Goal: Communication & Community: Answer question/provide support

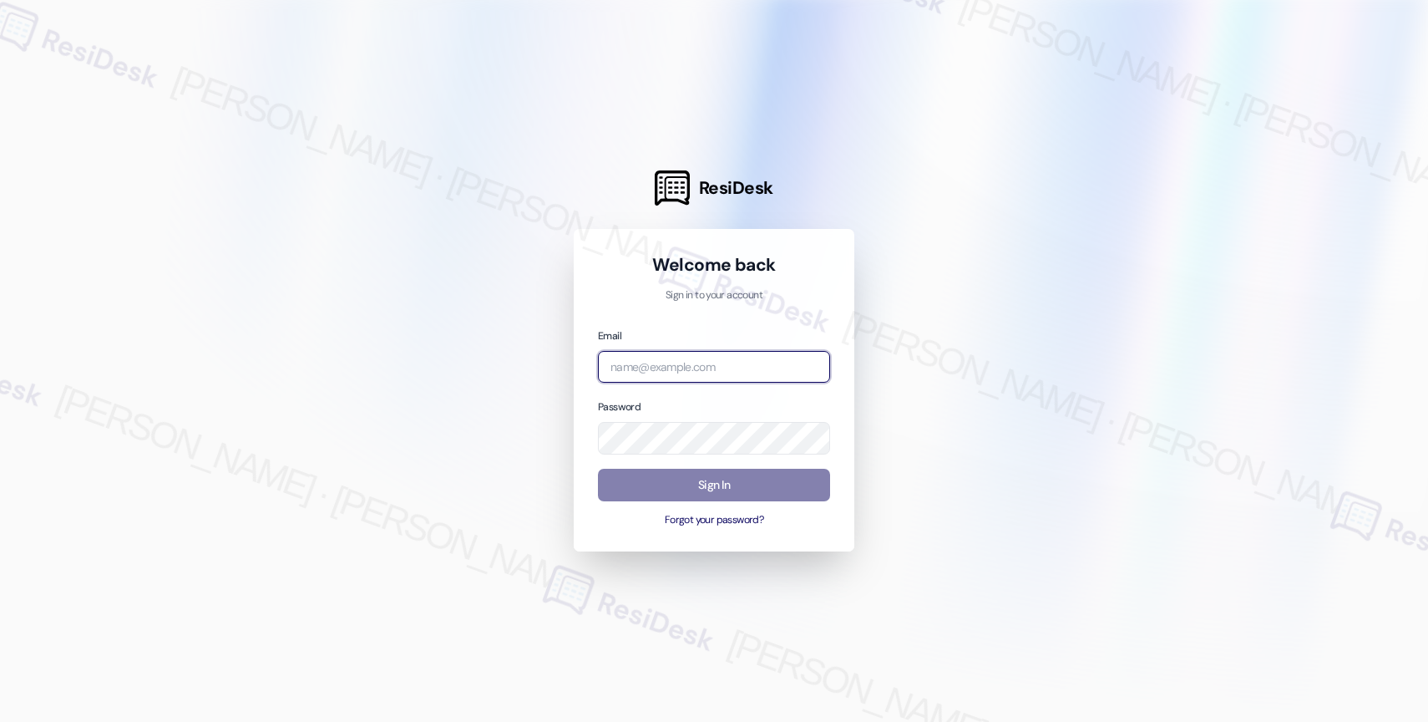
click at [697, 355] on input "email" at bounding box center [714, 367] width 232 height 33
paste input "automated-surveys-affinity_property-resen.nine@affinity_property.com"
type input "automated-surveys-affinity_property-resen.nine@affinity_property.com"
click at [1009, 312] on div at bounding box center [714, 361] width 1428 height 722
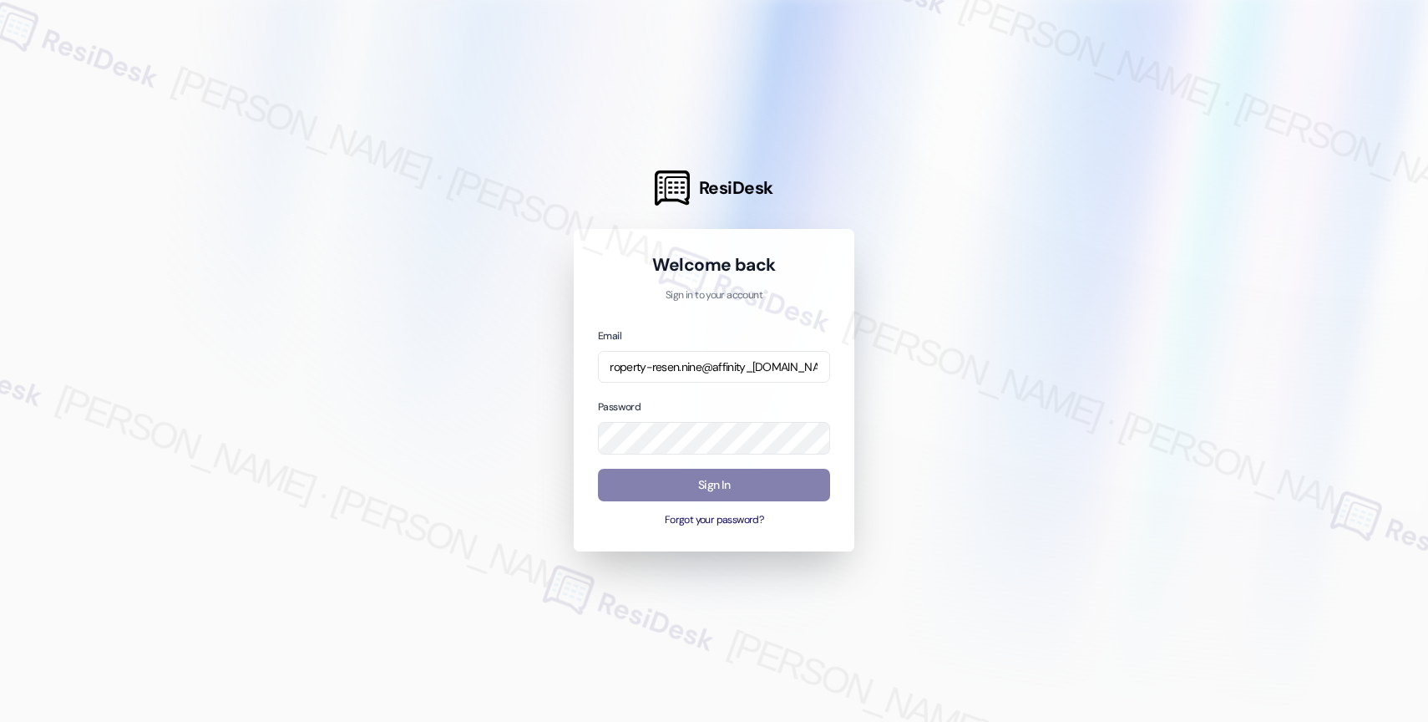
scroll to position [0, 0]
click at [984, 356] on div at bounding box center [714, 361] width 1428 height 722
click at [680, 487] on button "Sign In" at bounding box center [714, 484] width 232 height 33
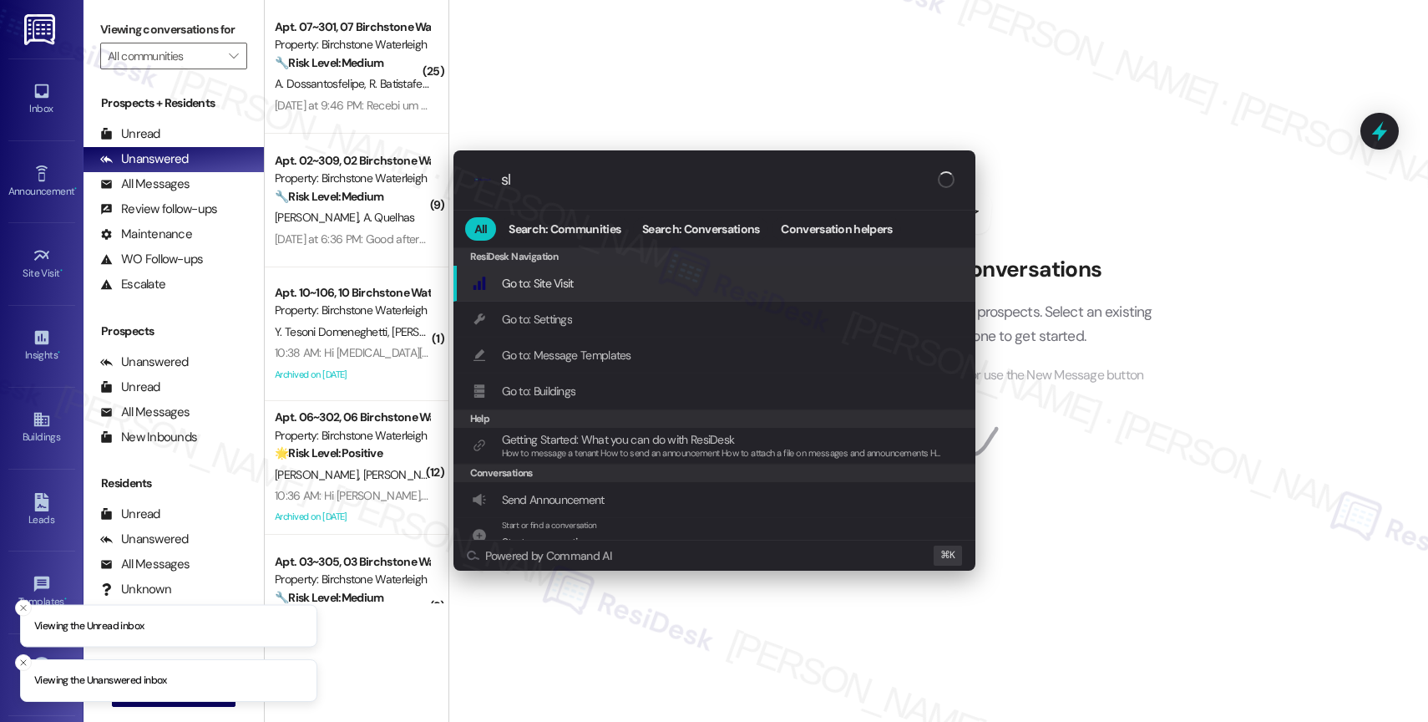
type input "sla"
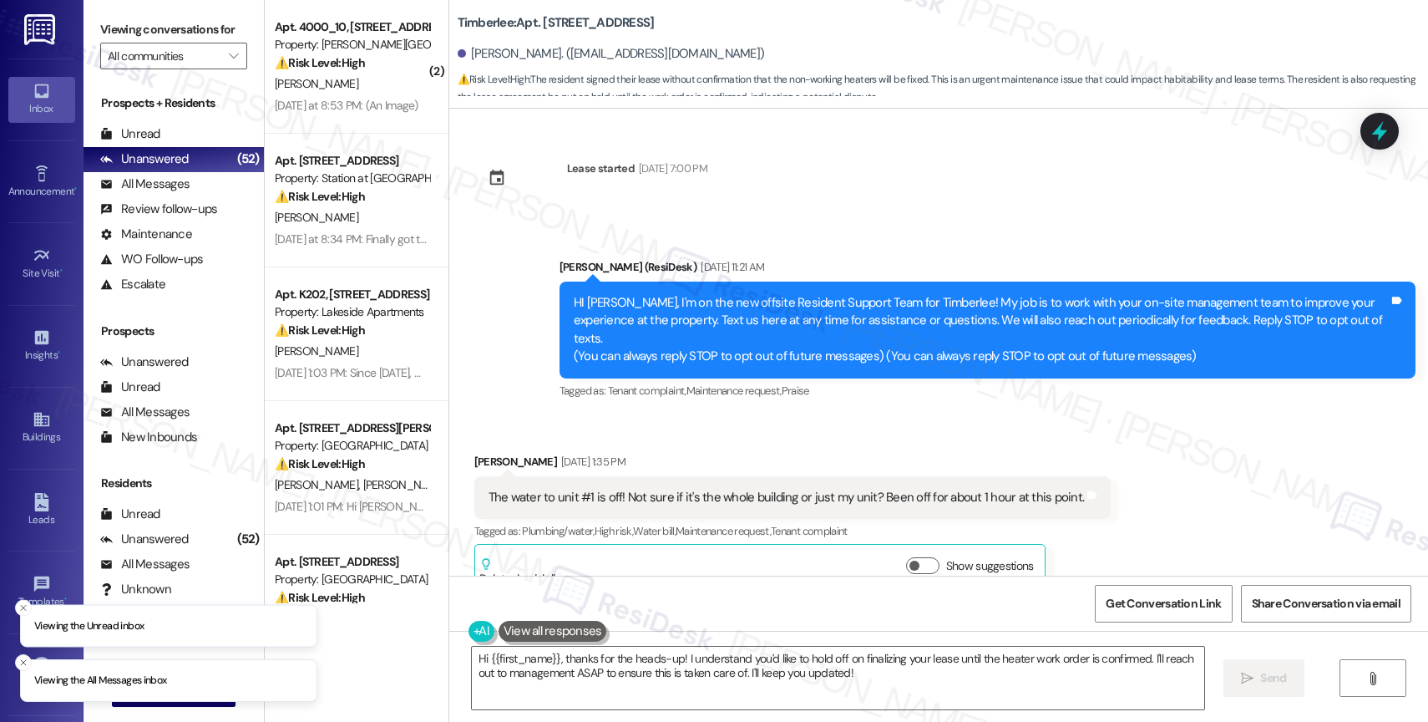
scroll to position [3695, 0]
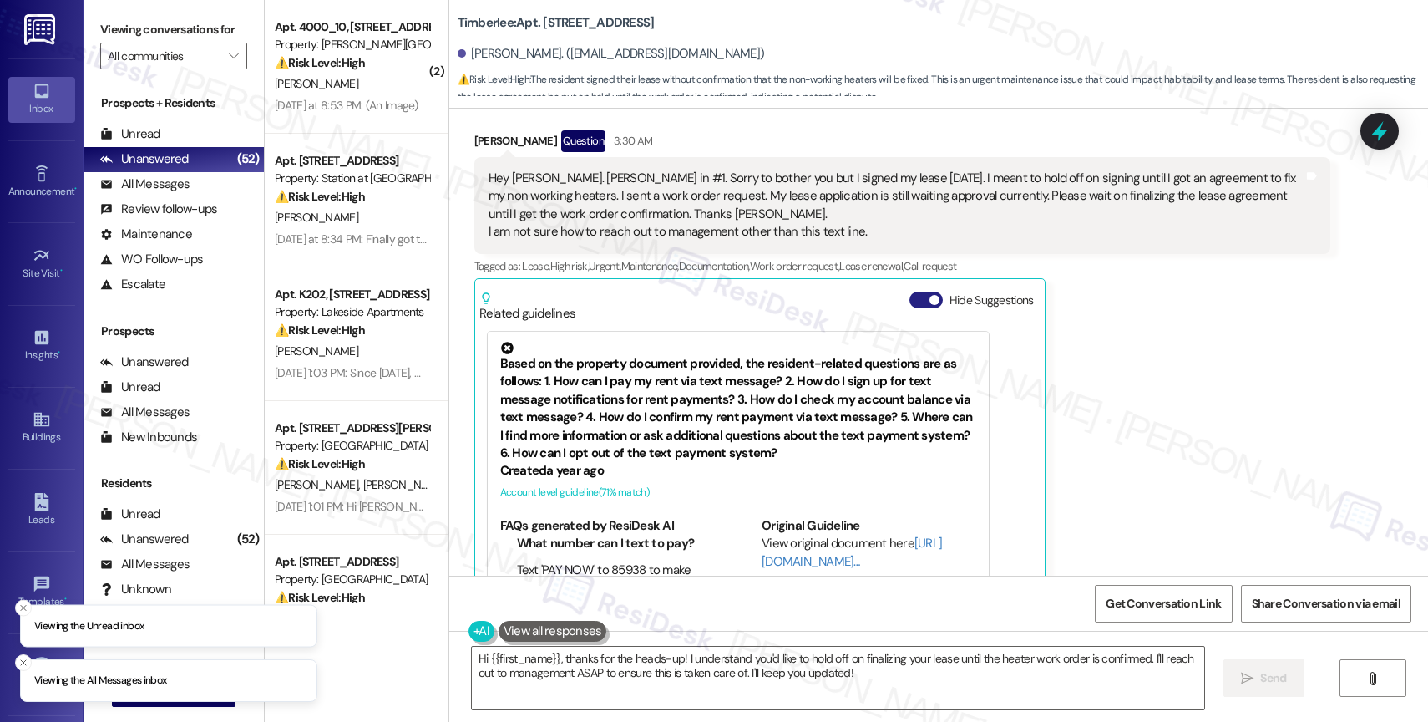
click at [914, 291] on button "Hide Suggestions" at bounding box center [925, 299] width 33 height 17
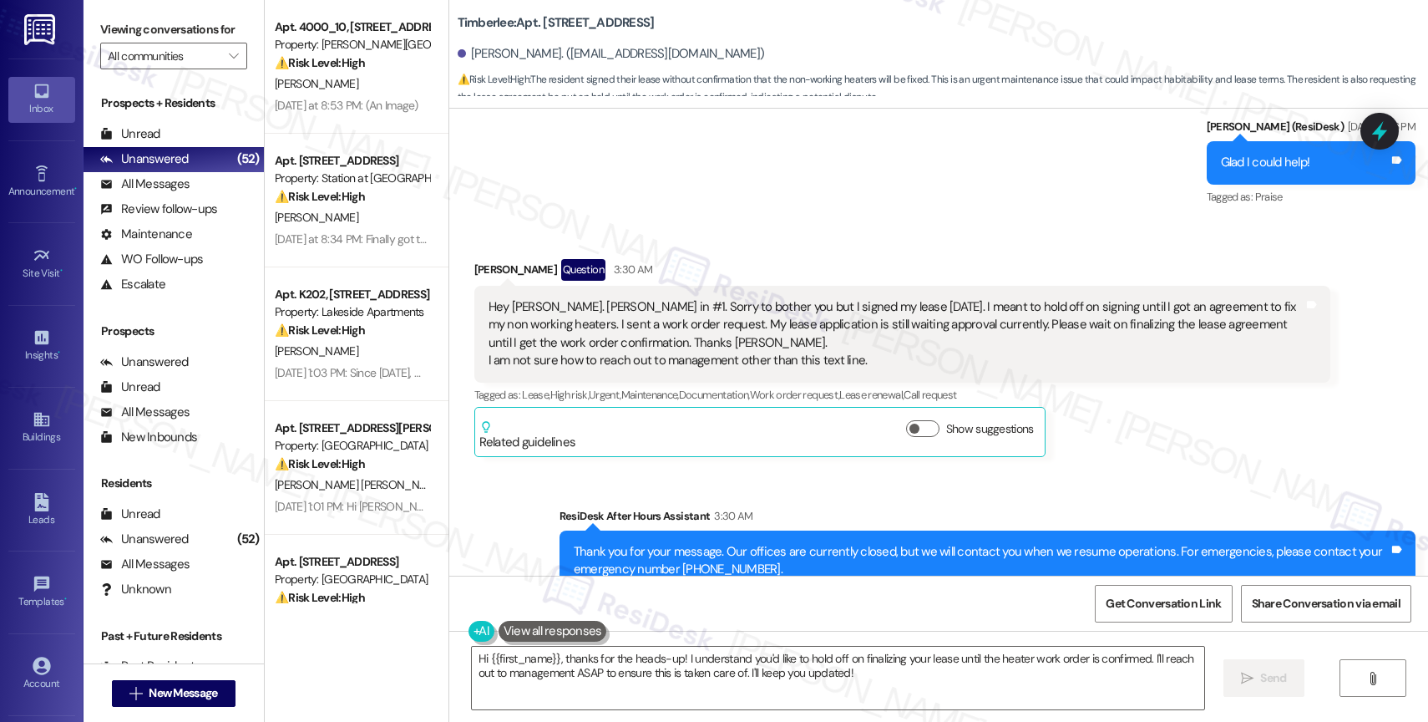
click at [804, 469] on div "Sent via SMS ResiDesk After Hours Assistant 3:30 AM Thank you for your message.…" at bounding box center [938, 548] width 979 height 159
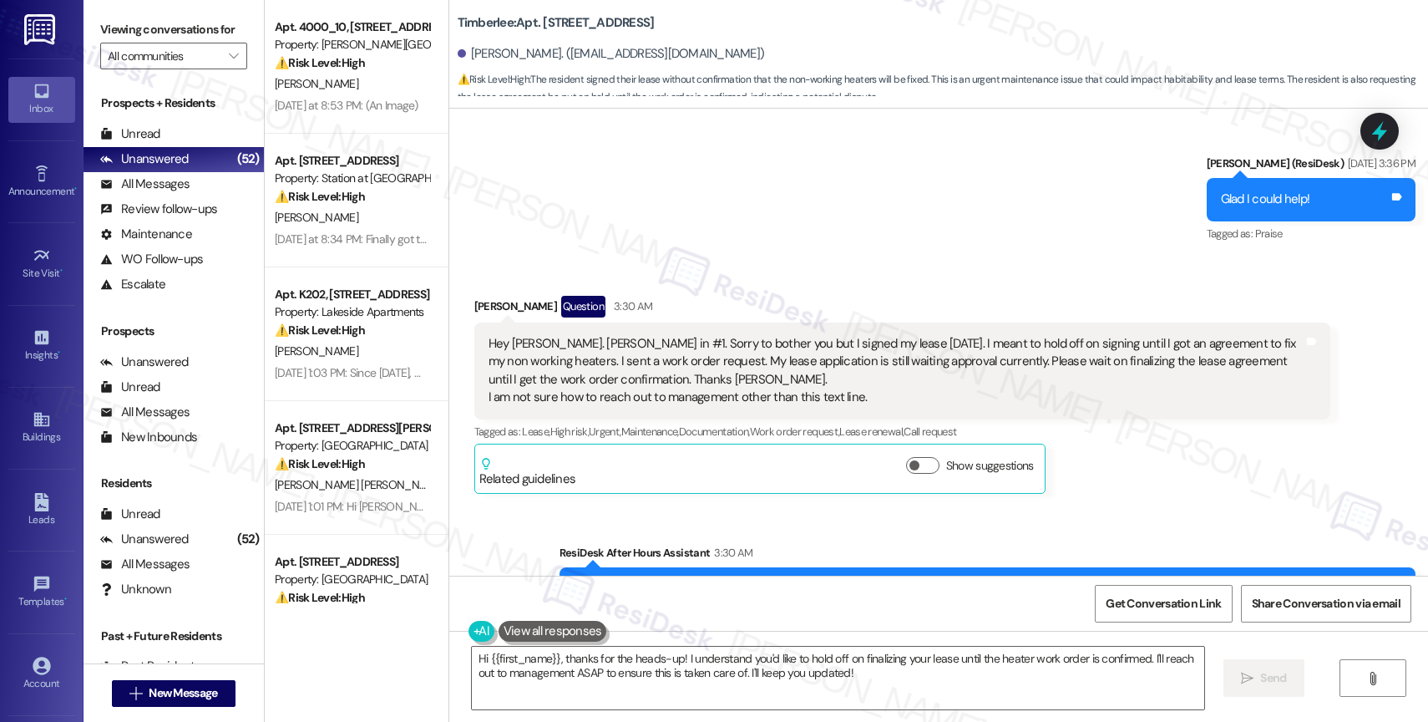
scroll to position [3491, 0]
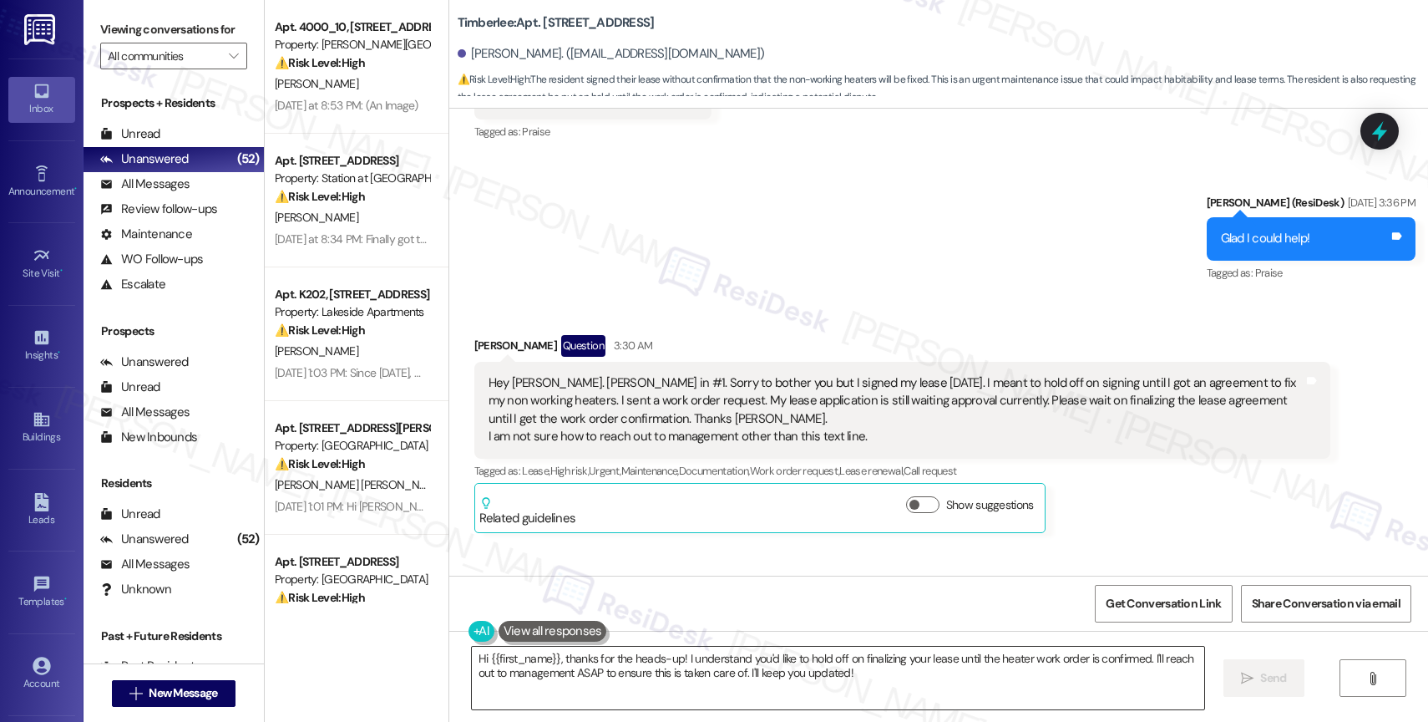
click at [870, 684] on textarea "Hi {{first_name}}, thanks for the heads-up! I understand you'd like to hold off…" at bounding box center [838, 677] width 732 height 63
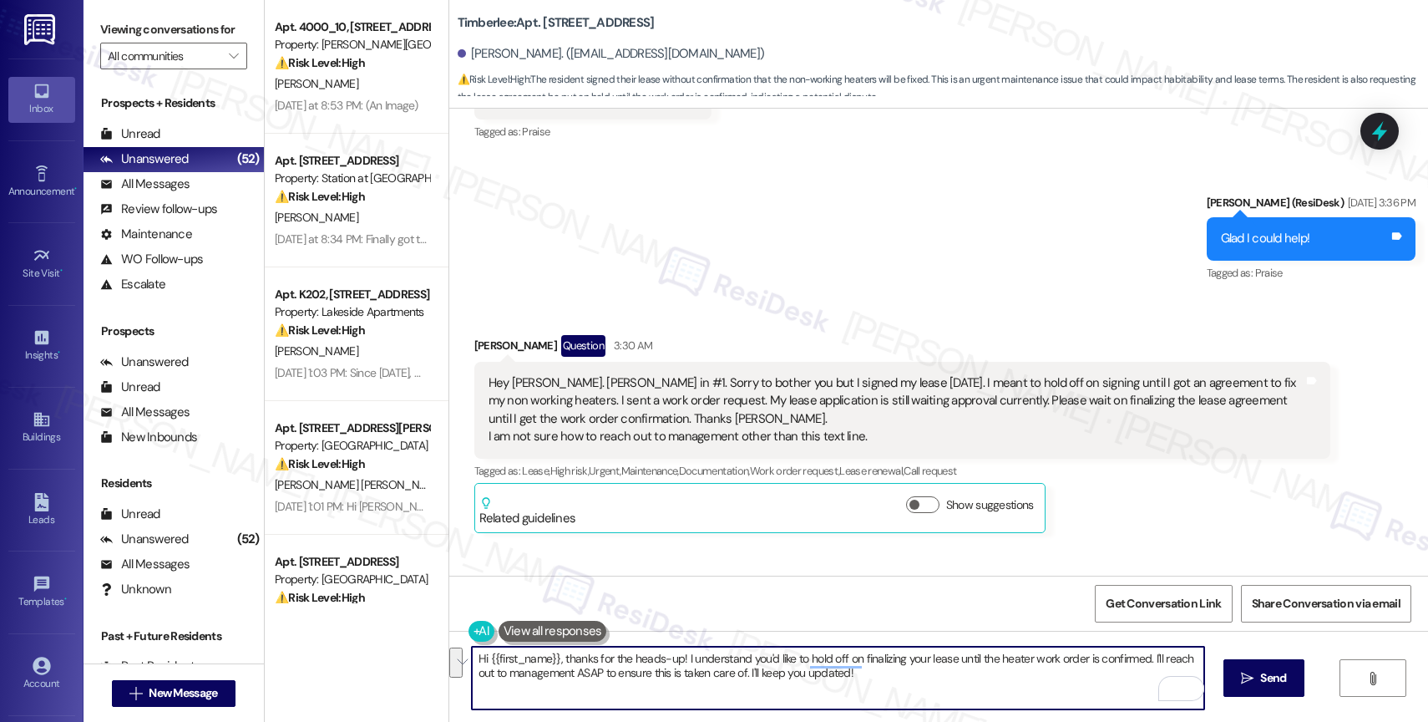
drag, startPoint x: 1153, startPoint y: 656, endPoint x: 1155, endPoint y: 675, distance: 18.4
click at [1155, 675] on textarea "Hi {{first_name}}, thanks for the heads-up! I understand you'd like to hold off…" at bounding box center [838, 677] width 732 height 63
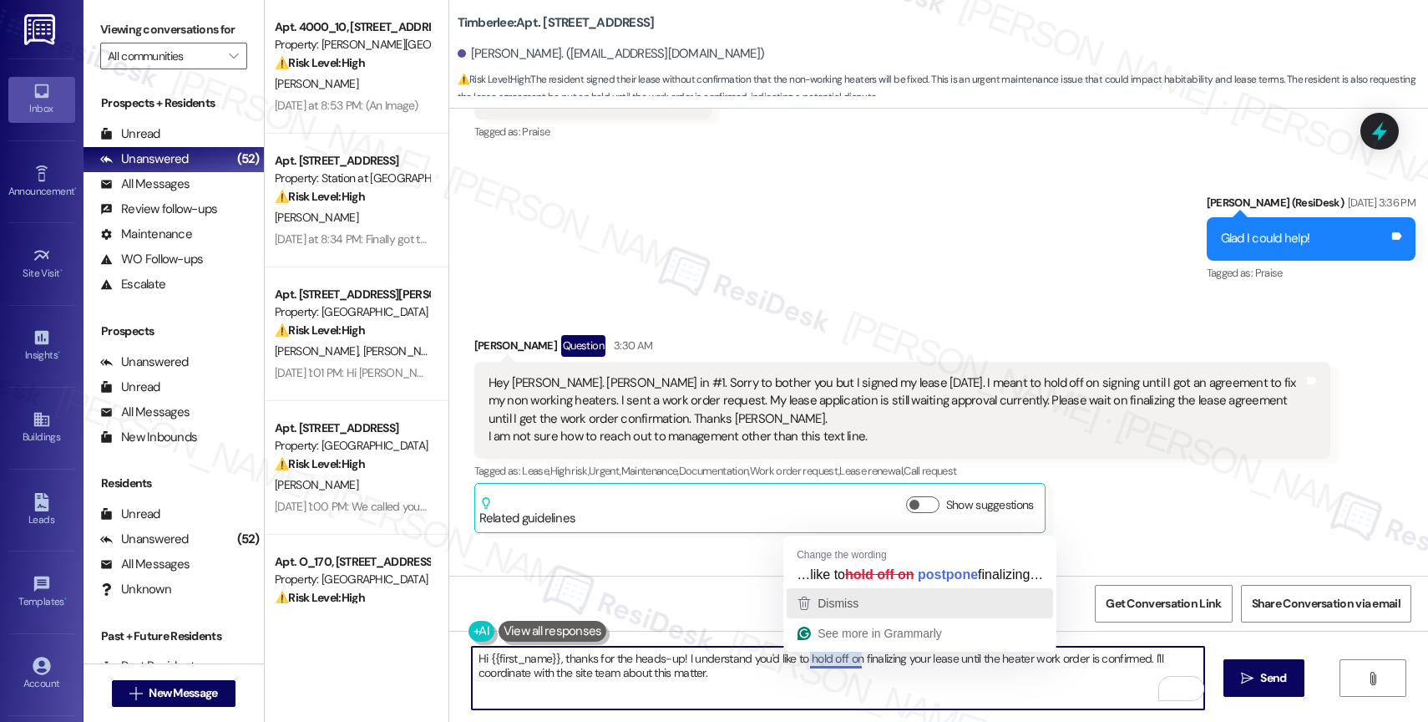
click at [857, 602] on span "Dismiss" at bounding box center [838, 602] width 41 height 13
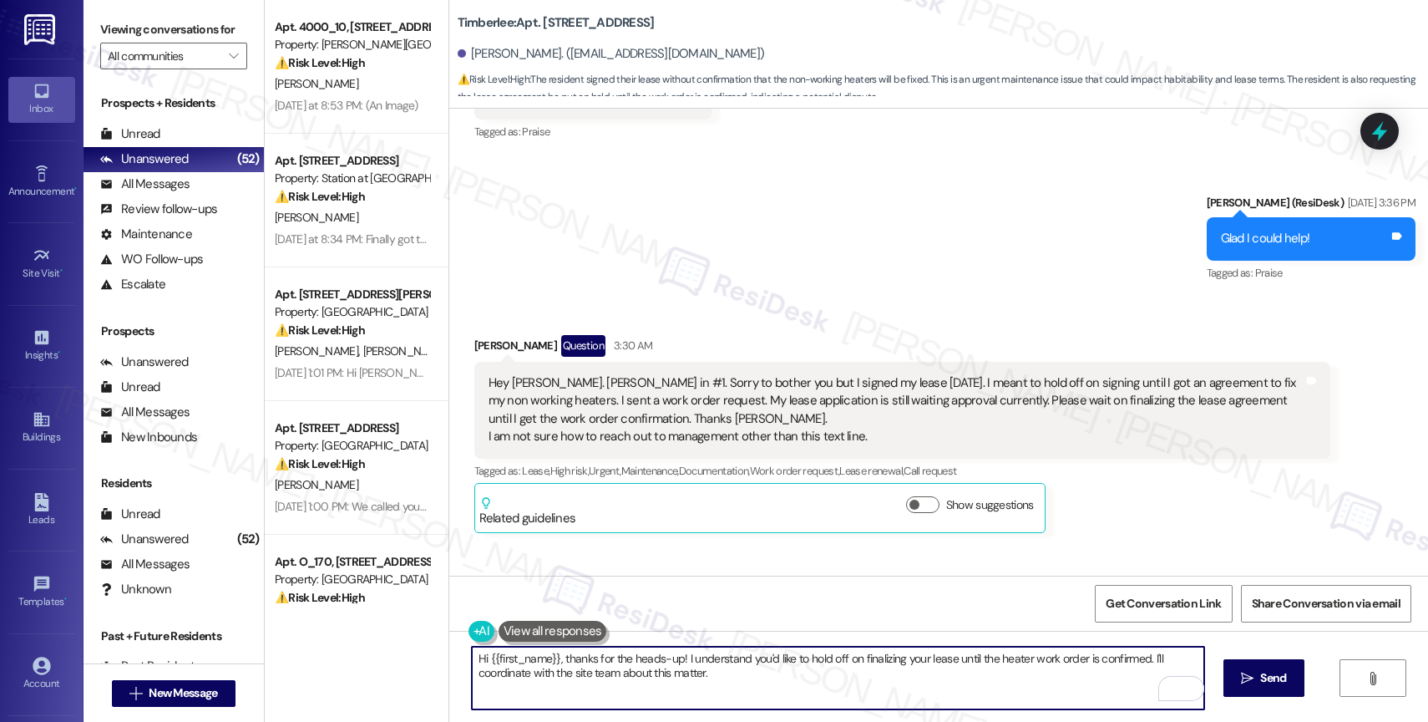
click at [737, 677] on textarea "Hi {{first_name}}, thanks for the heads-up! I understand you'd like to hold off…" at bounding box center [838, 677] width 732 height 63
click at [1039, 679] on textarea "Hi {{first_name}}, thanks for the heads-up! I understand you'd like to hold off…" at bounding box center [838, 677] width 732 height 63
type textarea "Hi {{first_name}}, thanks for the heads-up! I understand you'd like to hold off…"
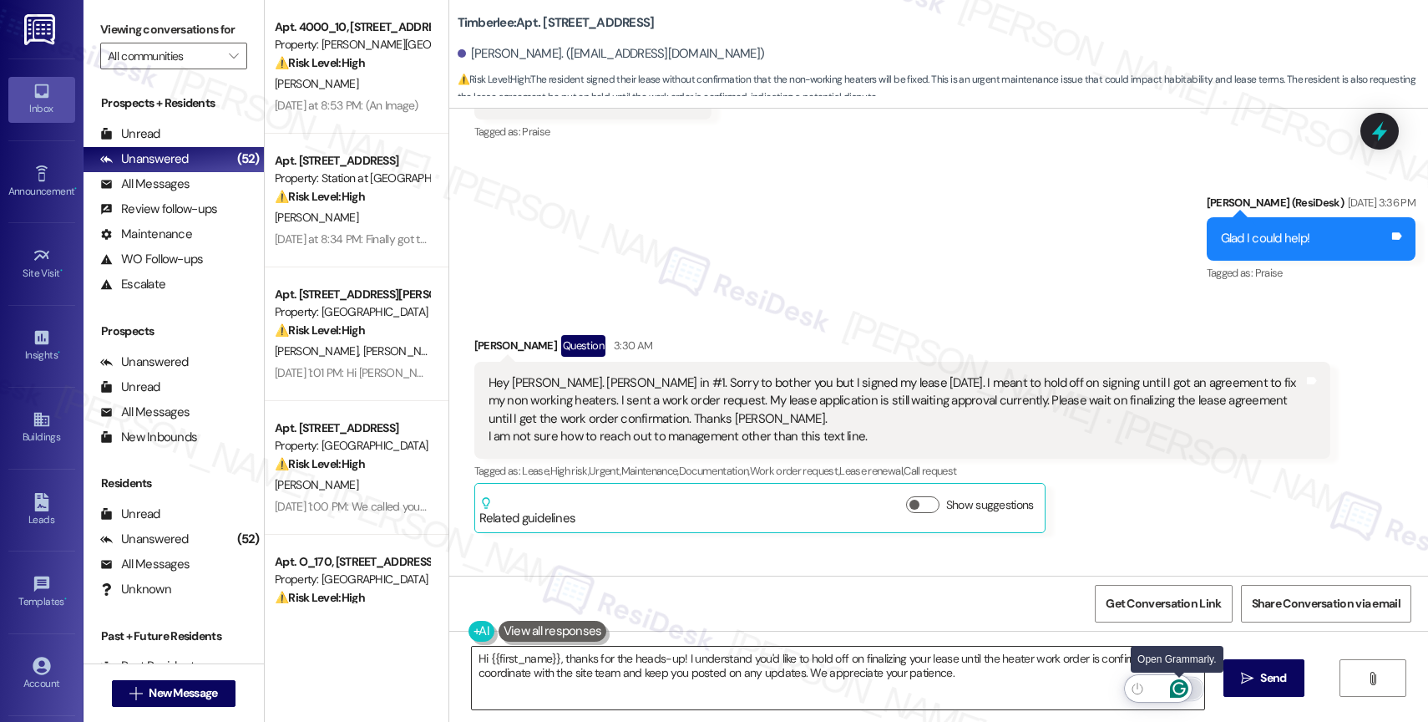
click at [1177, 687] on icon "Open Grammarly. 0 Suggestions." at bounding box center [1179, 688] width 18 height 18
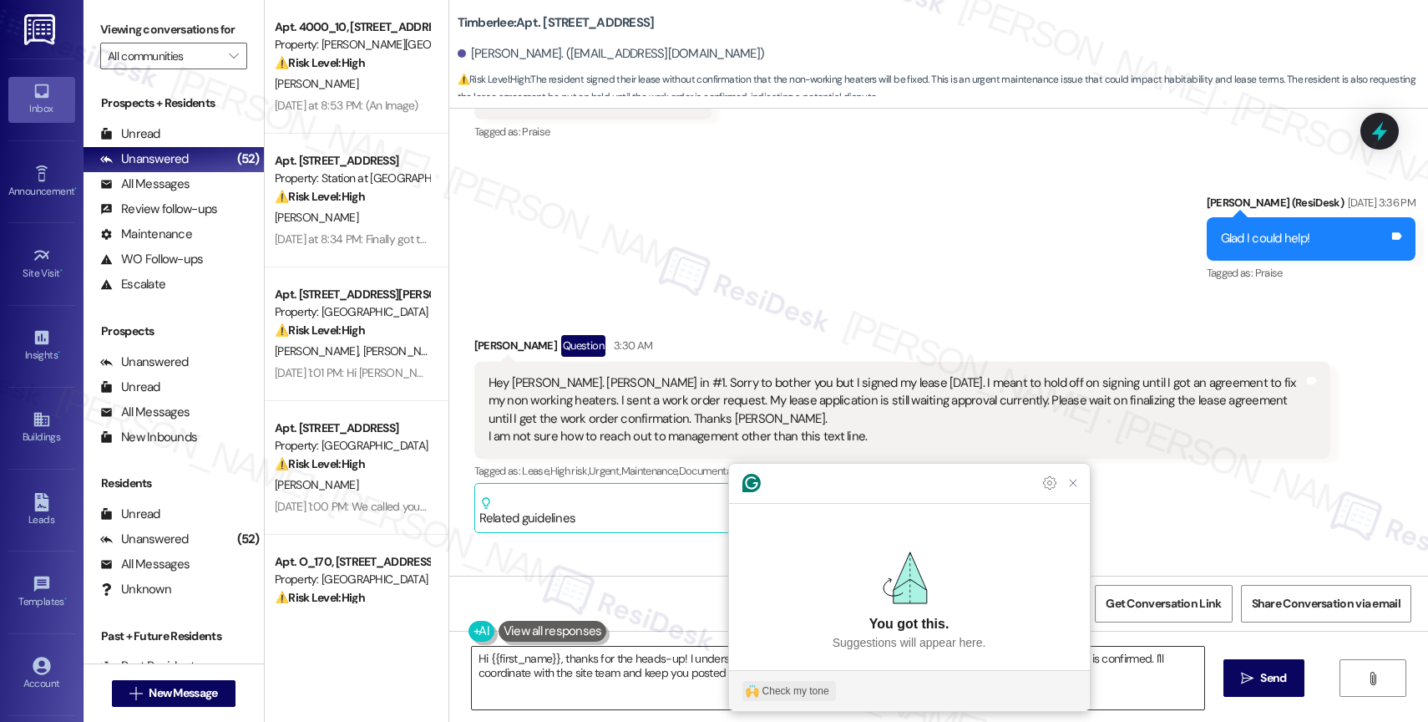
click at [803, 685] on div "Check my tone" at bounding box center [795, 690] width 67 height 15
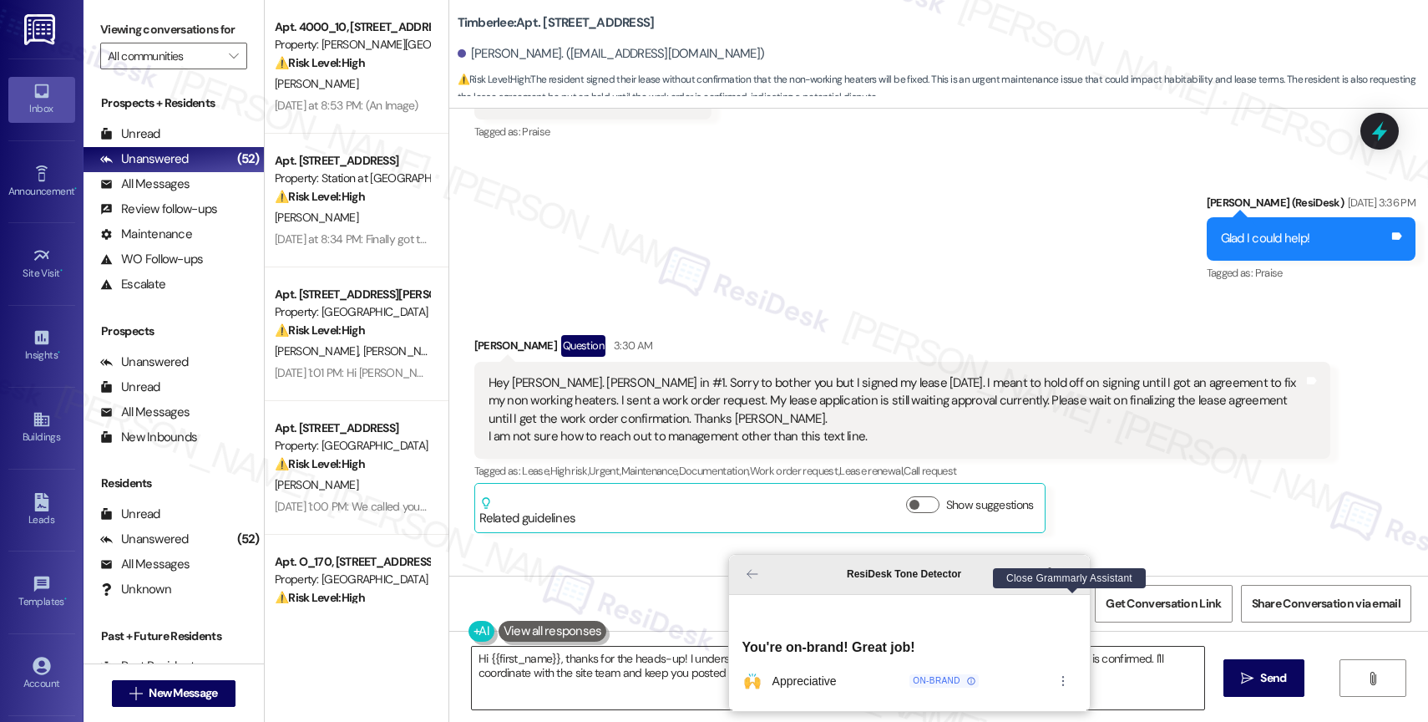
click at [1075, 580] on icon "Close Grammarly Assistant" at bounding box center [1072, 573] width 13 height 13
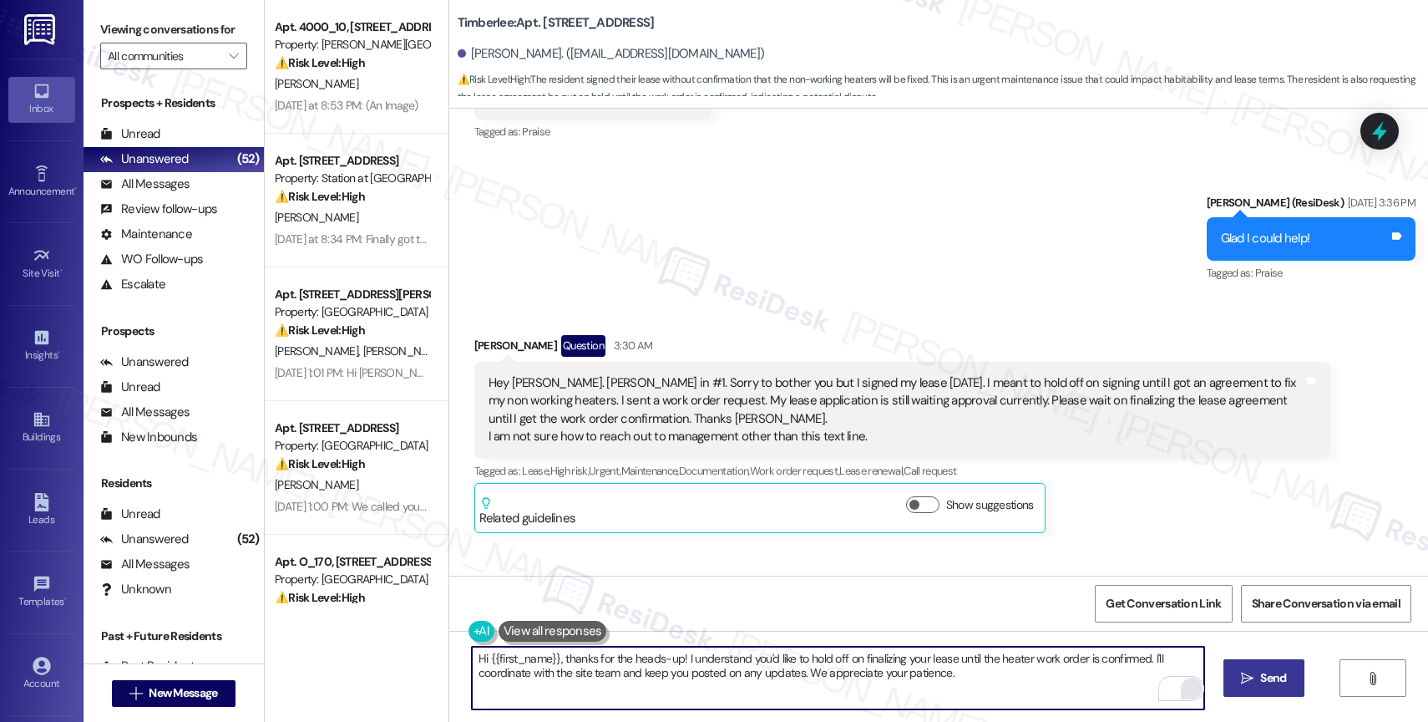
click at [1251, 682] on icon "" at bounding box center [1247, 677] width 13 height 13
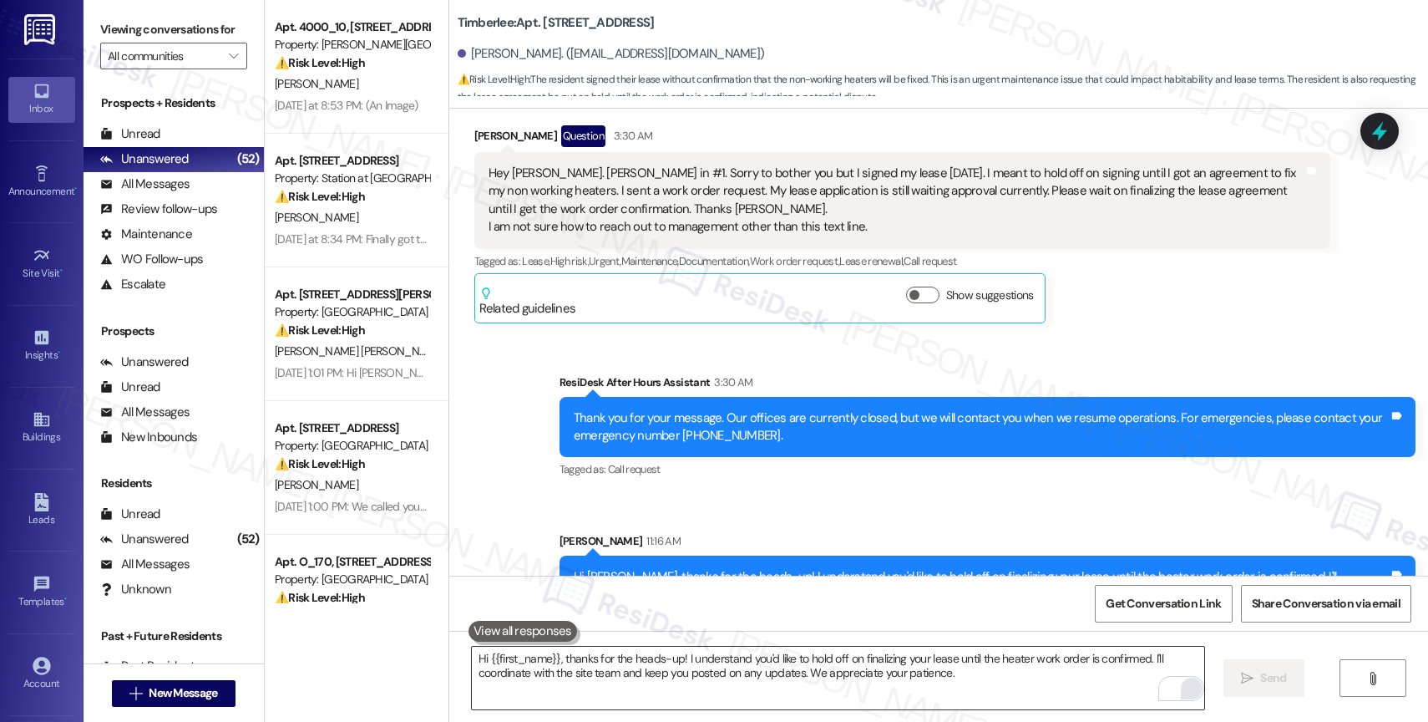
scroll to position [3701, 0]
click at [823, 372] on div "ResiDesk After Hours Assistant 3:30 AM" at bounding box center [988, 383] width 856 height 23
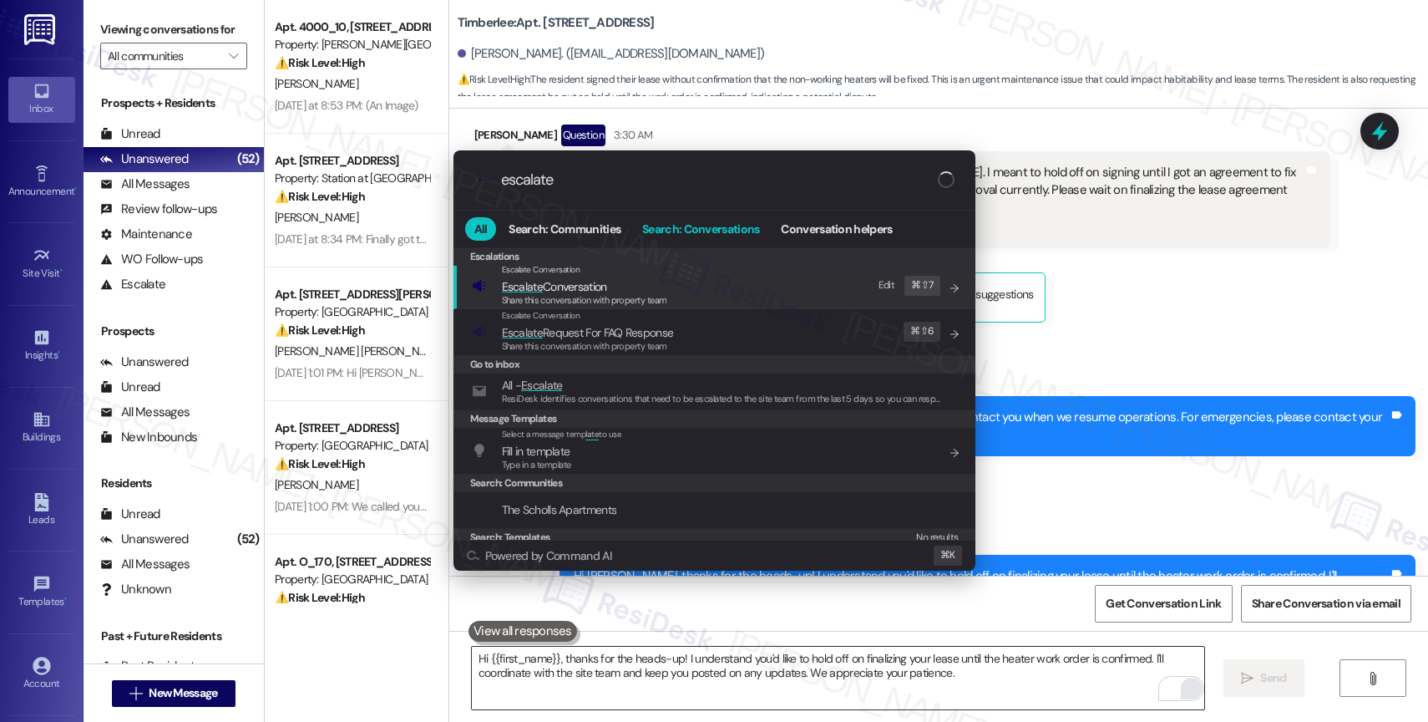
scroll to position [3, 0]
type input "escalate"
click at [591, 290] on span "Escalate Conversation" at bounding box center [554, 285] width 105 height 15
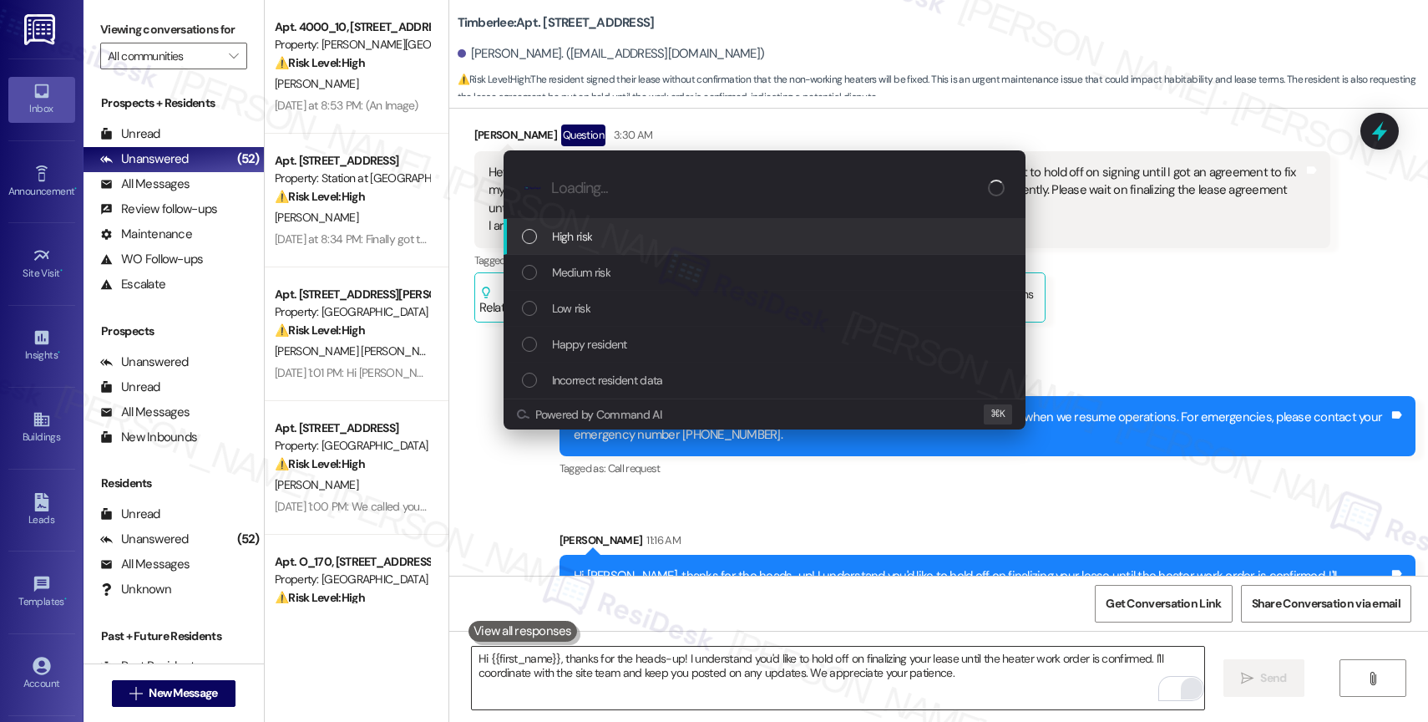
scroll to position [0, 0]
click at [594, 230] on div "High risk" at bounding box center [766, 236] width 489 height 18
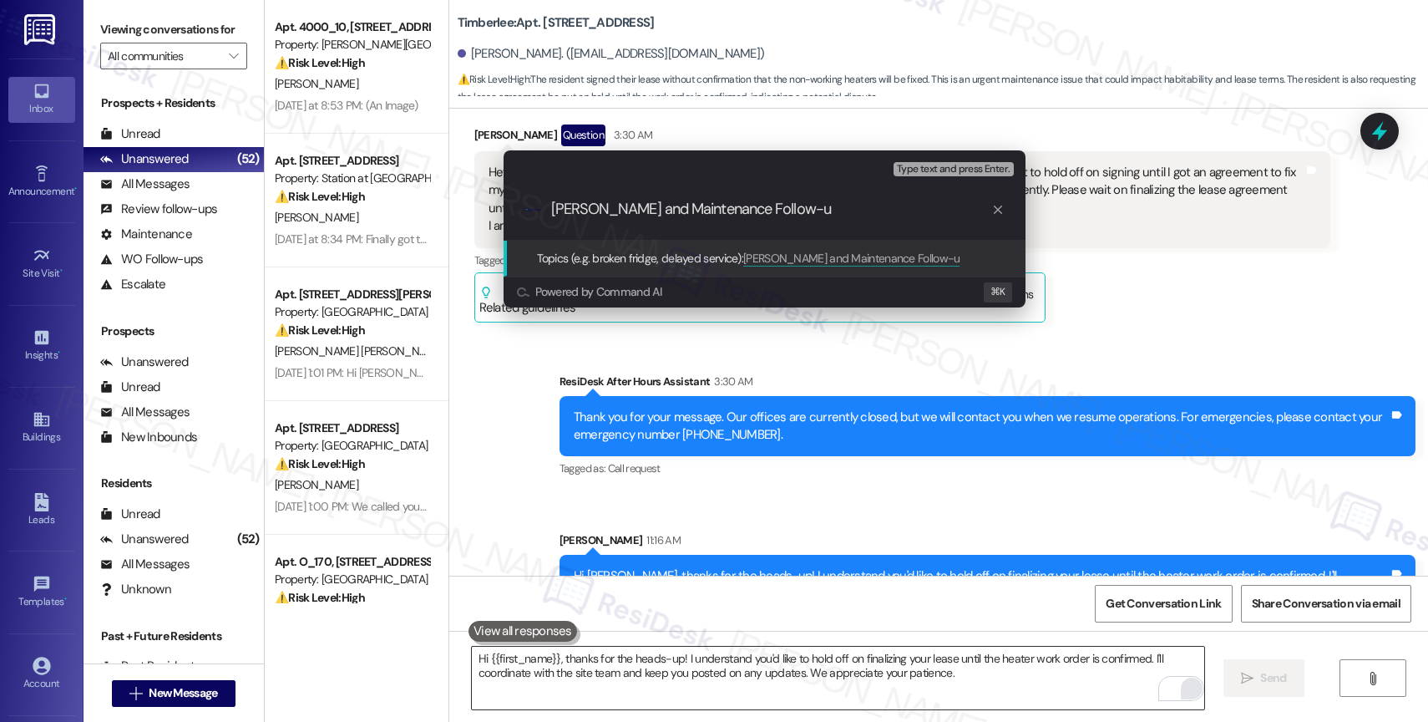
type input "Lease Renewal and Maintenance Follow-up"
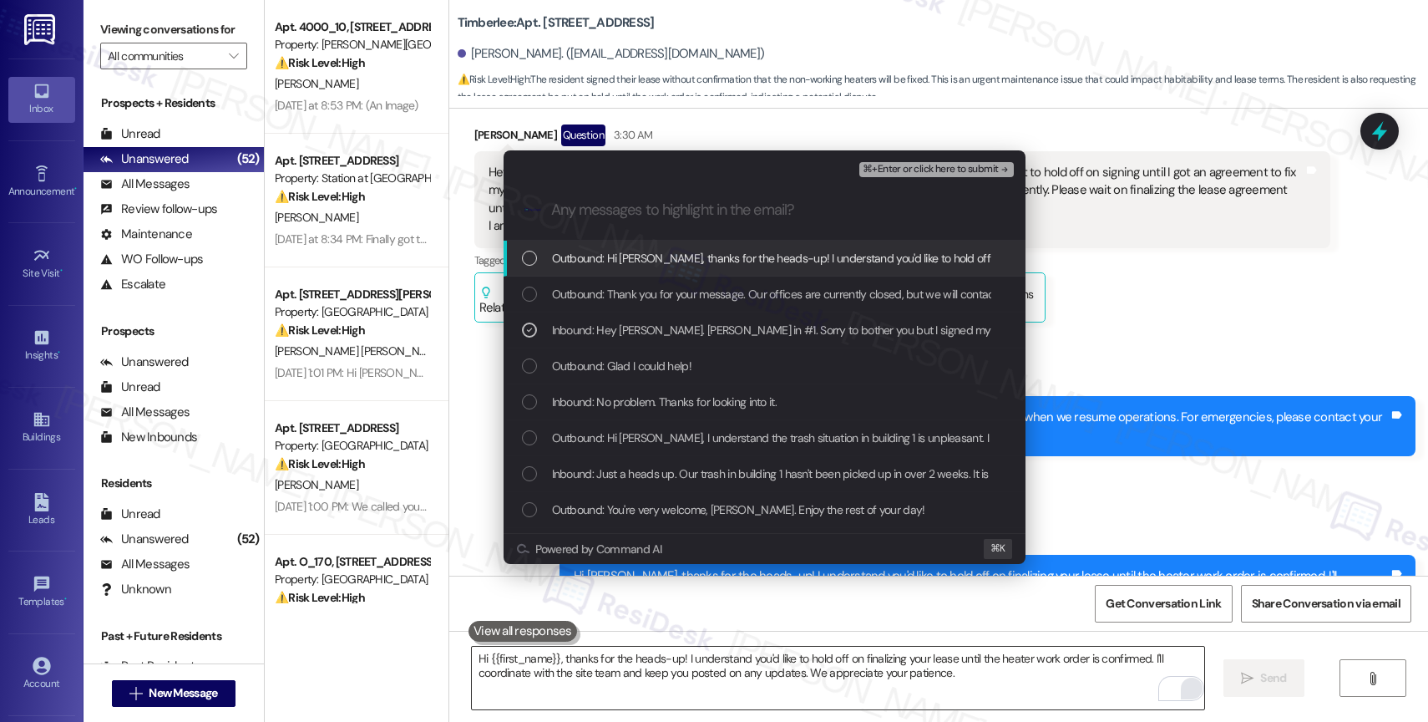
click at [938, 171] on span "⌘+Enter or click here to submit" at bounding box center [930, 170] width 135 height 12
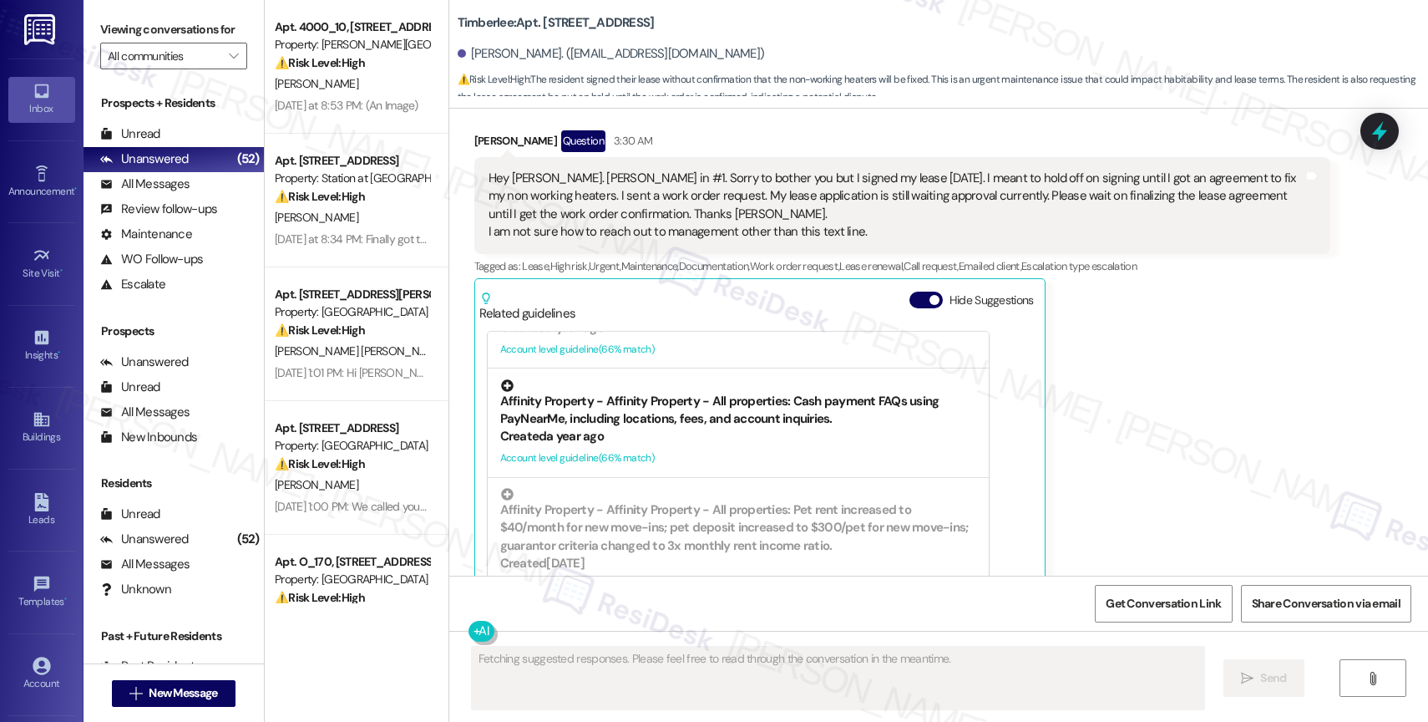
scroll to position [4014, 0]
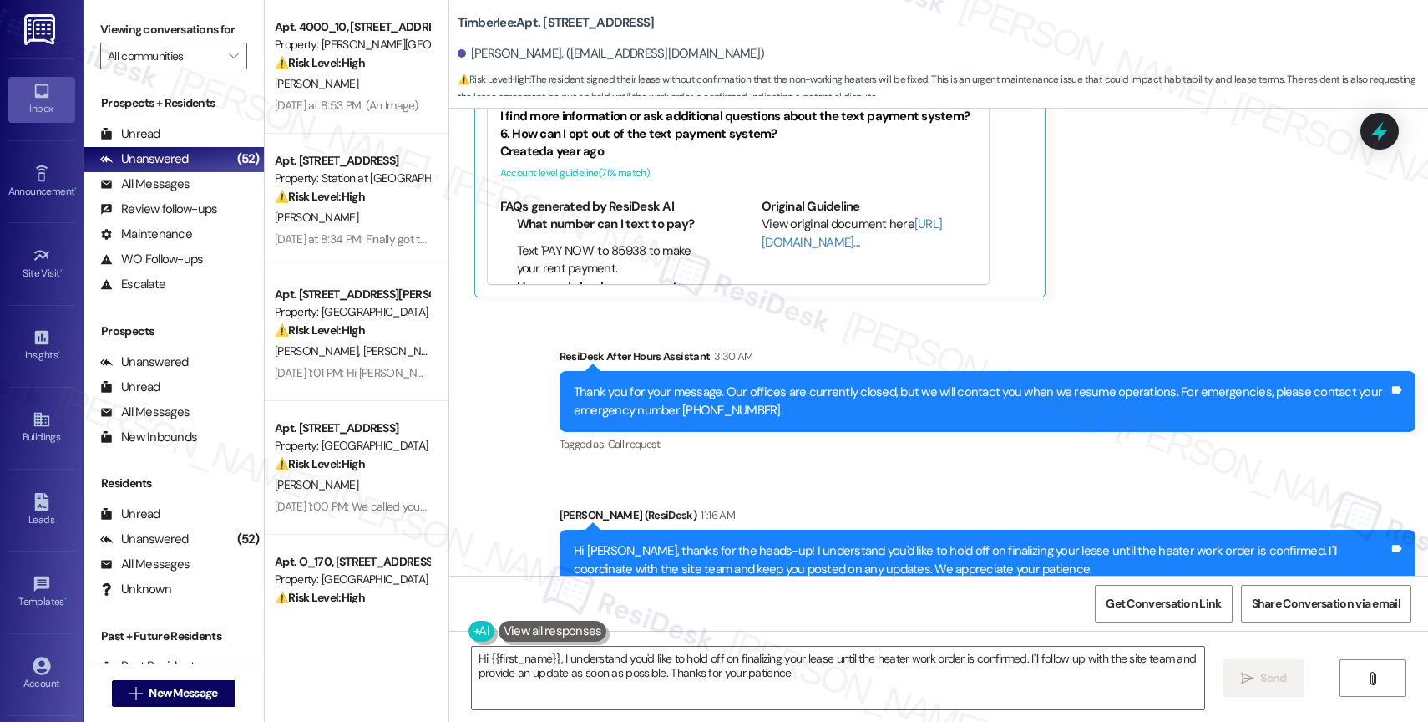
type textarea "Hi {{first_name}}, I understand you'd like to hold off on finalizing your lease…"
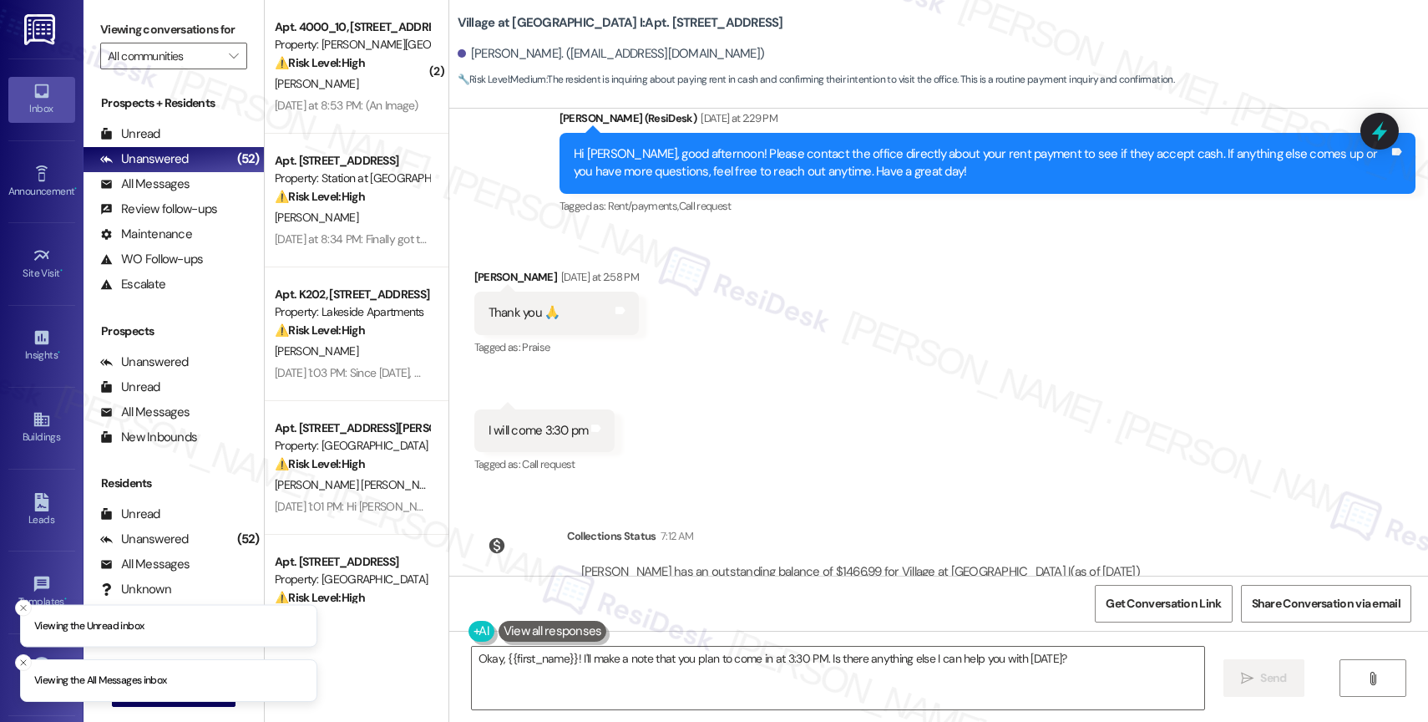
scroll to position [4595, 0]
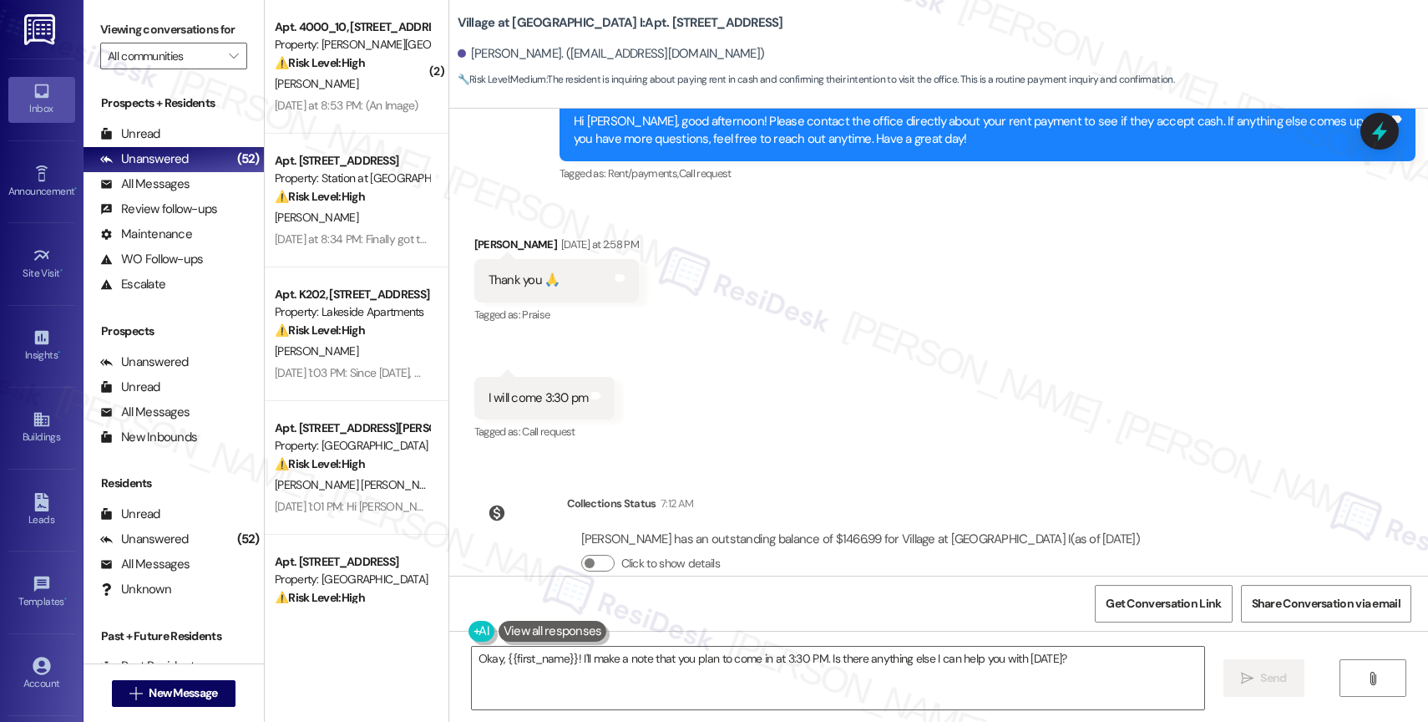
click at [694, 377] on div "Received via SMS [PERSON_NAME] [DATE] at 2:58 PM Thank you 🙏 Tags and notes Tag…" at bounding box center [938, 327] width 979 height 259
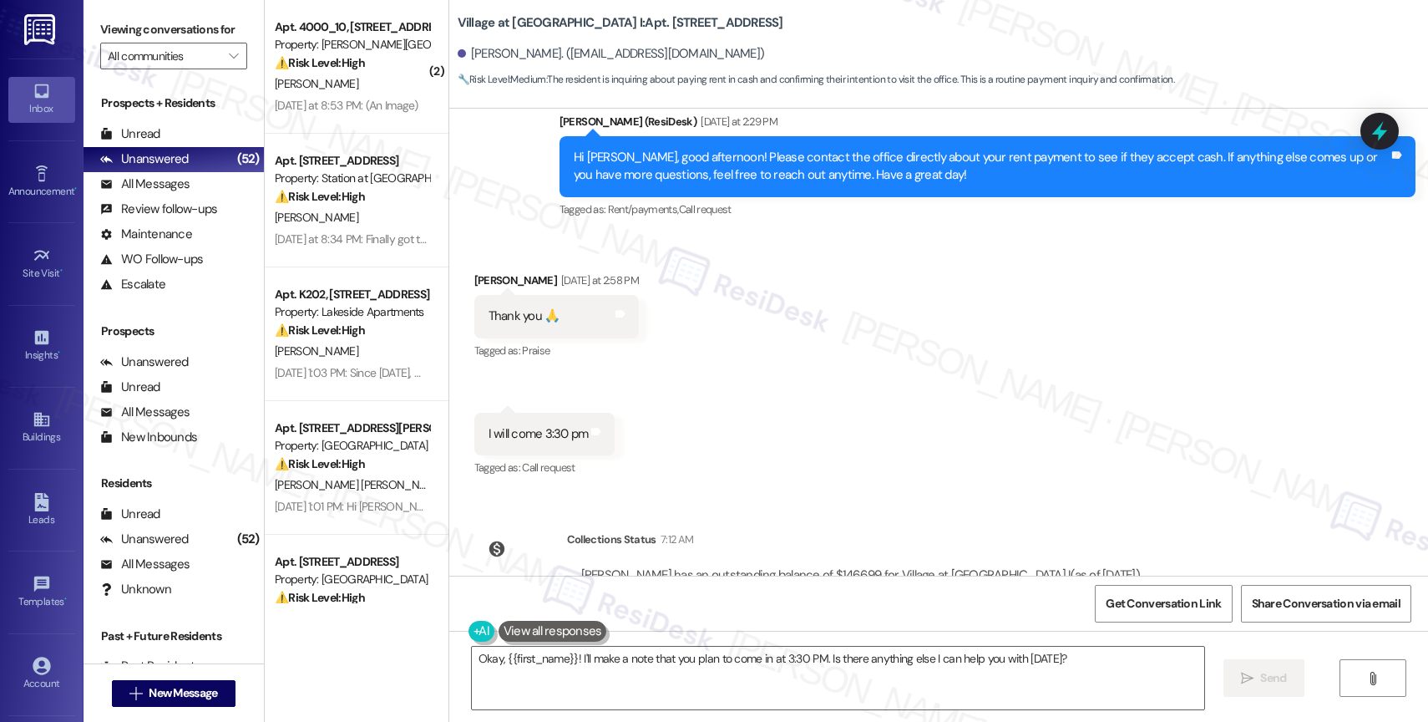
scroll to position [4545, 0]
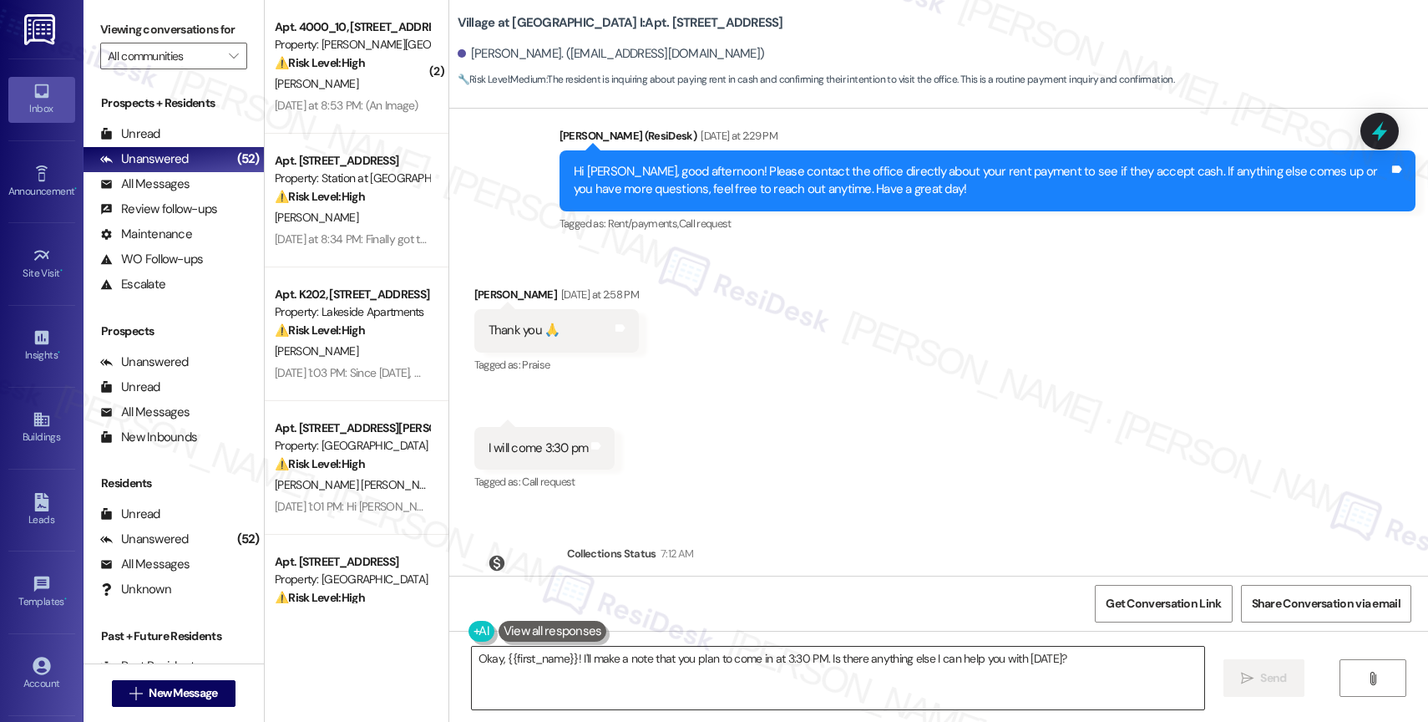
click at [583, 661] on textarea "Okay, {{first_name}}! I'll make a note that you plan to come in at 3:30 PM. Is …" at bounding box center [838, 677] width 732 height 63
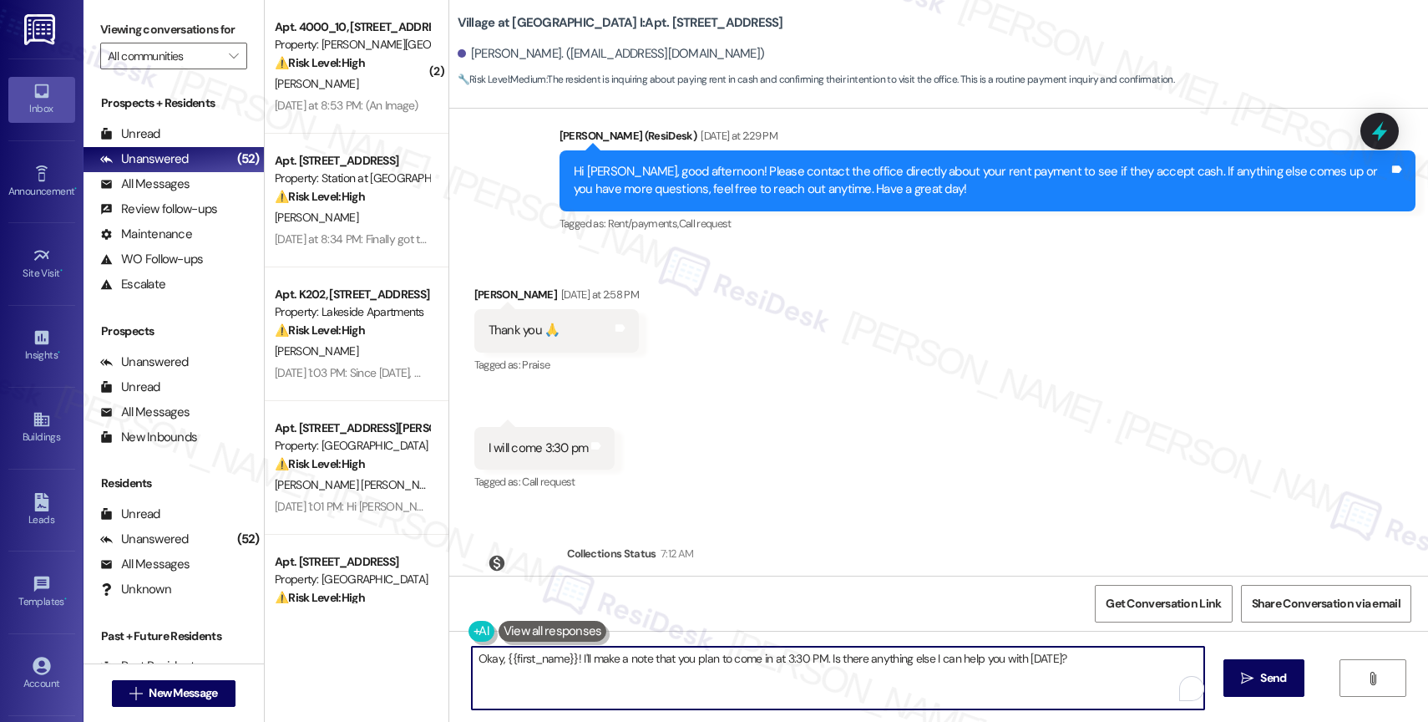
click at [583, 661] on textarea "Okay, {{first_name}}! I'll make a note that you plan to come in at 3:30 PM. Is …" at bounding box center [838, 677] width 732 height 63
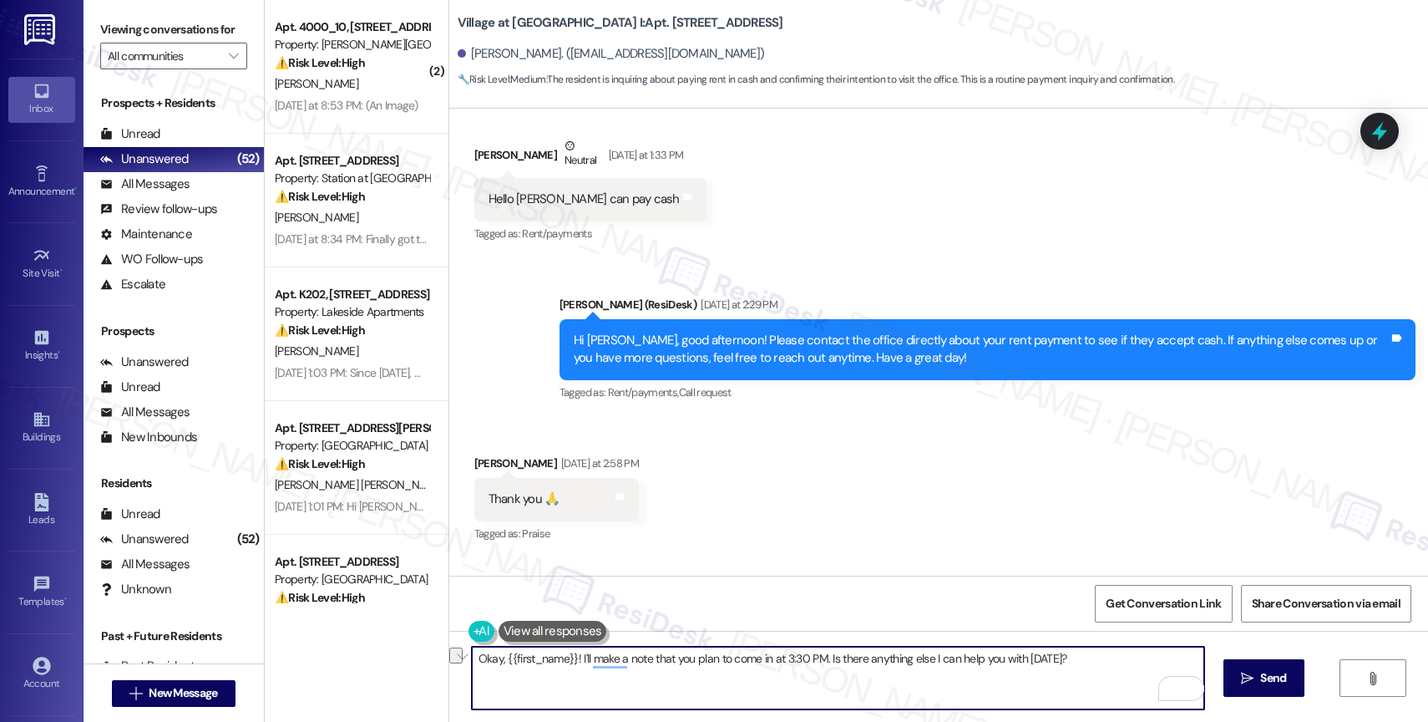
scroll to position [4377, 0]
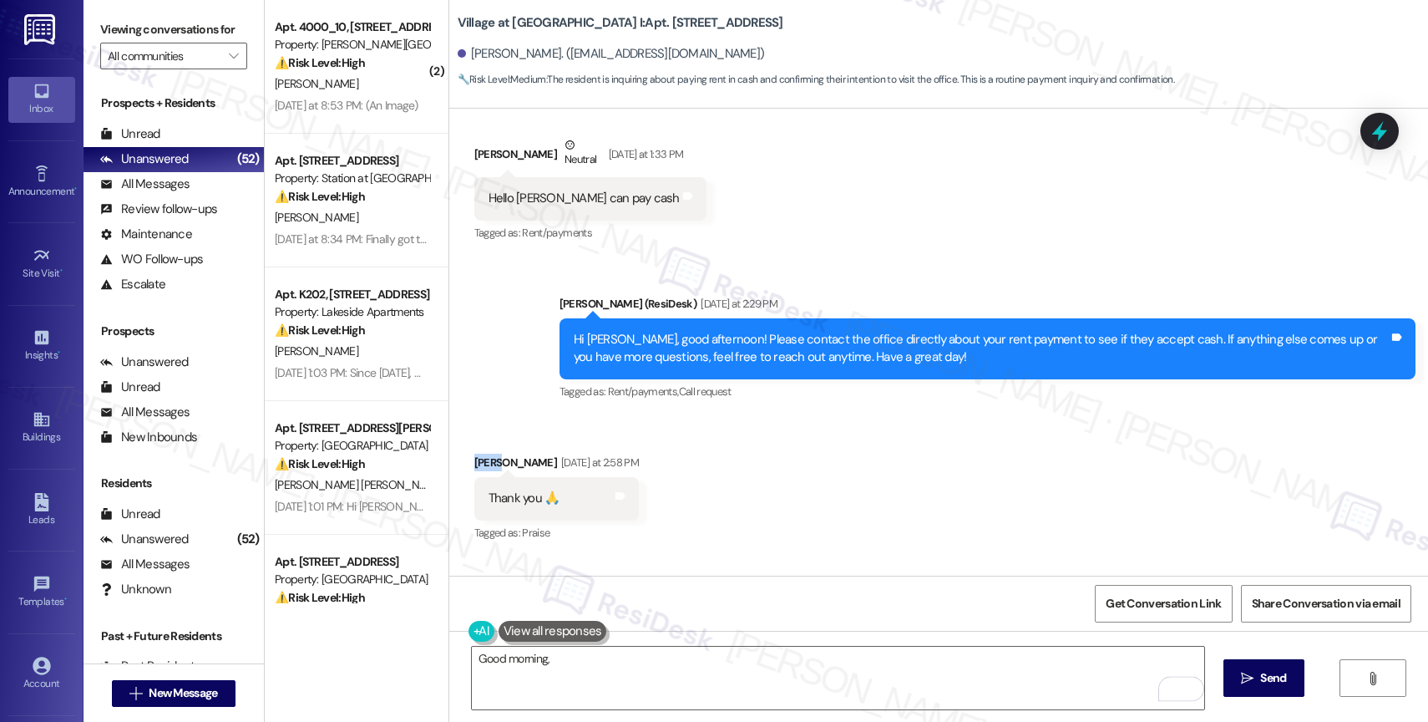
drag, startPoint x: 482, startPoint y: 425, endPoint x: 450, endPoint y: 428, distance: 31.8
click at [462, 441] on div "Received via SMS Lulit Alemu Yesterday at 2:58 PM Thank you 🙏 Tags and notes Ta…" at bounding box center [557, 499] width 190 height 116
copy div "Lulit"
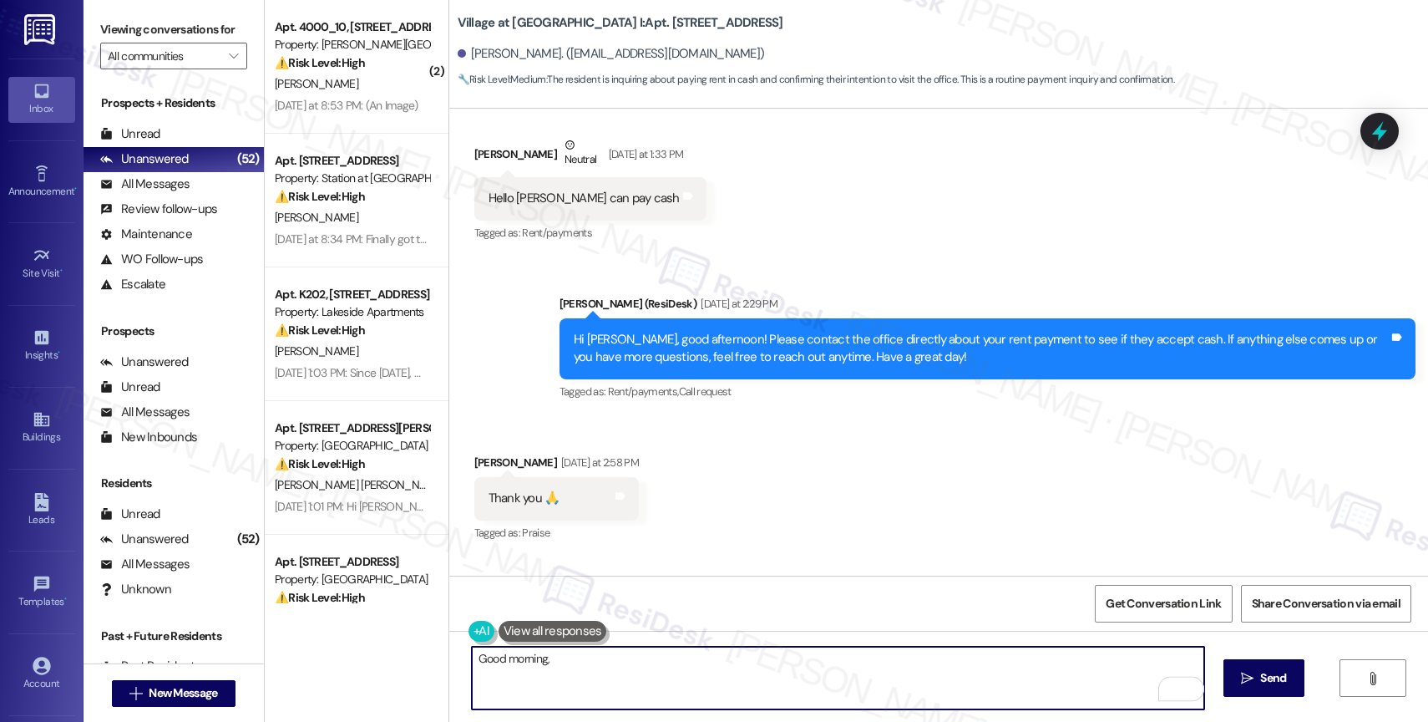
click at [567, 670] on textarea "Good morning," at bounding box center [838, 677] width 732 height 63
paste textarea "Lulit"
click at [664, 665] on textarea "Good morning, Lulit." at bounding box center [838, 677] width 732 height 63
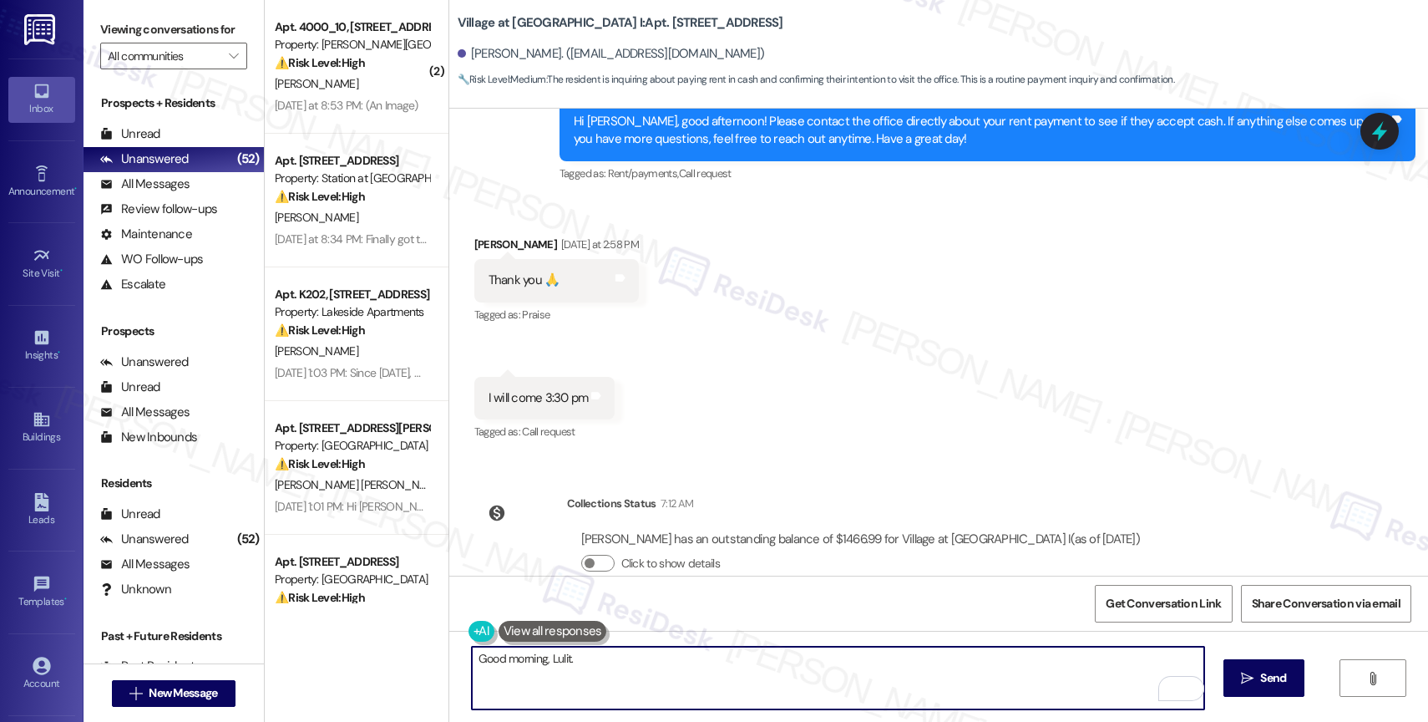
click at [610, 663] on textarea "Good morning, Lulit." at bounding box center [838, 677] width 732 height 63
click at [653, 677] on textarea "Good morning, Lulit." at bounding box center [838, 677] width 732 height 63
click at [604, 659] on textarea "Good morning, Lulit." at bounding box center [838, 677] width 732 height 63
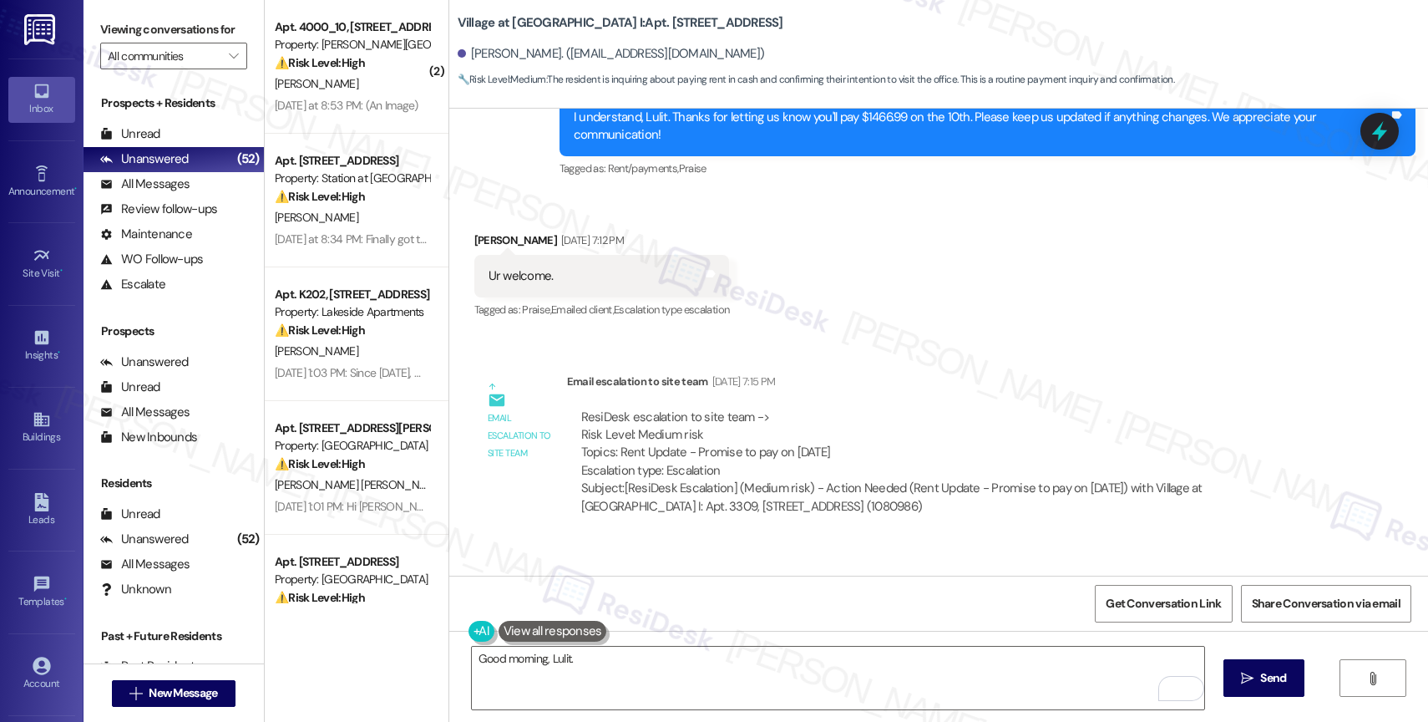
click at [922, 307] on div "Announcement, sent via SMS Nov 22, 2023 at 6:40 PM Hi Lulit - we wish you and y…" at bounding box center [938, 342] width 979 height 467
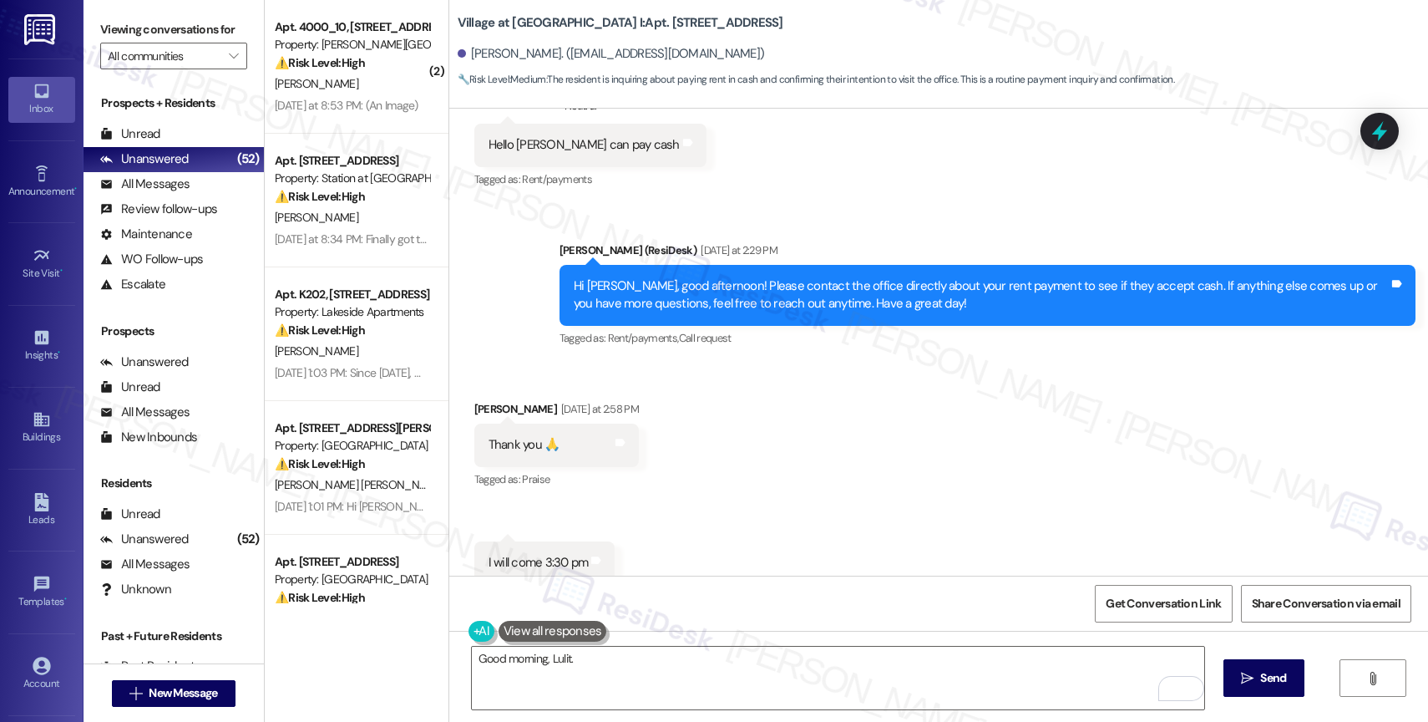
scroll to position [4595, 0]
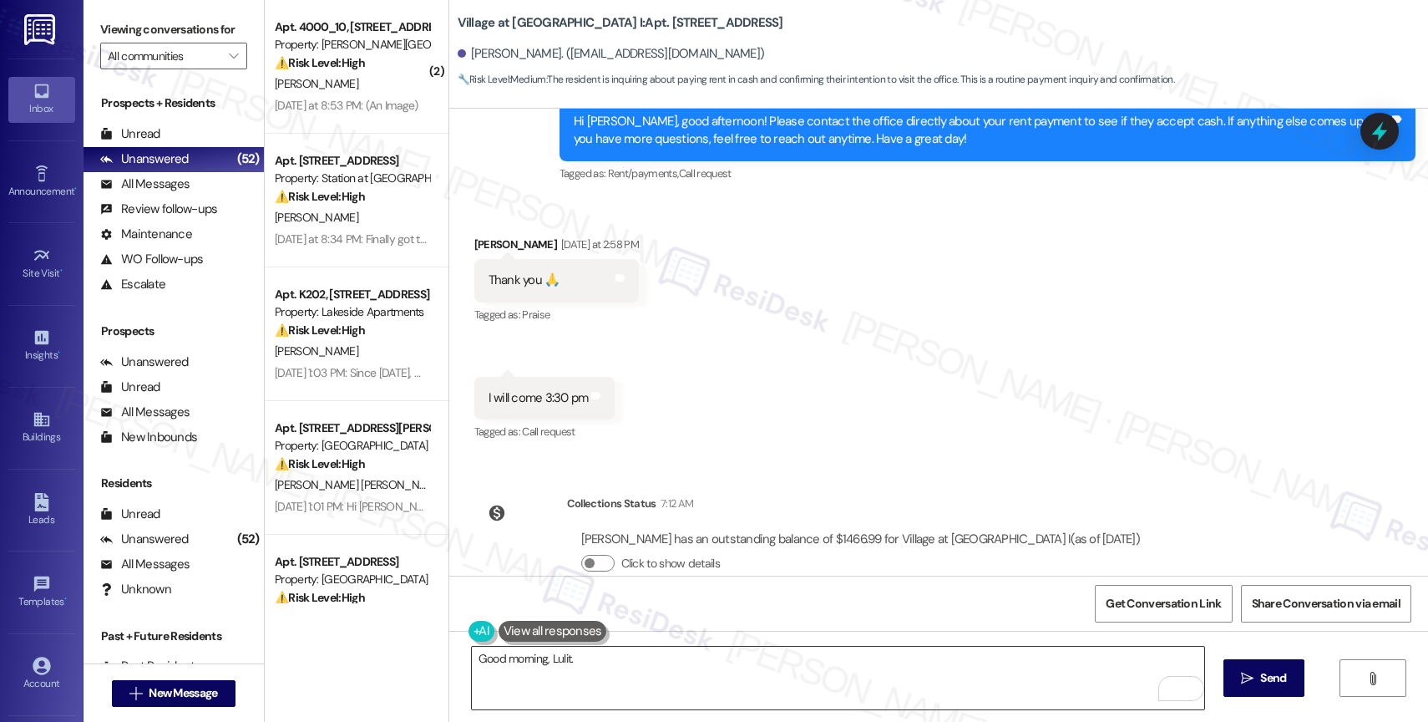
click at [594, 665] on textarea "Good morning, Lulit." at bounding box center [838, 677] width 732 height 63
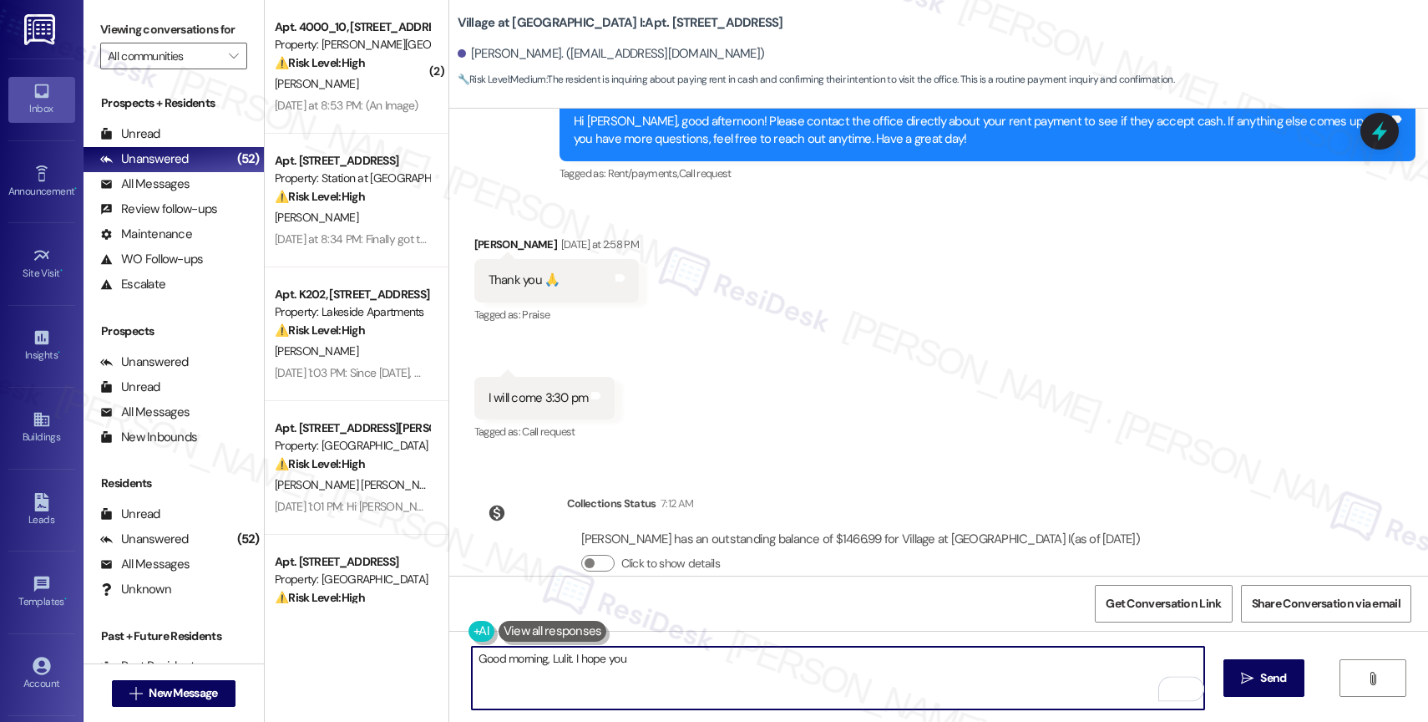
click at [650, 657] on textarea "Good morning, Lulit. I hope you" at bounding box center [838, 677] width 732 height 63
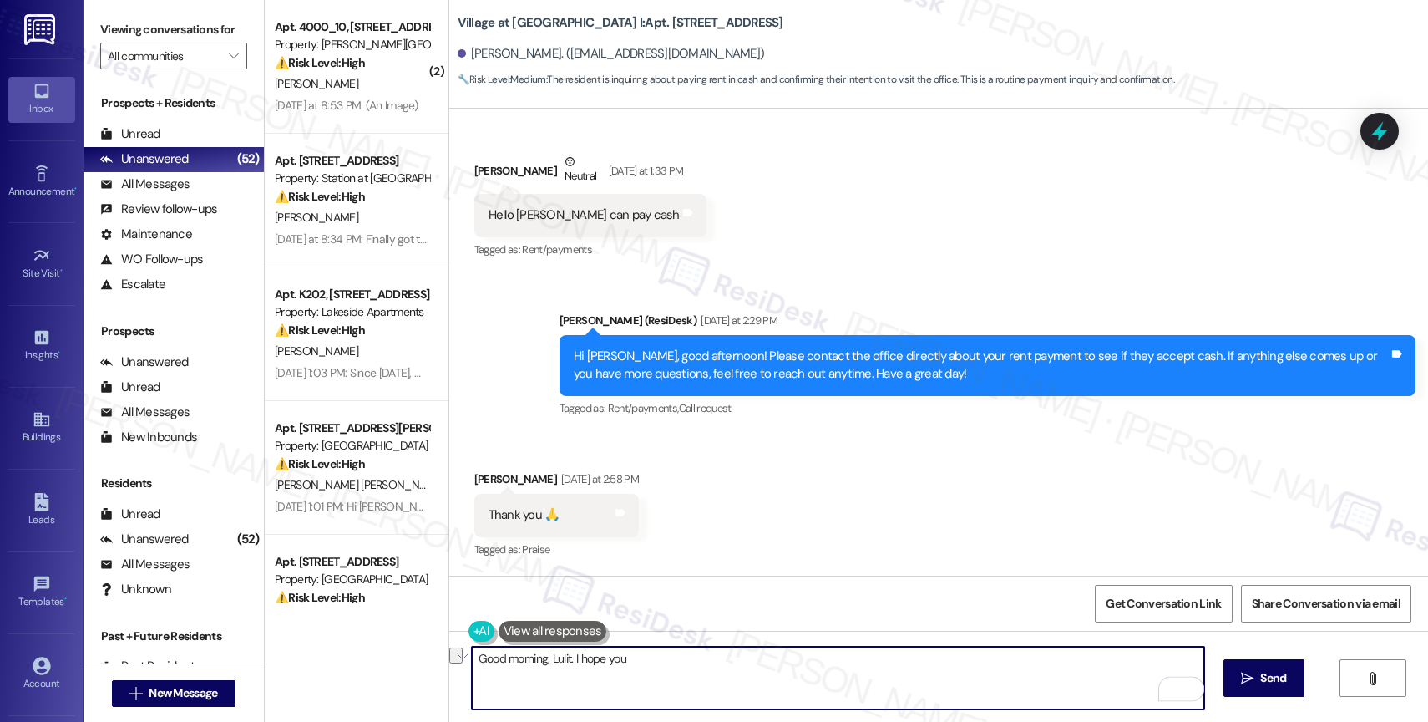
scroll to position [4358, 0]
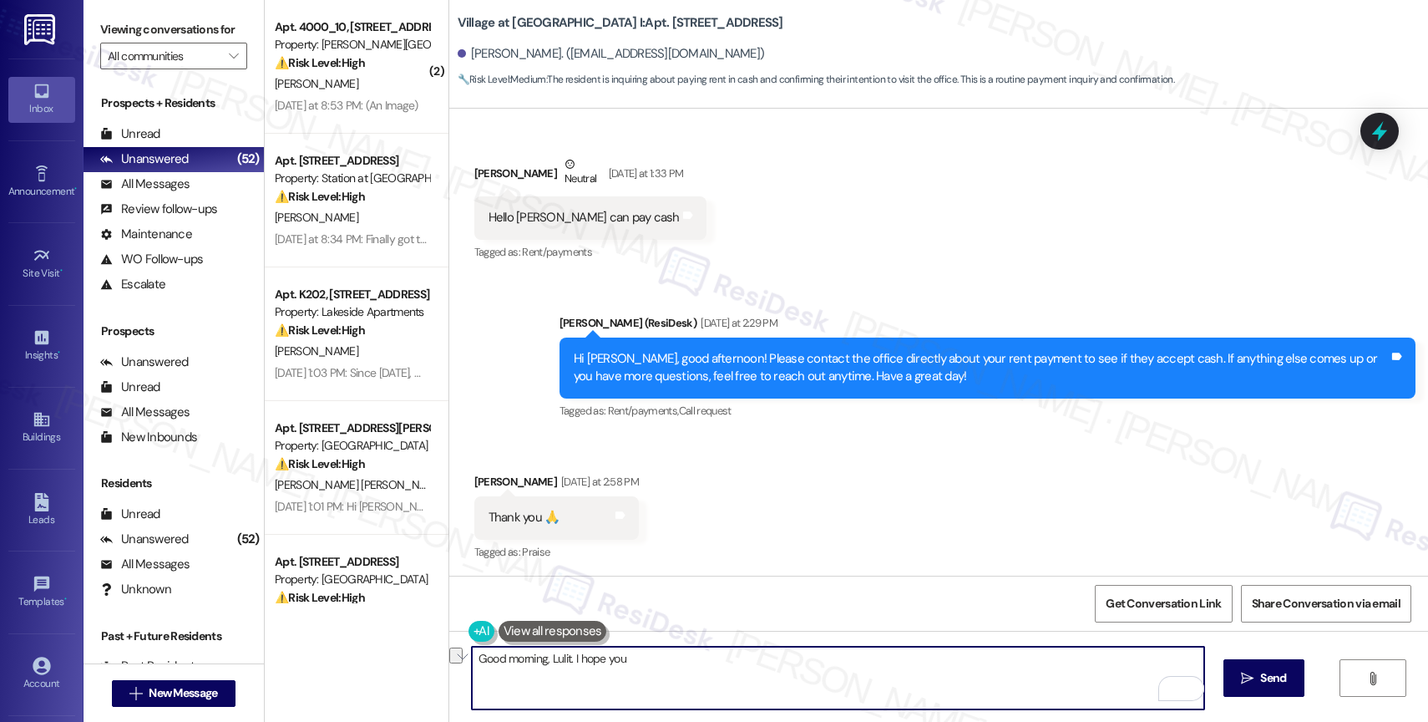
click at [652, 663] on textarea "Good morning, Lulit. I hope you" at bounding box center [838, 677] width 732 height 63
click at [568, 661] on textarea "Good morning, Lulit. I hope your day is going well." at bounding box center [838, 677] width 732 height 63
type textarea "You're welcome! Were you able to stop by the office yesterday?"
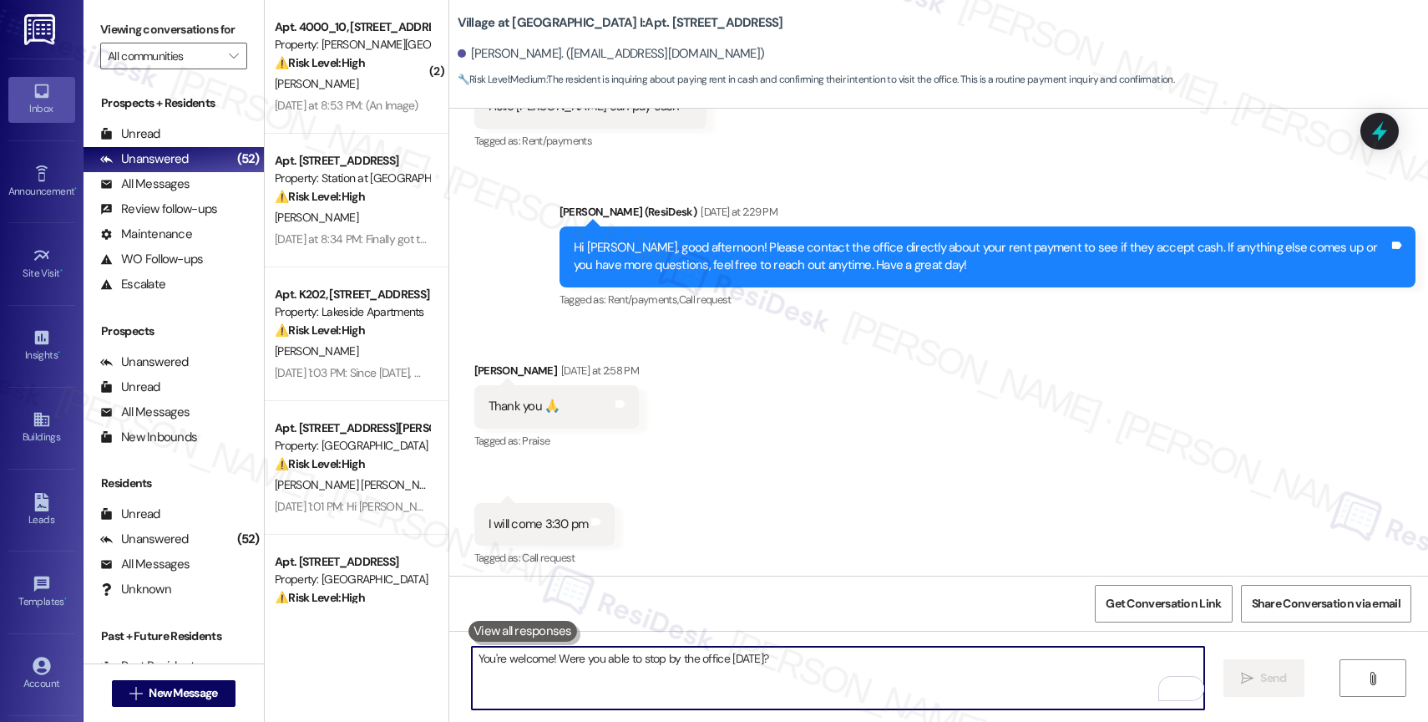
scroll to position [4484, 0]
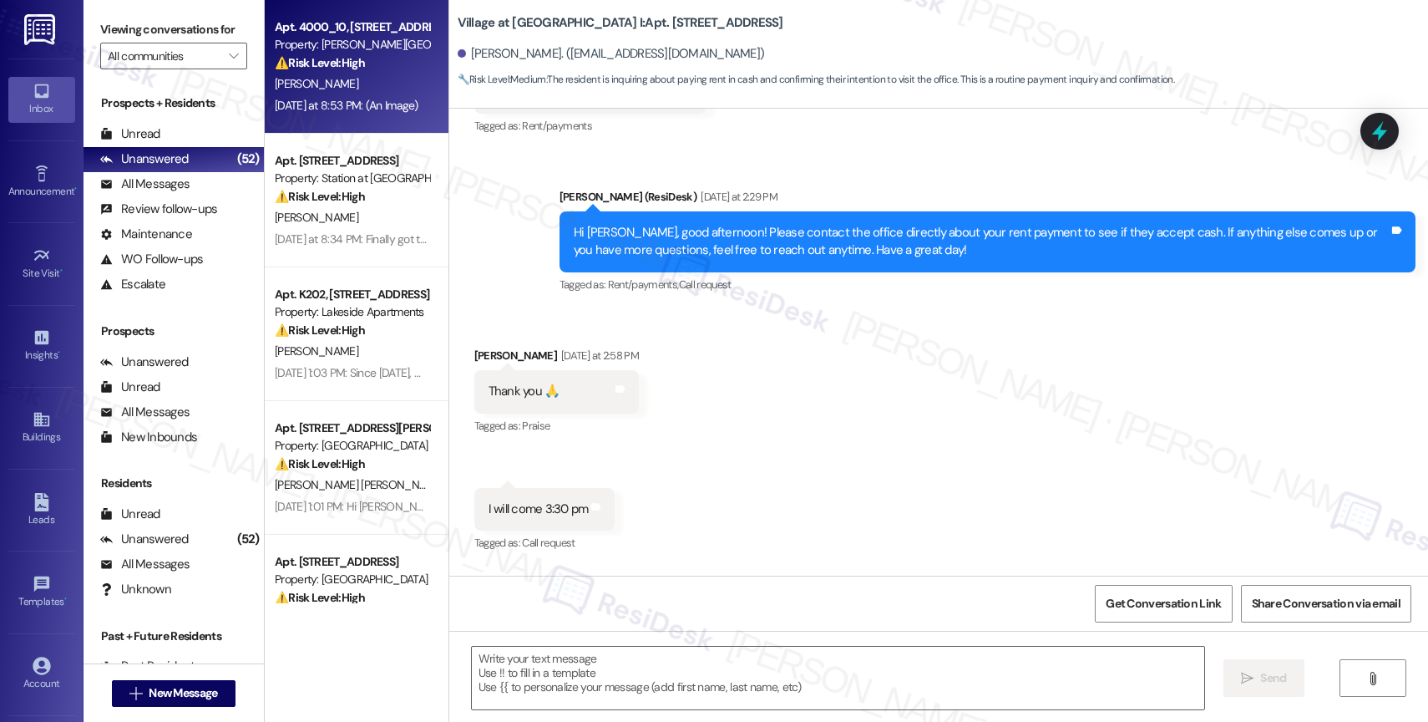
type textarea "Fetching suggested responses. Please feel free to read through the conversation…"
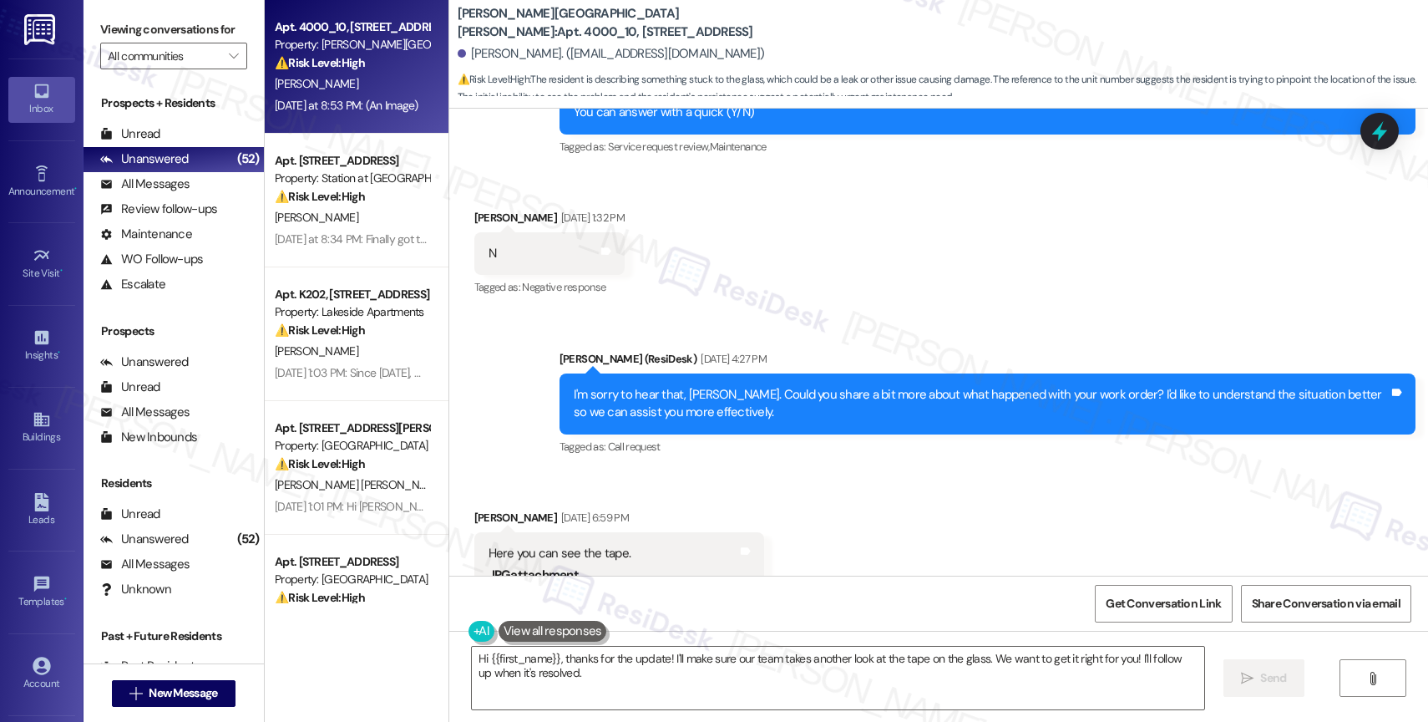
scroll to position [4019, 0]
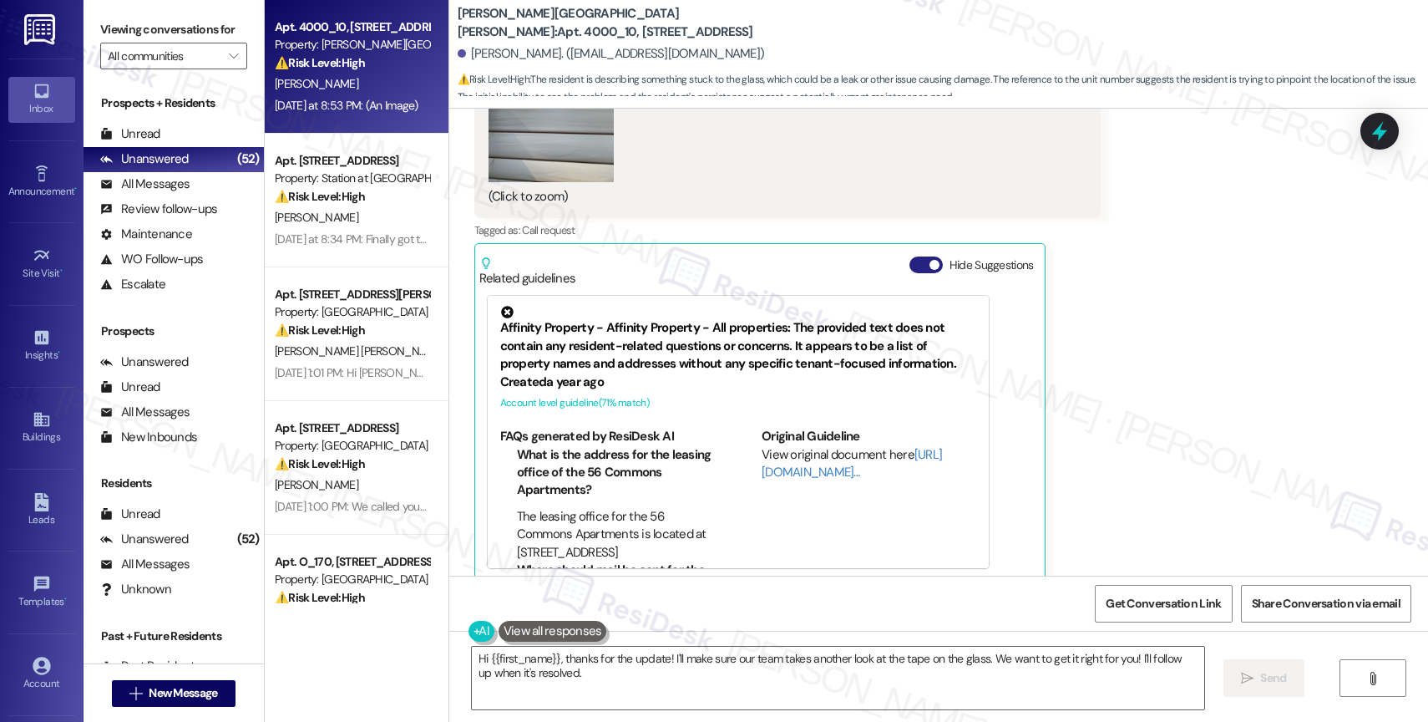
click at [909, 256] on button "Hide Suggestions" at bounding box center [925, 264] width 33 height 17
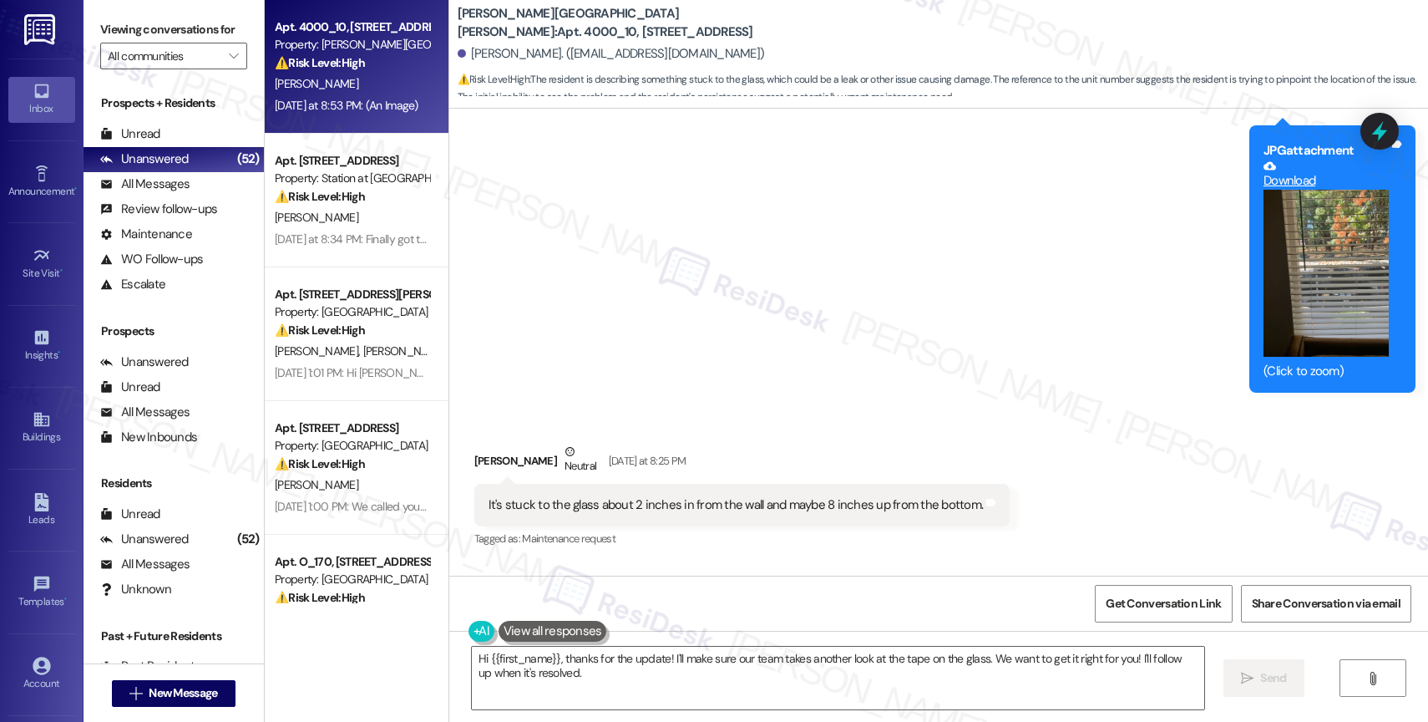
scroll to position [3731, 0]
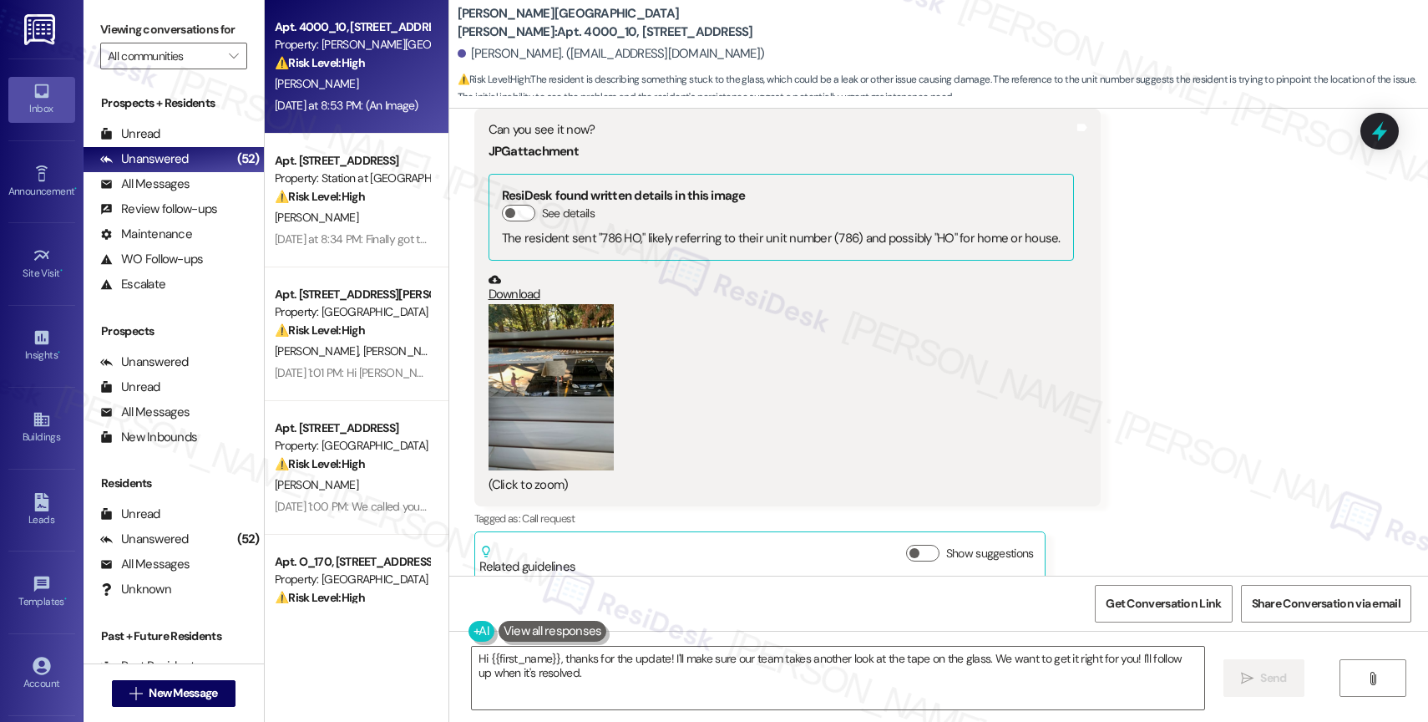
click at [551, 396] on button "Zoom image" at bounding box center [551, 387] width 125 height 167
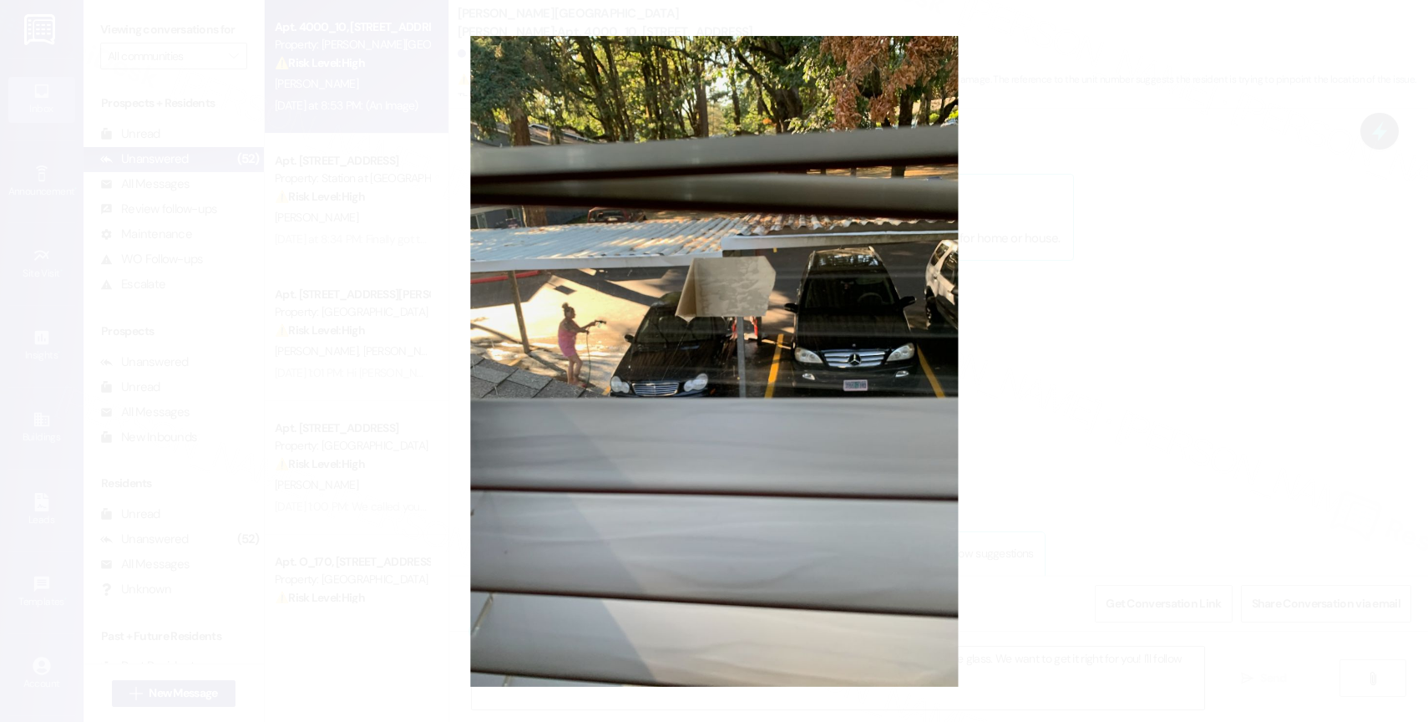
click at [813, 417] on button "Unzoom image" at bounding box center [714, 361] width 1428 height 722
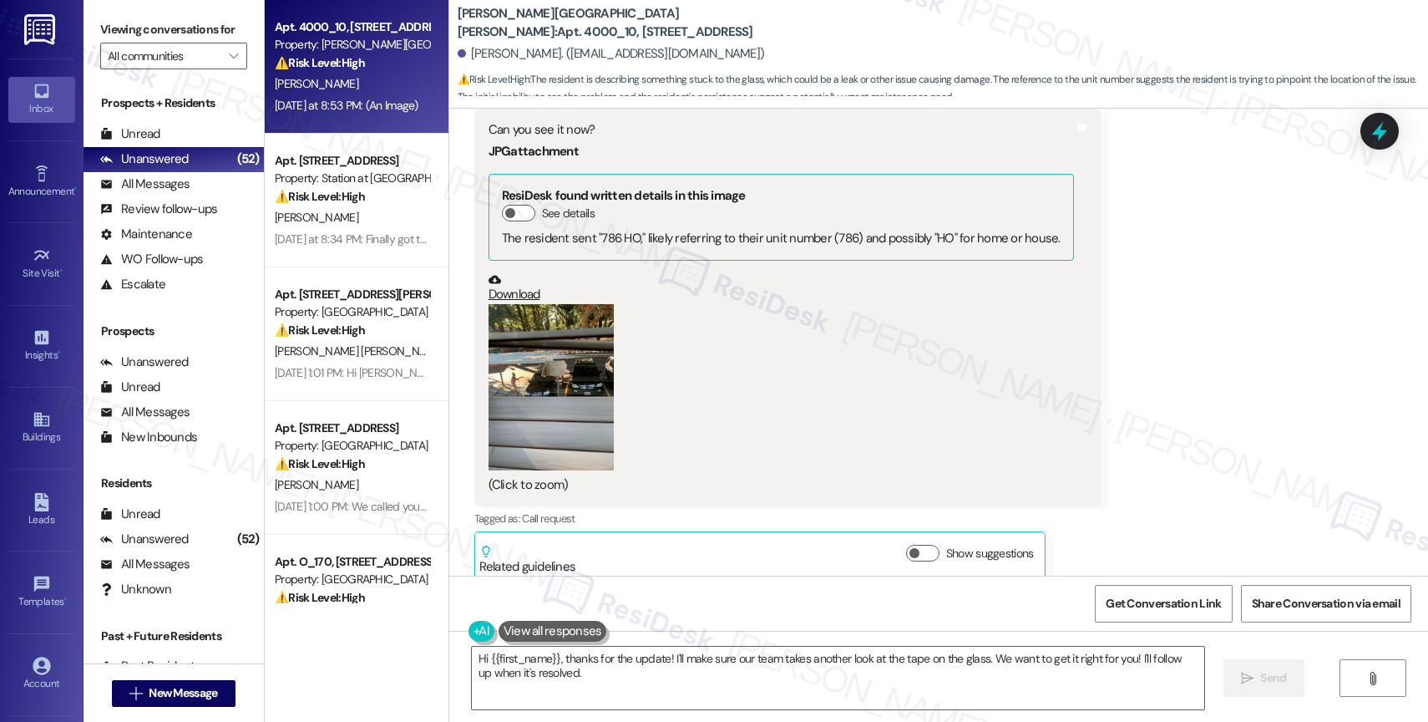
click at [562, 332] on button "Zoom image" at bounding box center [551, 387] width 125 height 167
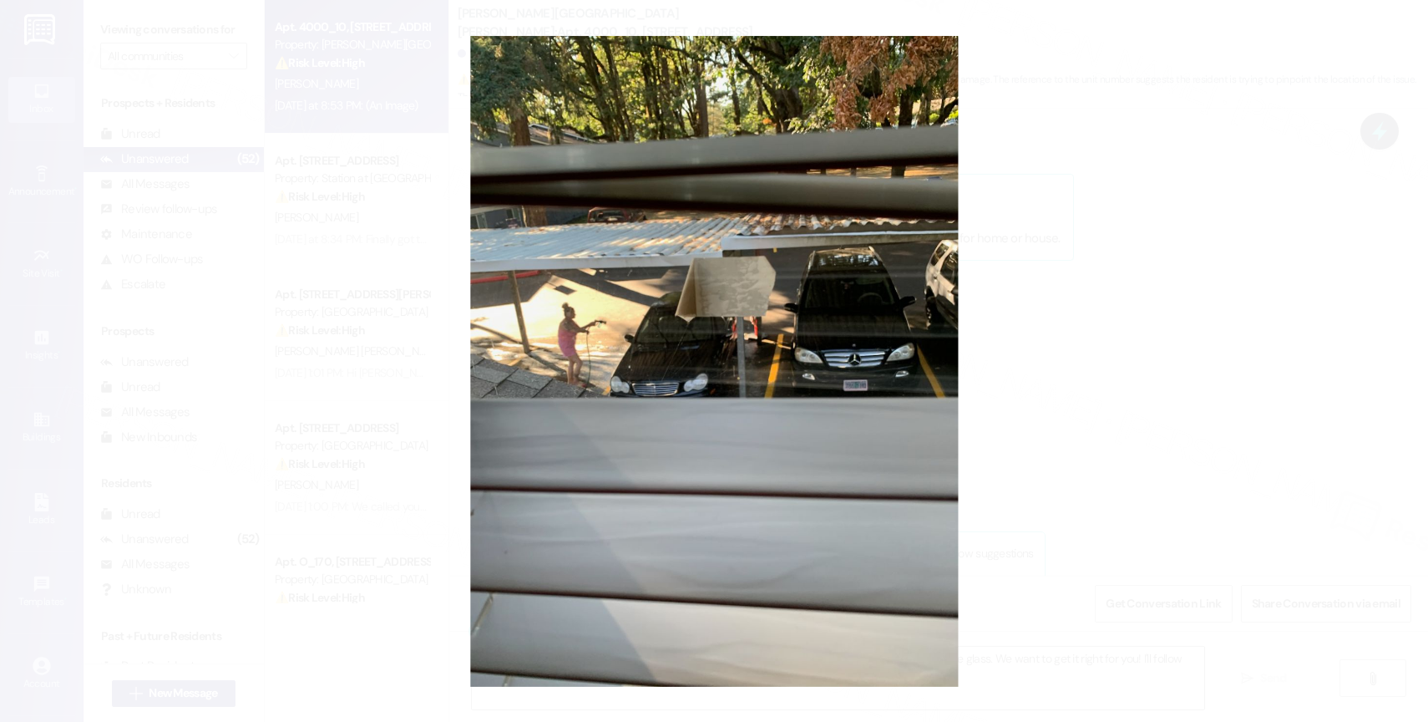
click at [840, 410] on button "Unzoom image" at bounding box center [714, 361] width 1428 height 722
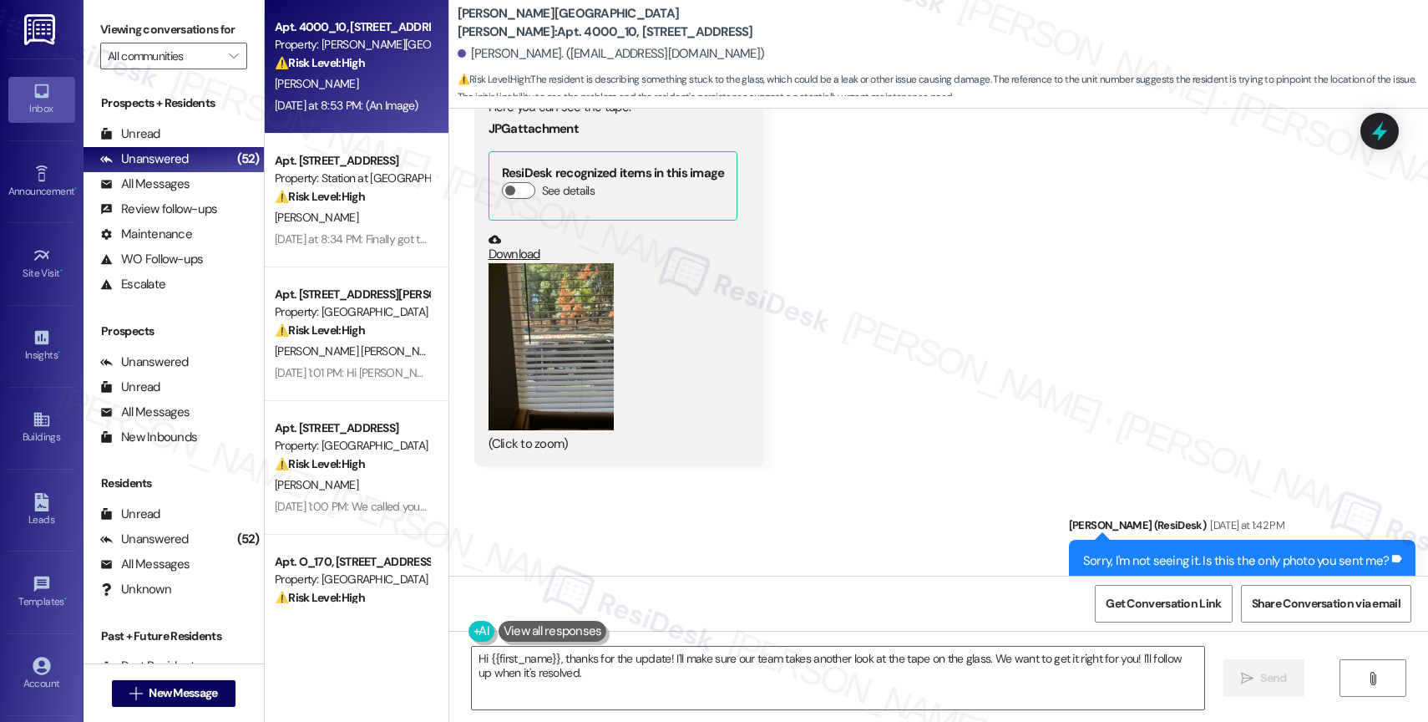
scroll to position [2310, 0]
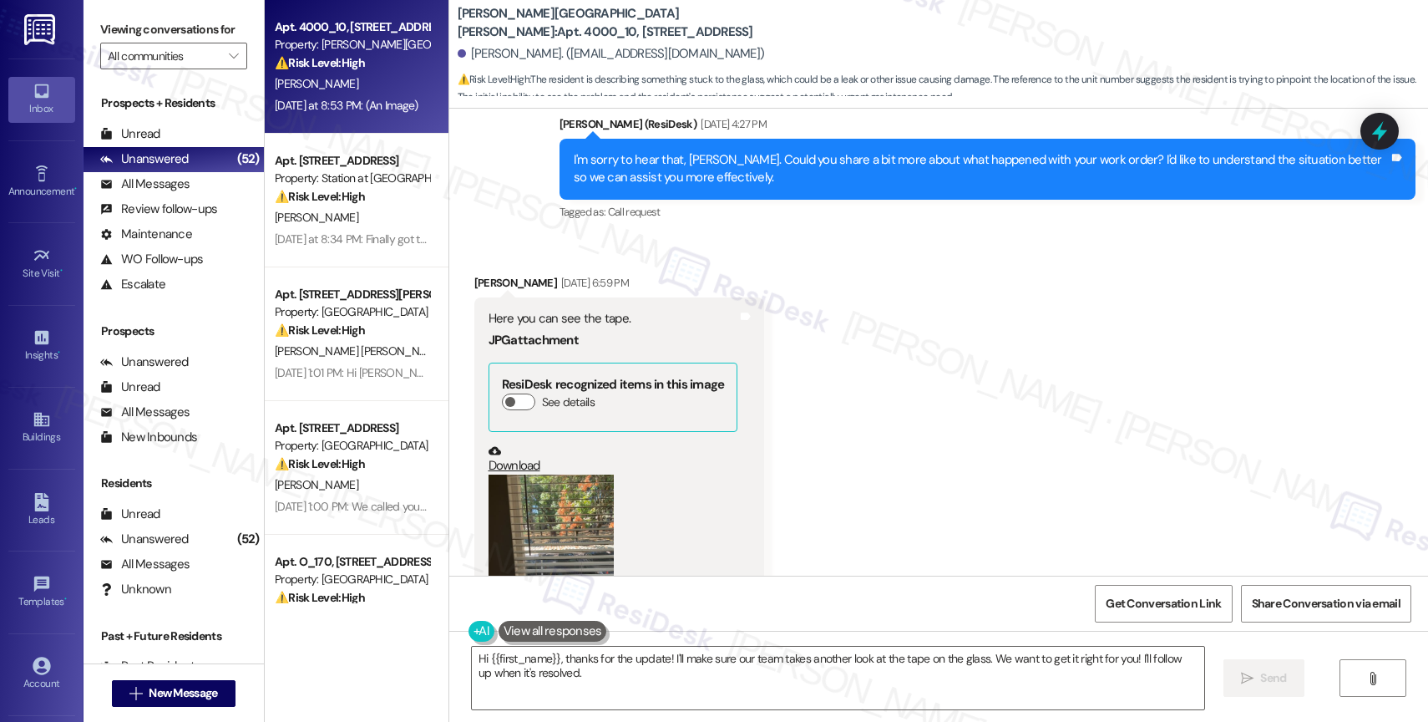
click at [583, 500] on button "Zoom image" at bounding box center [551, 557] width 125 height 167
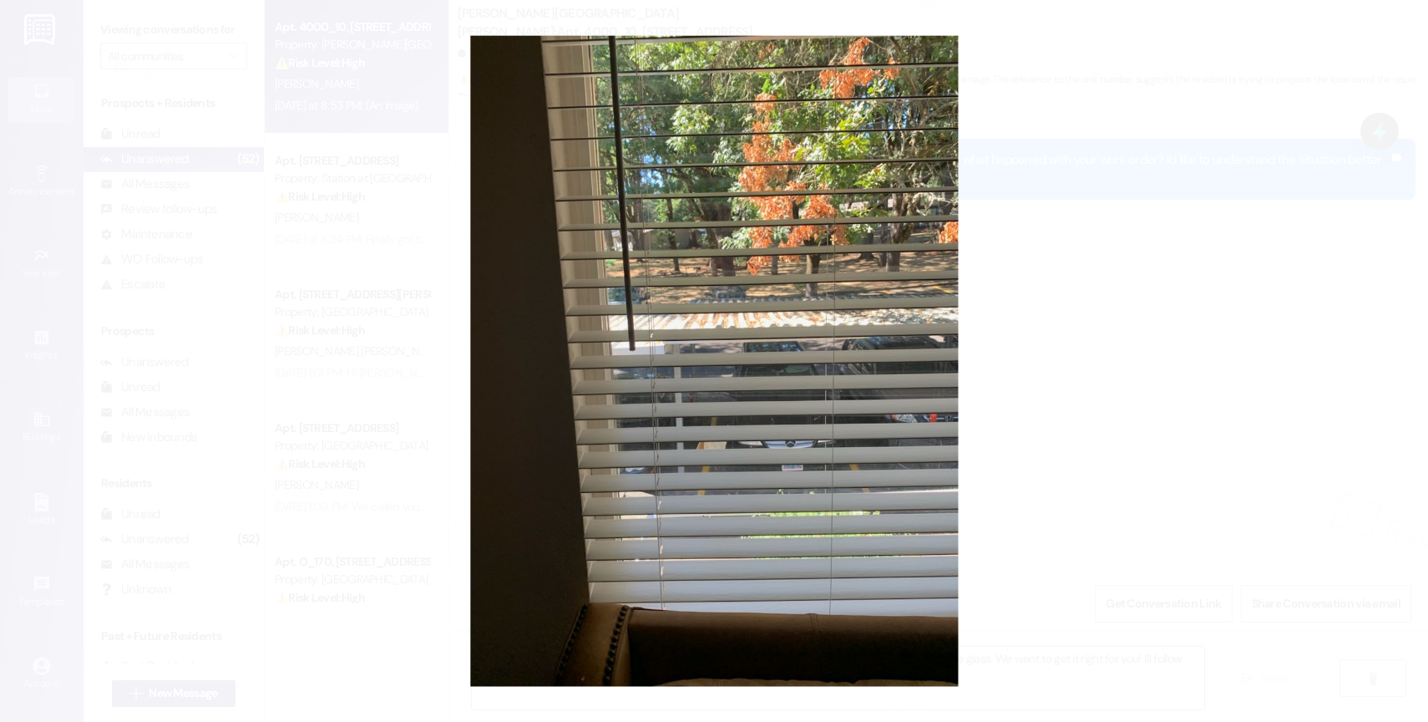
click at [899, 384] on button "Unzoom image" at bounding box center [714, 361] width 1428 height 722
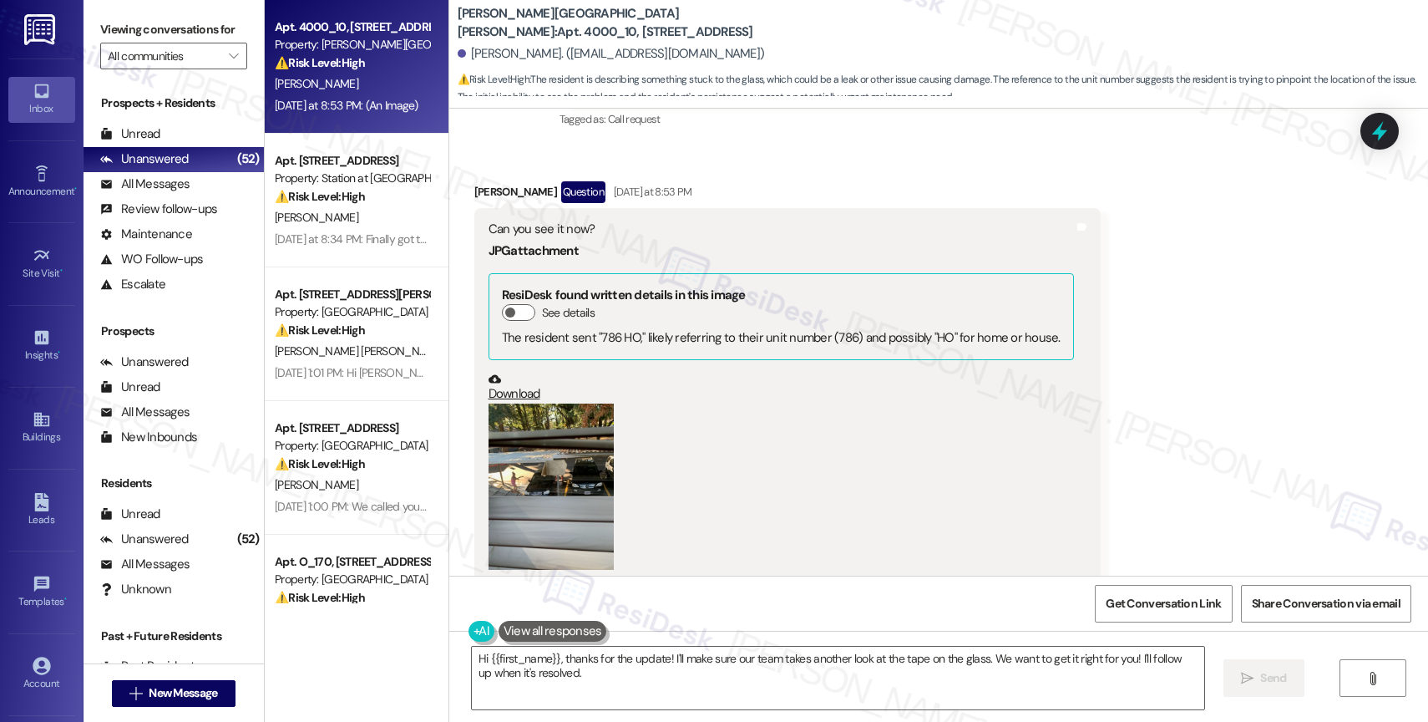
scroll to position [3731, 0]
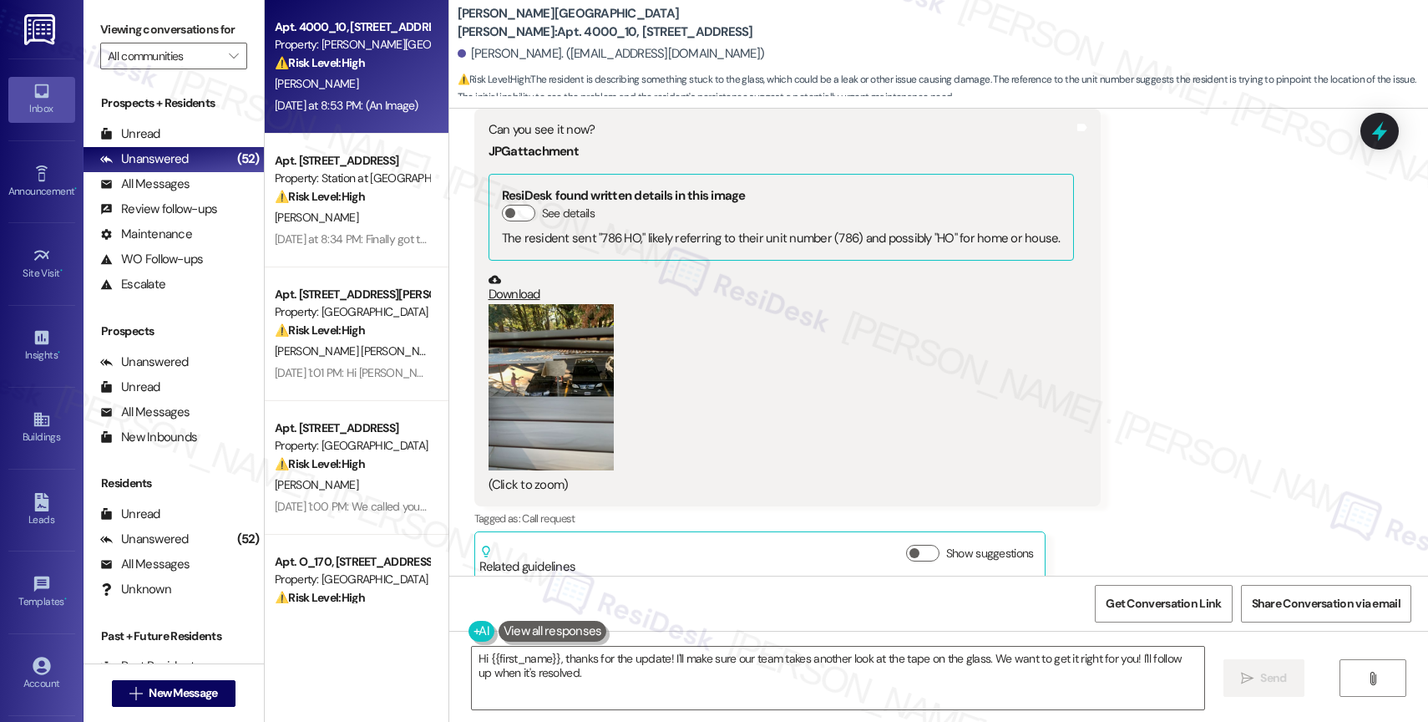
click at [562, 349] on button "Zoom image" at bounding box center [551, 387] width 125 height 167
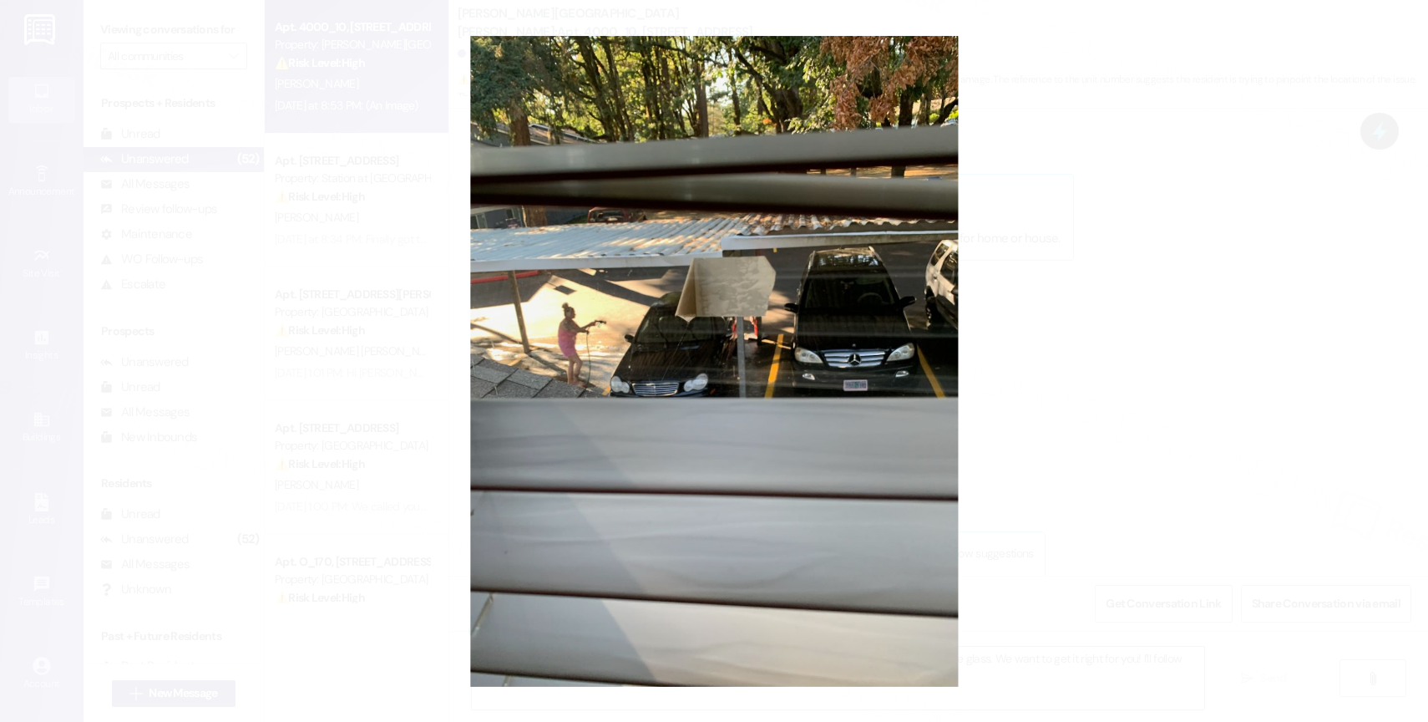
click at [813, 472] on button "Unzoom image" at bounding box center [714, 361] width 1428 height 722
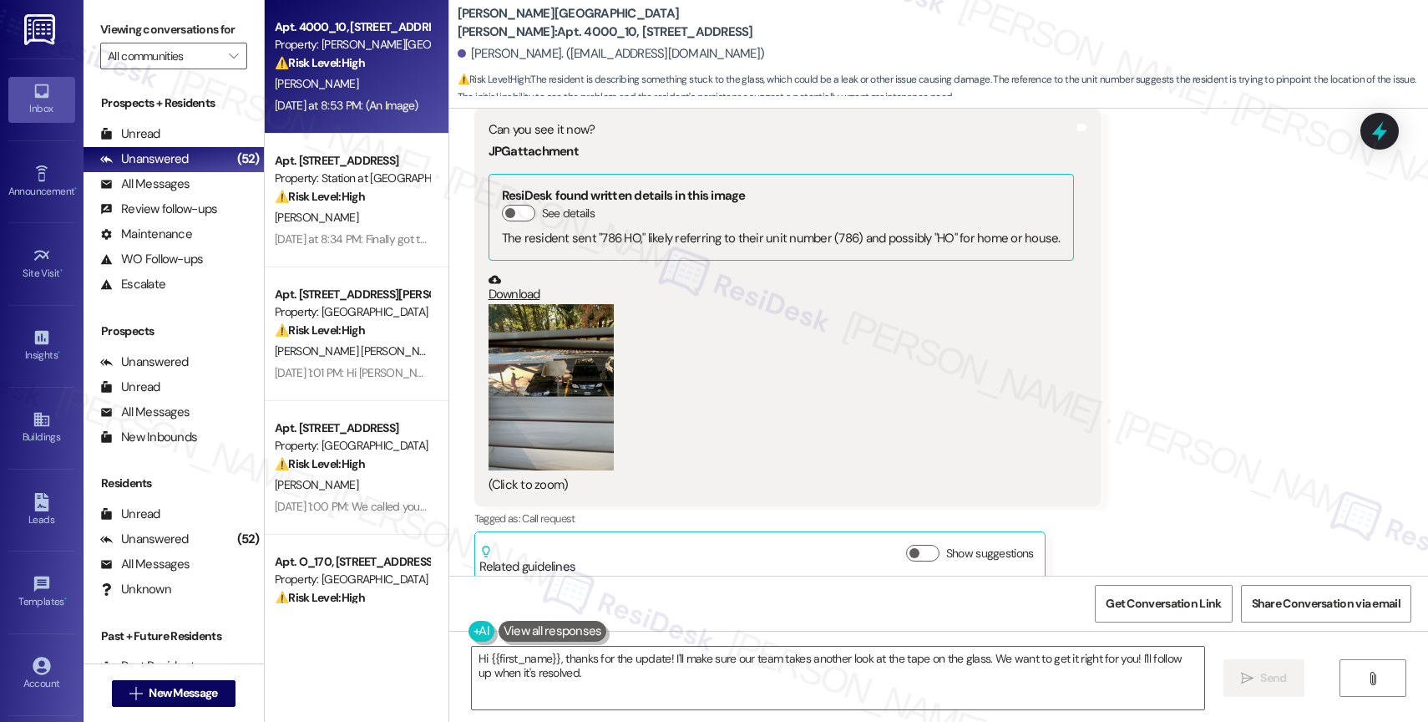
click at [527, 355] on button "Zoom image" at bounding box center [551, 387] width 125 height 167
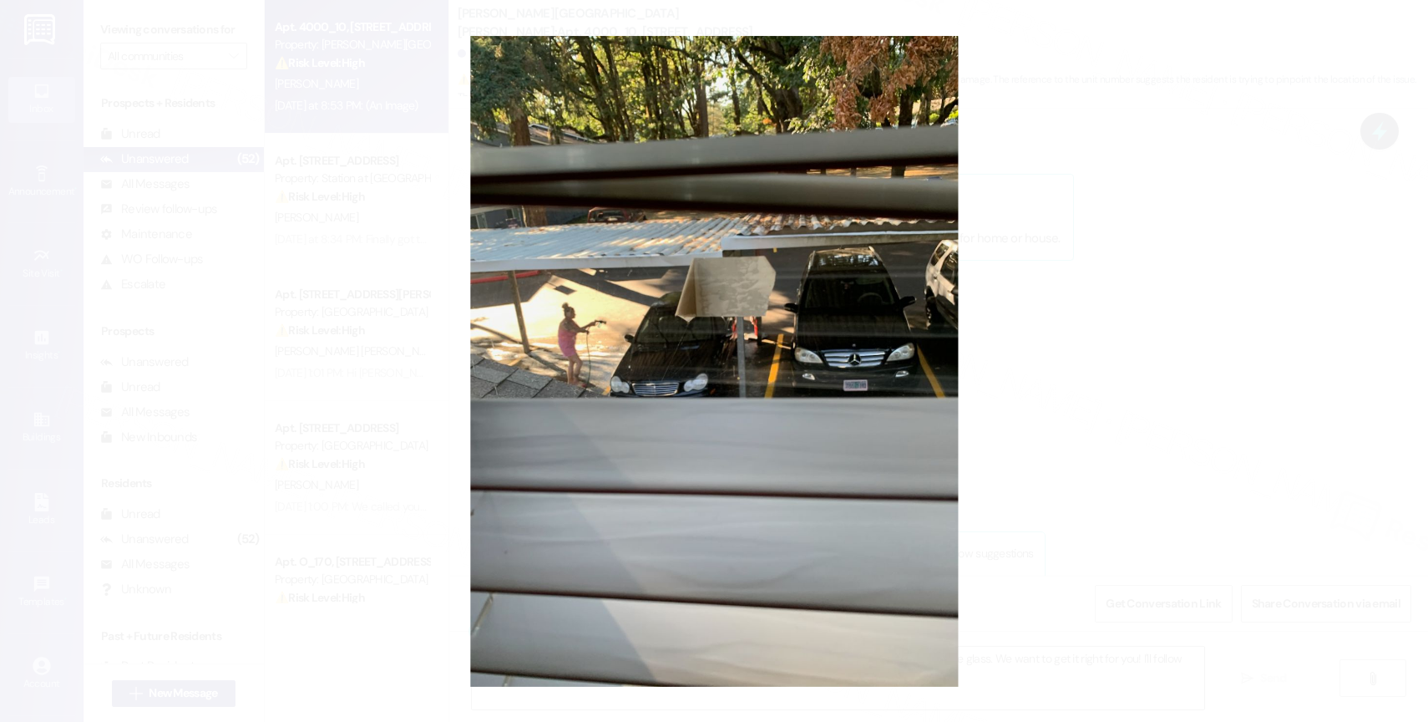
click at [767, 382] on button "Unzoom image" at bounding box center [714, 361] width 1428 height 722
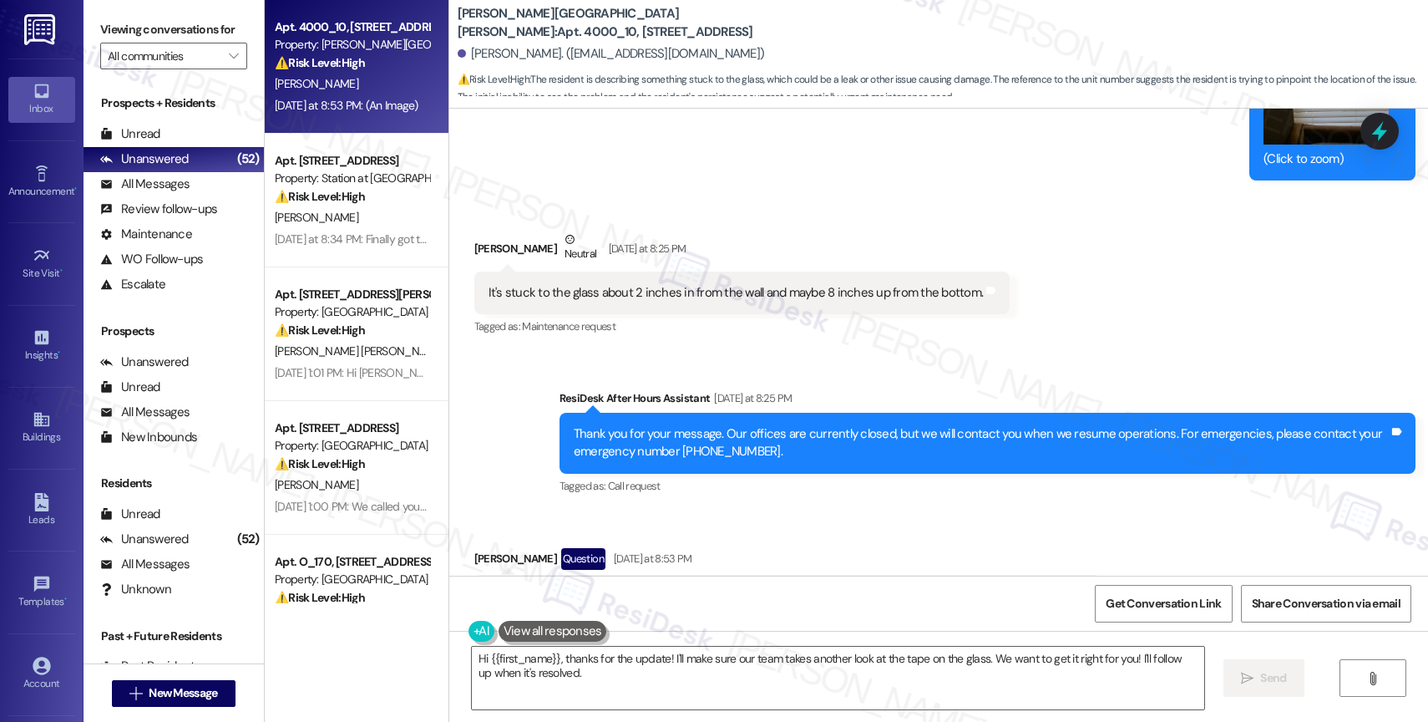
scroll to position [3171, 0]
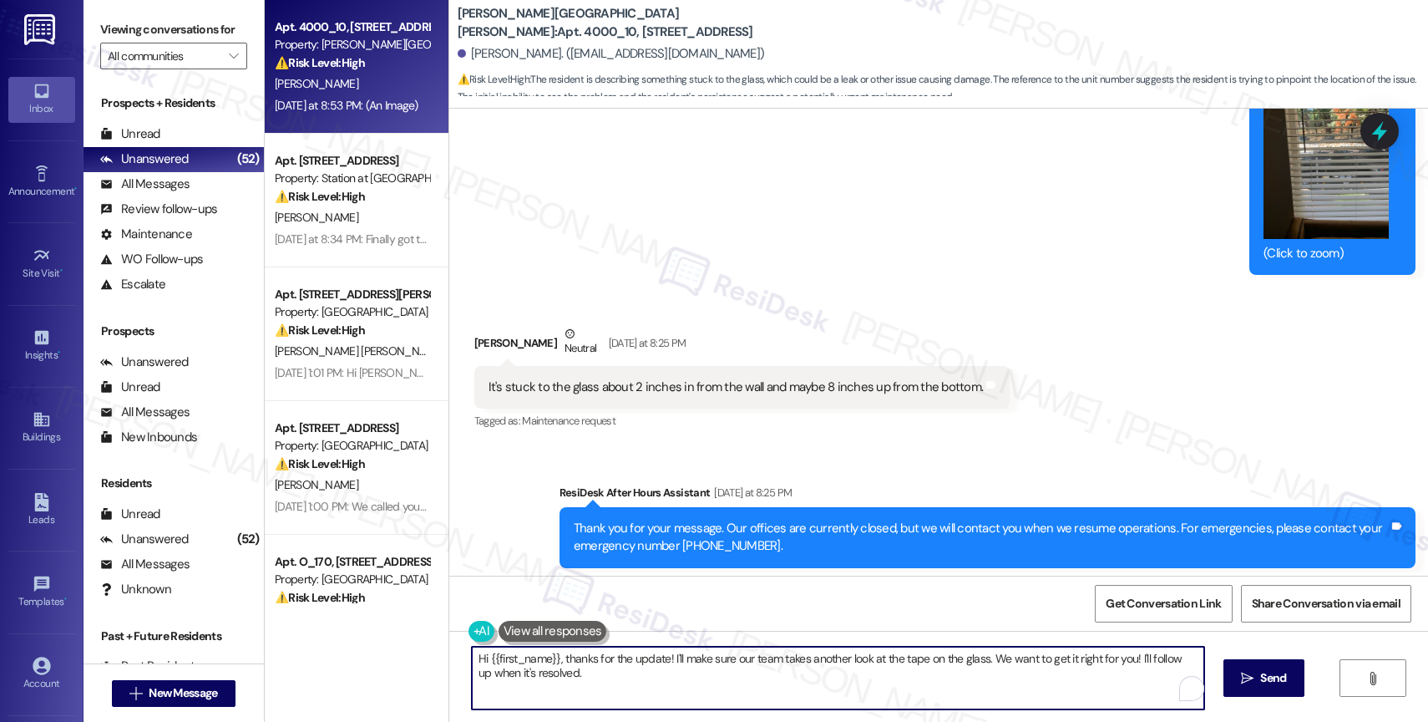
click at [638, 665] on textarea "Hi {{first_name}}, thanks for the update! I'll make sure our team takes another…" at bounding box center [838, 677] width 732 height 63
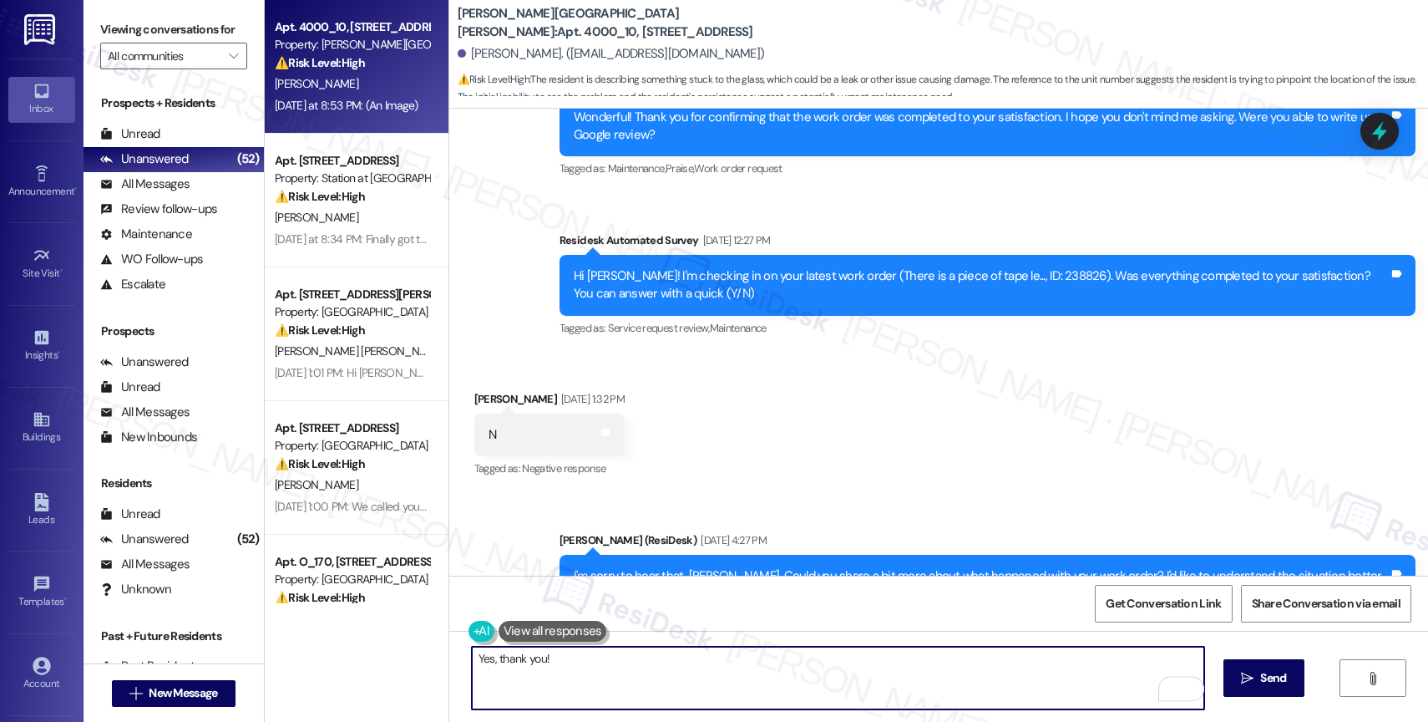
scroll to position [1891, 0]
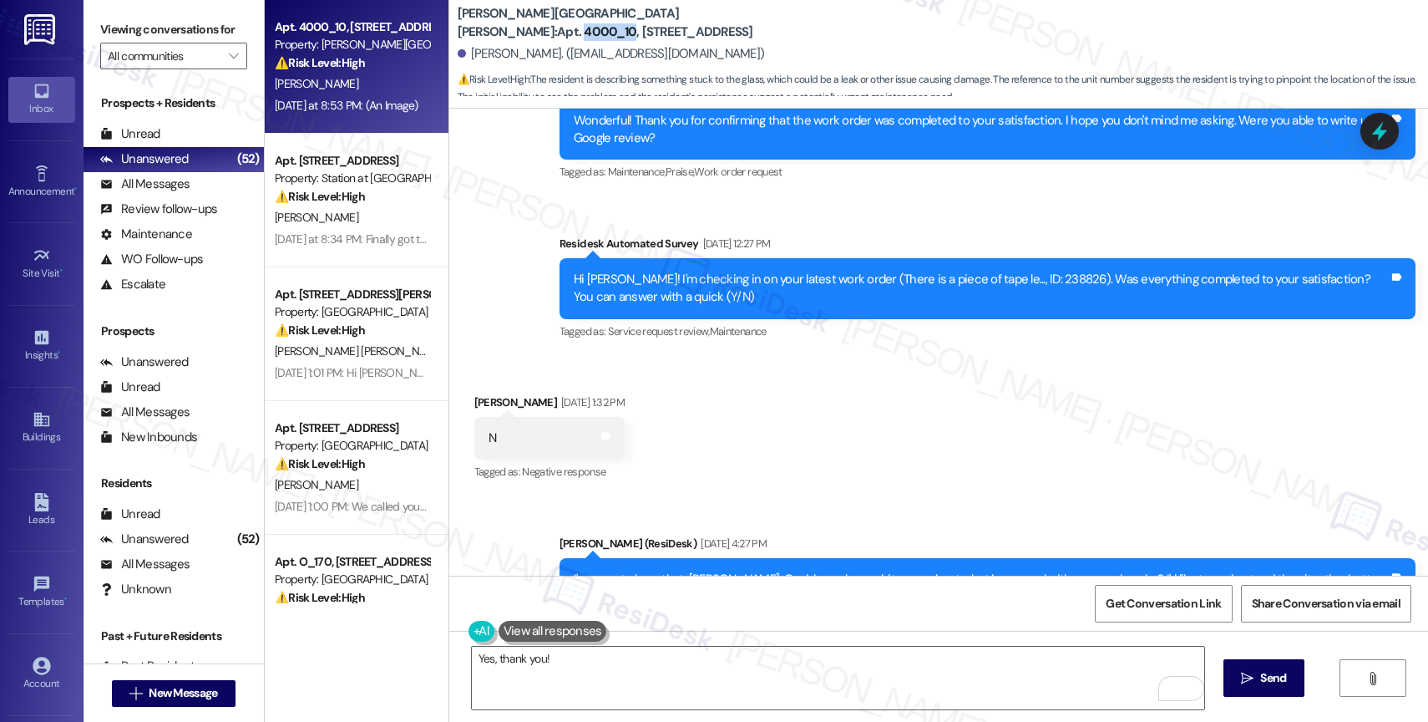
drag, startPoint x: 570, startPoint y: 20, endPoint x: 617, endPoint y: 22, distance: 46.8
click at [617, 22] on b "Witham Hill Oaks: Apt. 4000_10, 4275 NW Clubhouse Pl" at bounding box center [625, 23] width 334 height 36
copy b "4000_10"
click at [946, 497] on div "Sent via SMS Sarah (ResiDesk) Aug 11, 2025 at 4:27 PM I'm sorry to hear that, L…" at bounding box center [938, 576] width 979 height 159
click at [565, 669] on textarea "Yes, thank you!" at bounding box center [838, 677] width 732 height 63
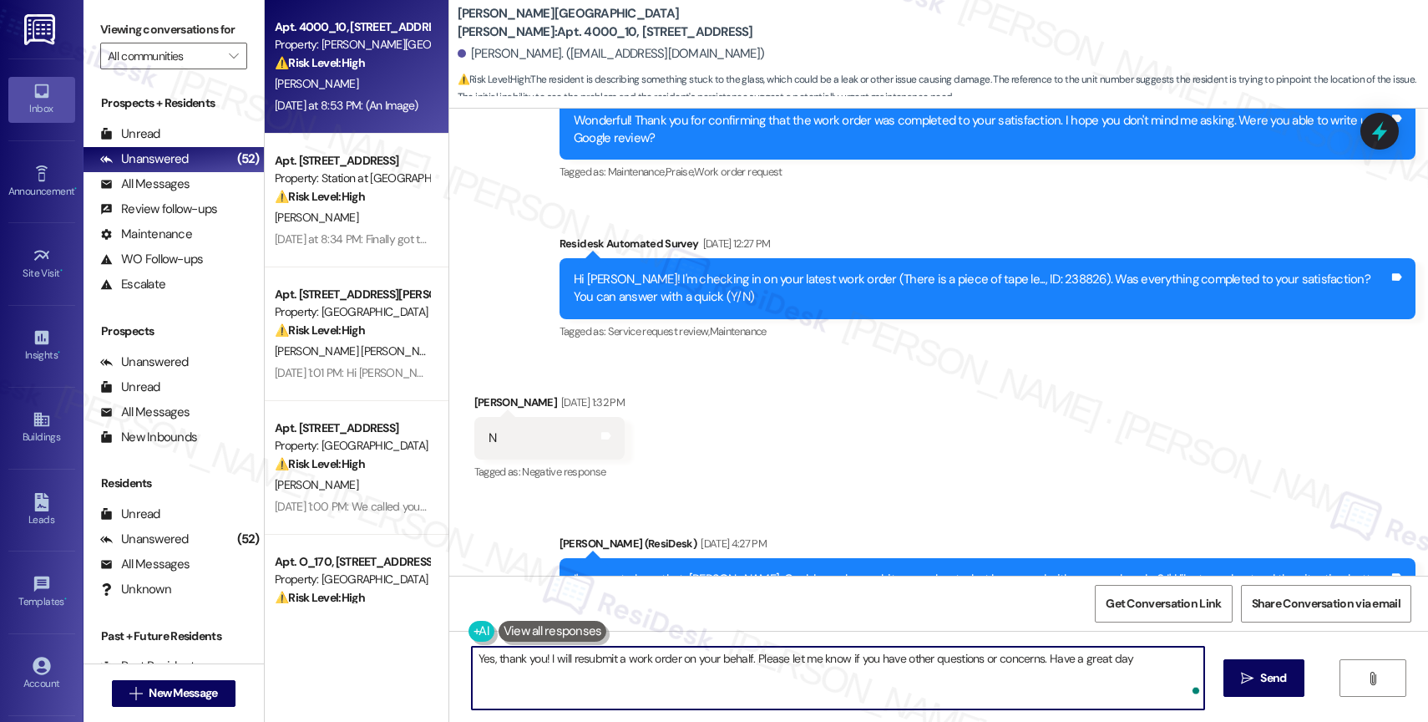
type textarea "Yes, thank you! I will resubmit a work order on your behalf. Please let me know…"
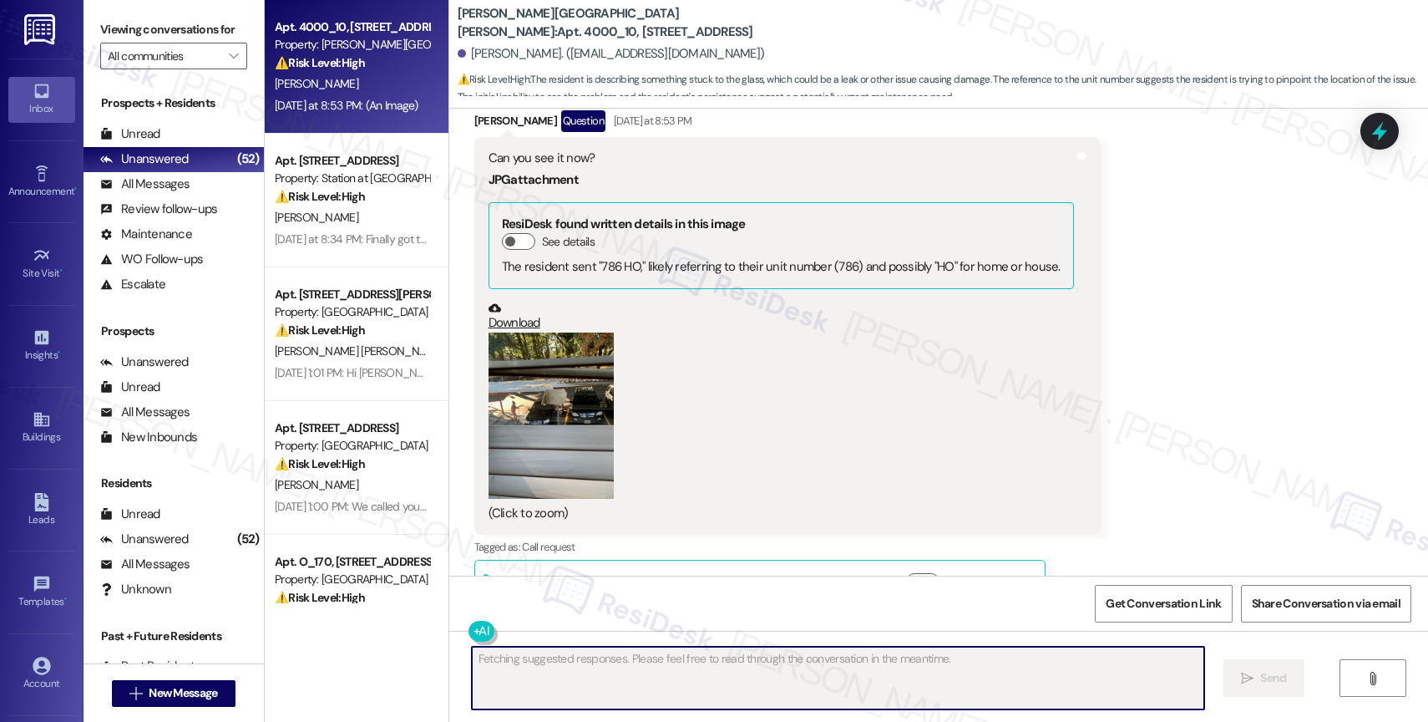
scroll to position [3730, 0]
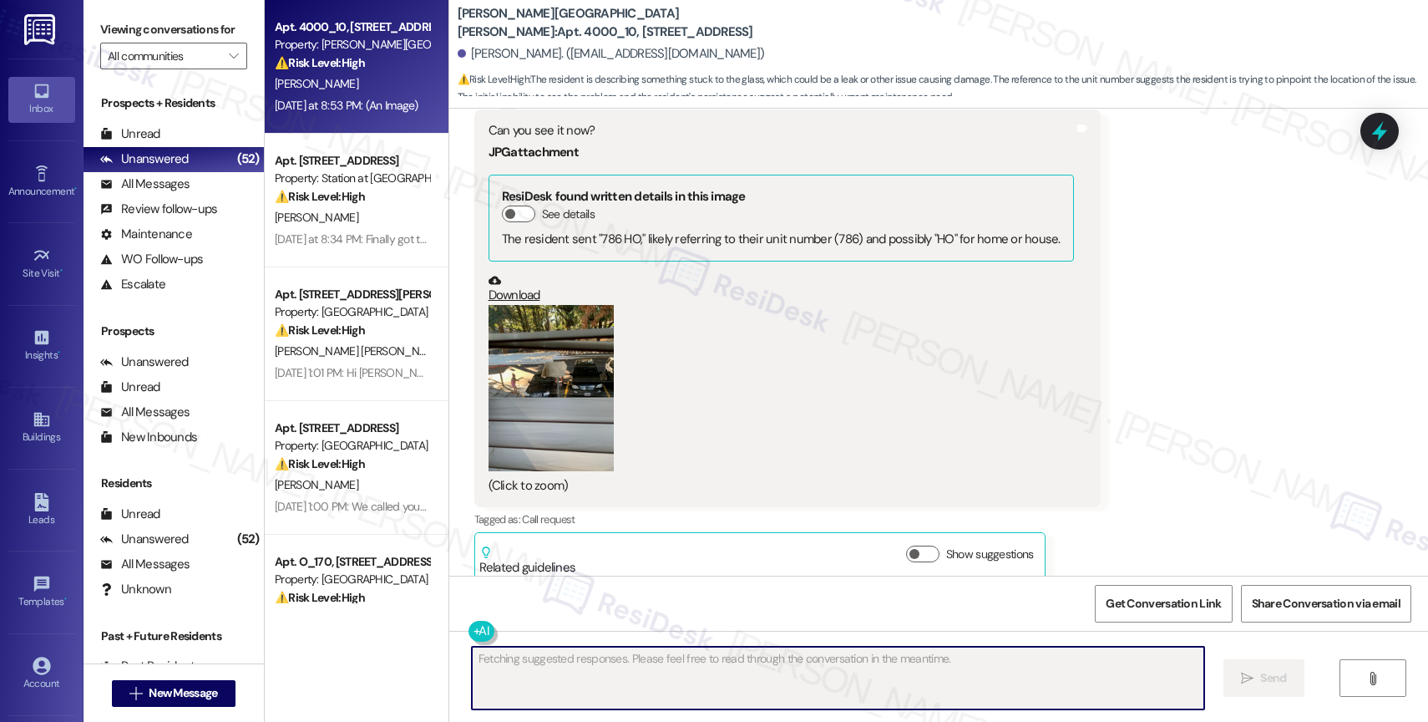
click at [512, 274] on link "Download" at bounding box center [781, 288] width 585 height 29
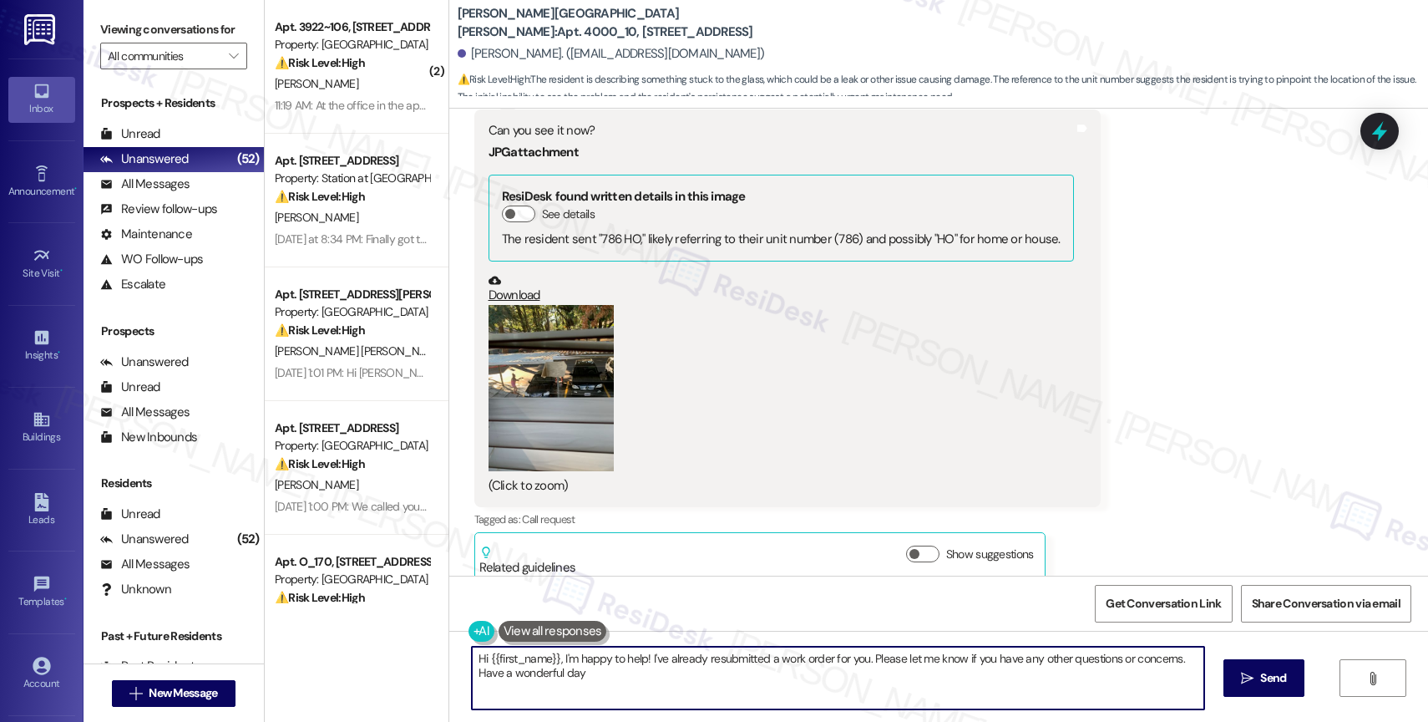
type textarea "Hi {{first_name}}, I'm happy to help! I've already resubmitted a work order for…"
drag, startPoint x: 570, startPoint y: 23, endPoint x: 616, endPoint y: 18, distance: 46.3
click at [616, 18] on b "Witham Hill Oaks: Apt. 4000_10, 4275 NW Clubhouse Pl" at bounding box center [625, 23] width 334 height 36
copy b "4000_10"
click at [884, 27] on div "Witham Hill Oaks: Apt. 4000_10, 4275 NW Clubhouse Pl Laurel Busse. (laurelbusse…" at bounding box center [943, 50] width 970 height 92
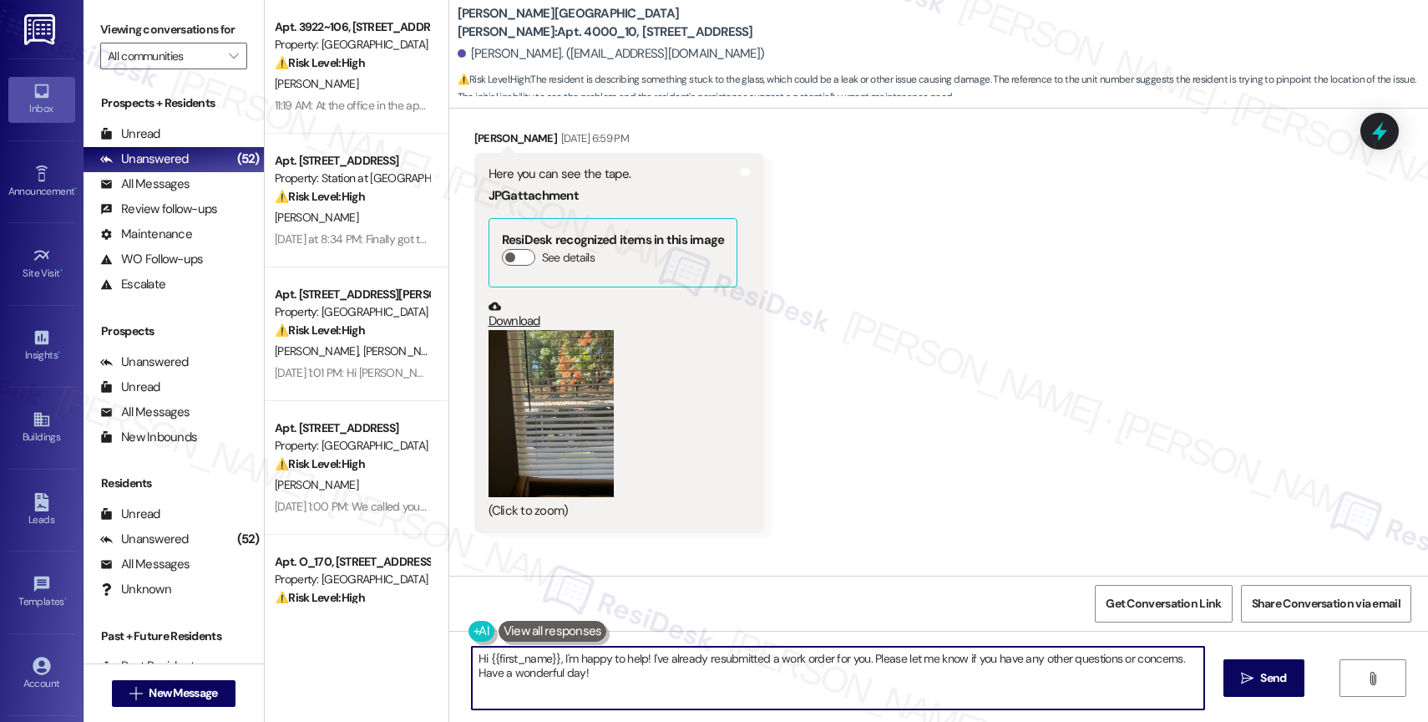
scroll to position [3250, 0]
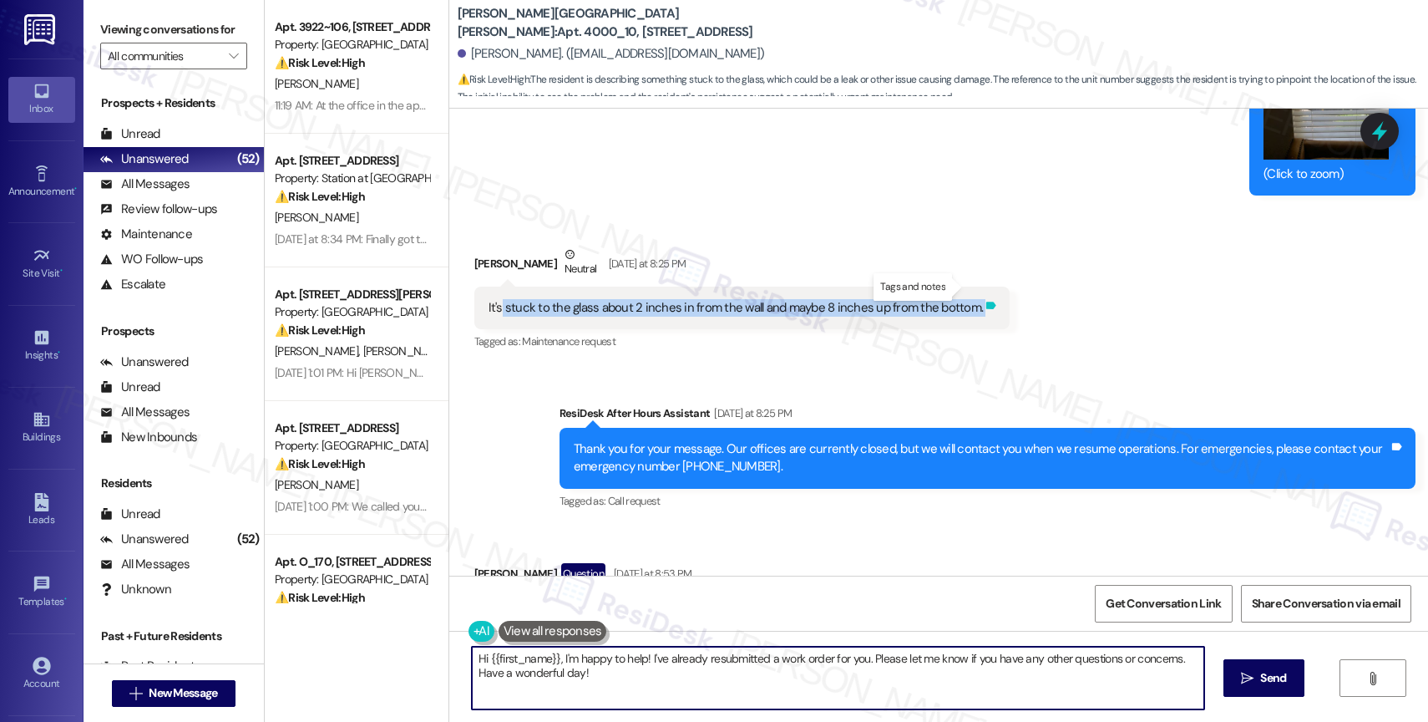
drag, startPoint x: 489, startPoint y: 286, endPoint x: 962, endPoint y: 284, distance: 472.7
click at [962, 286] on div "It's stuck to the glass about 2 inches in from the wall and maybe 8 inches up f…" at bounding box center [742, 307] width 536 height 43
copy div "stuck to the glass about 2 inches in from the wall and maybe 8 inches up from t…"
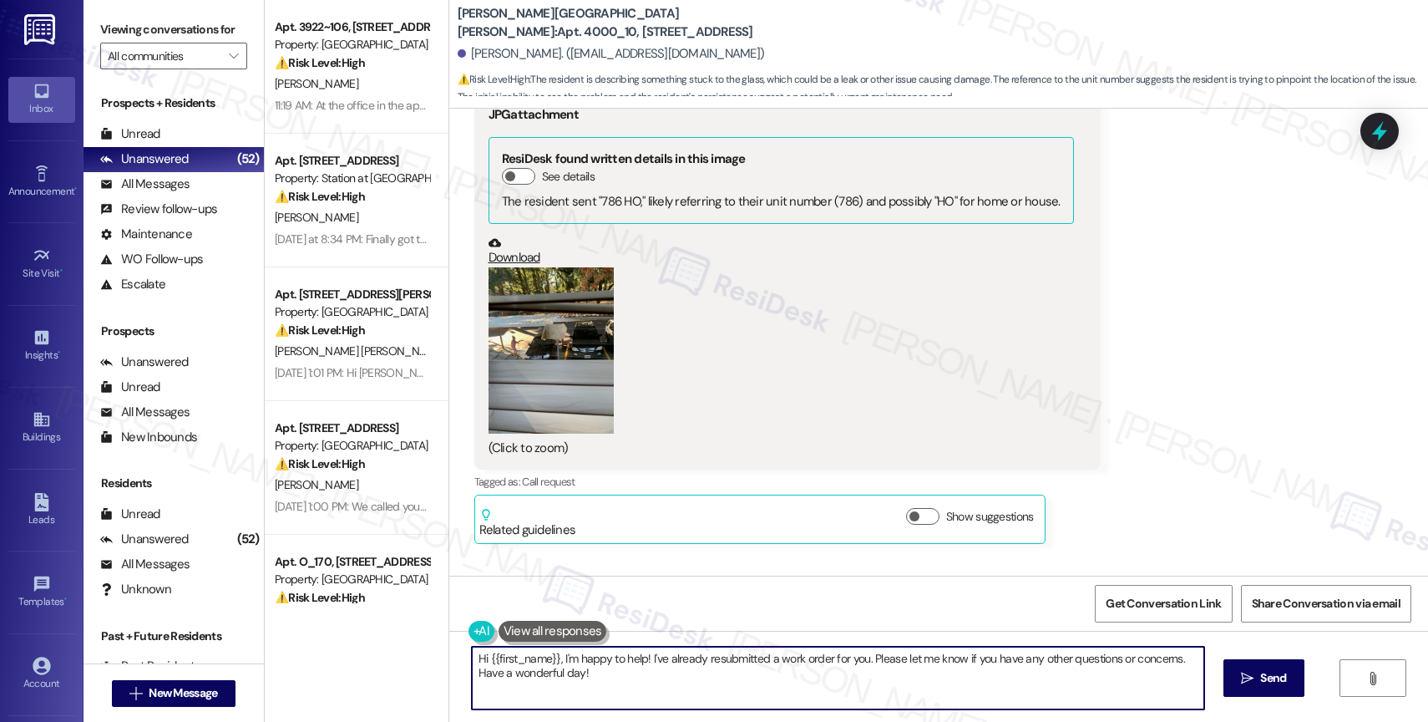
scroll to position [3847, 0]
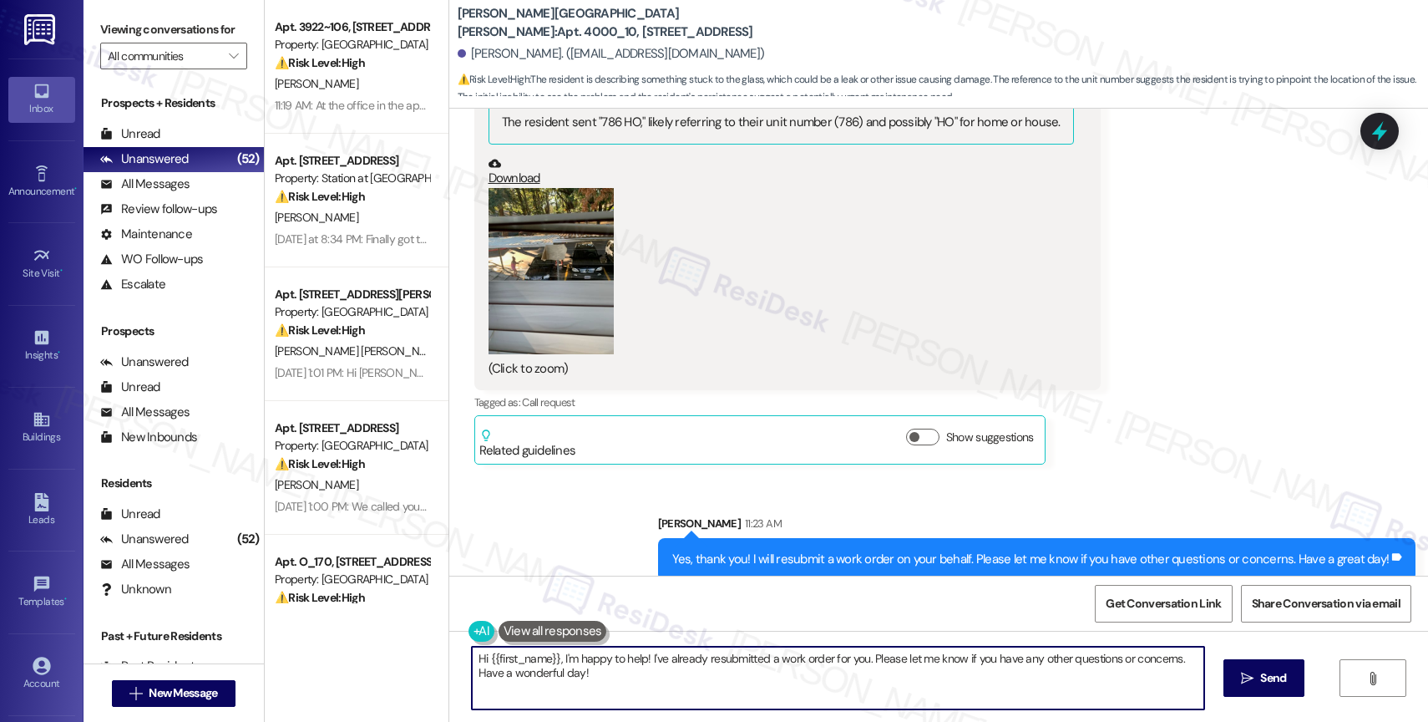
click at [585, 491] on div "Sent via SMS Sarah 11:23 AM Yes, thank you! I will resubmit a work order on you…" at bounding box center [938, 535] width 979 height 116
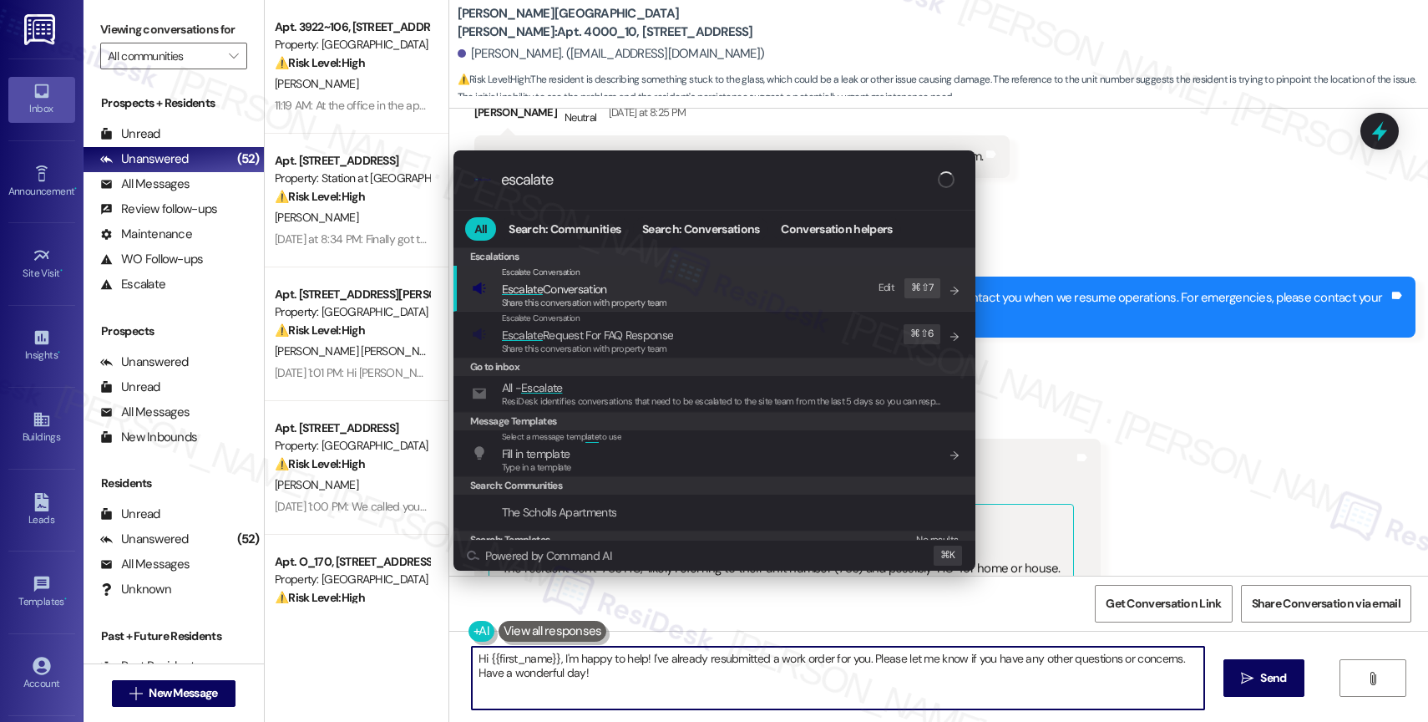
type input "escalate"
click at [581, 303] on span "Share this conversation with property team" at bounding box center [584, 302] width 165 height 12
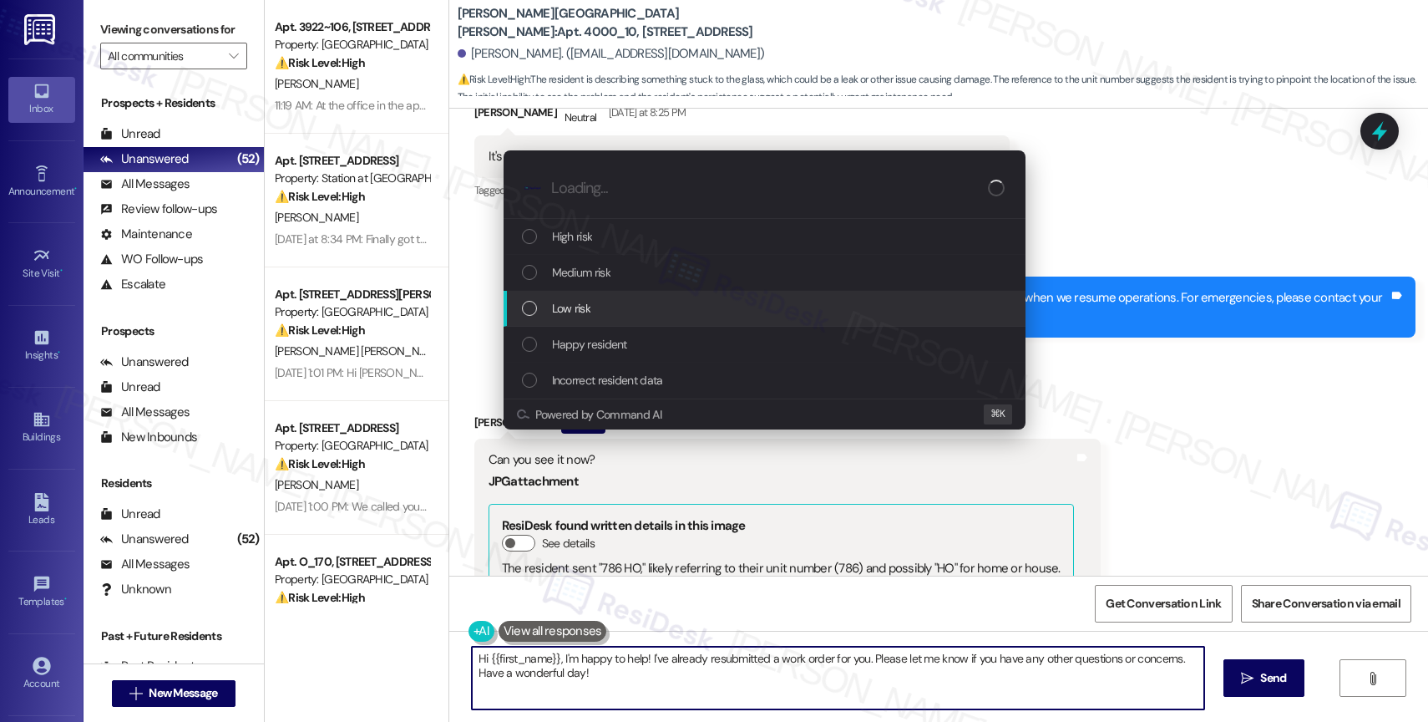
click at [576, 309] on span "Low risk" at bounding box center [571, 308] width 38 height 18
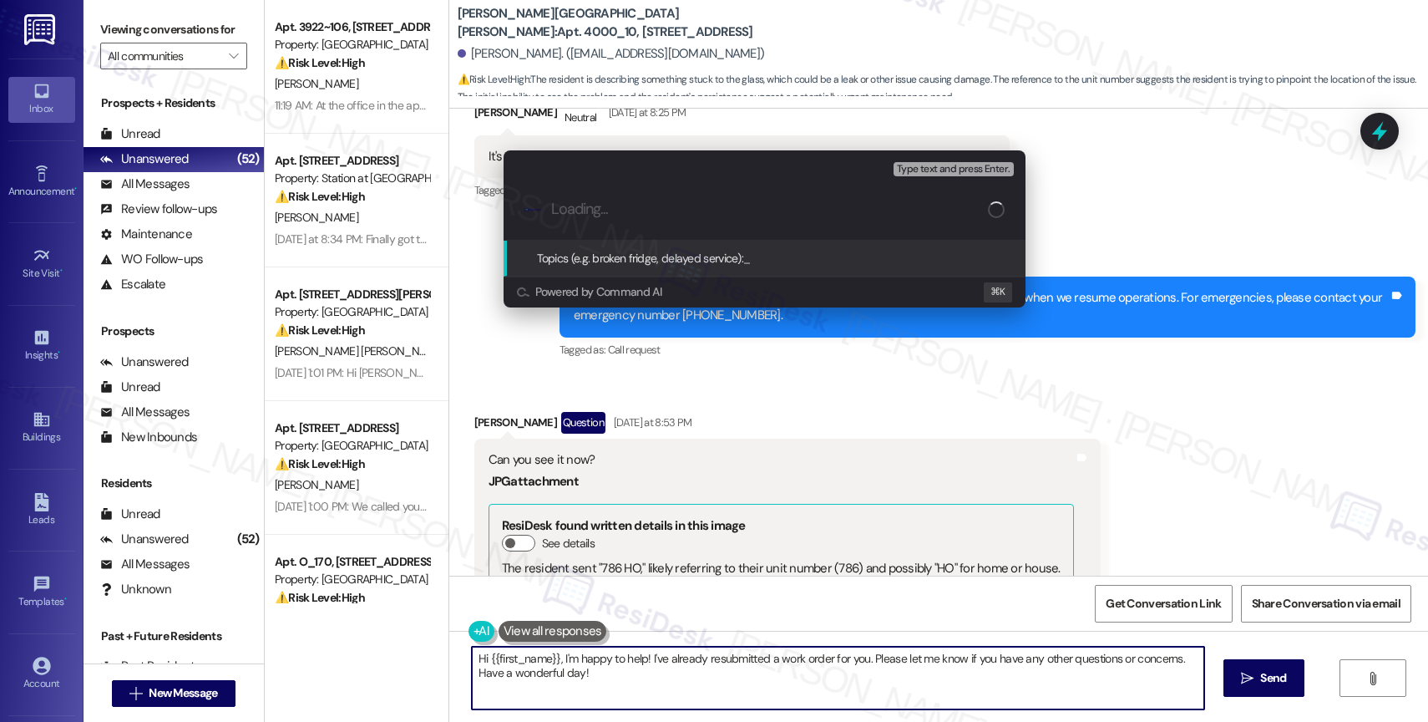
click at [568, 217] on input "Loading..." at bounding box center [769, 209] width 437 height 18
paste input "Work Order #239411"
type input "New Work Order #239411"
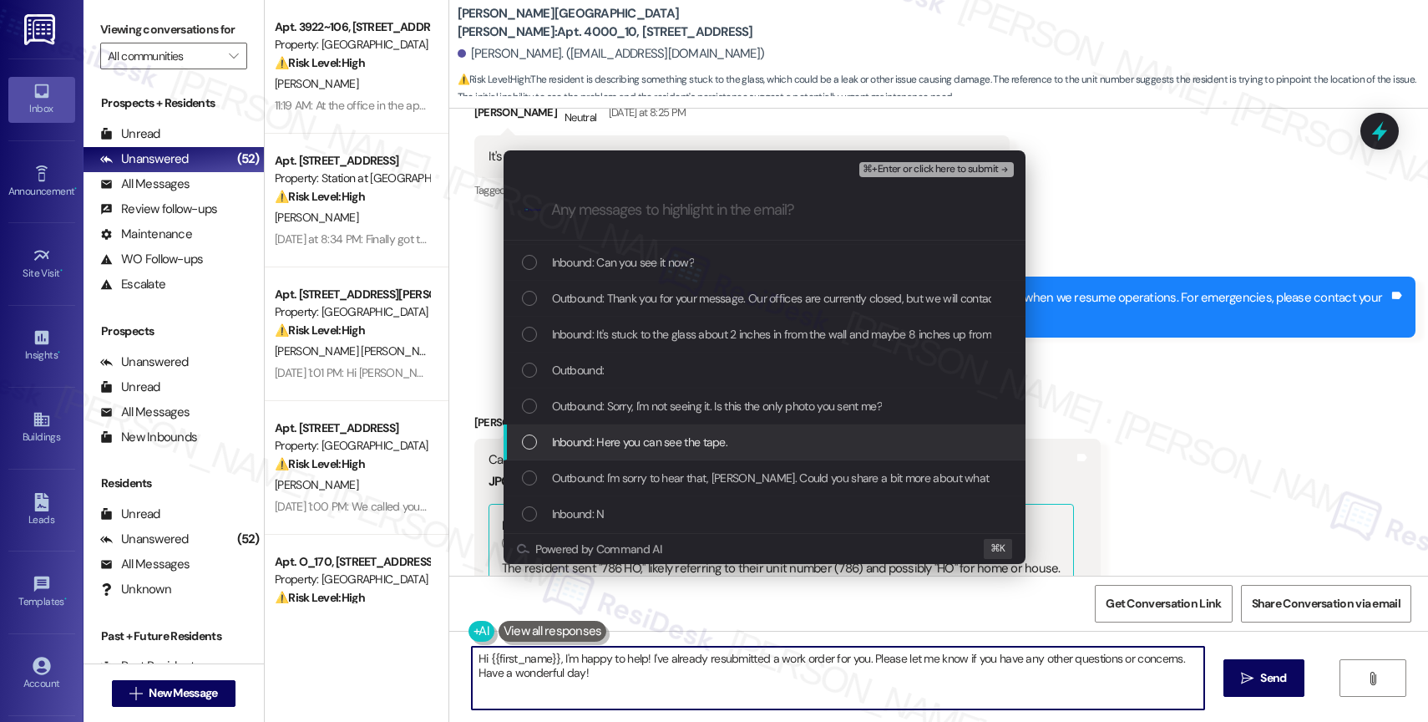
scroll to position [33, 0]
click at [686, 474] on span "Outbound: I'm sorry to hear that, Laurel. Could you share a bit more about what…" at bounding box center [1042, 476] width 980 height 18
click at [652, 428] on div "Inbound: Here you can see the tape." at bounding box center [765, 441] width 522 height 36
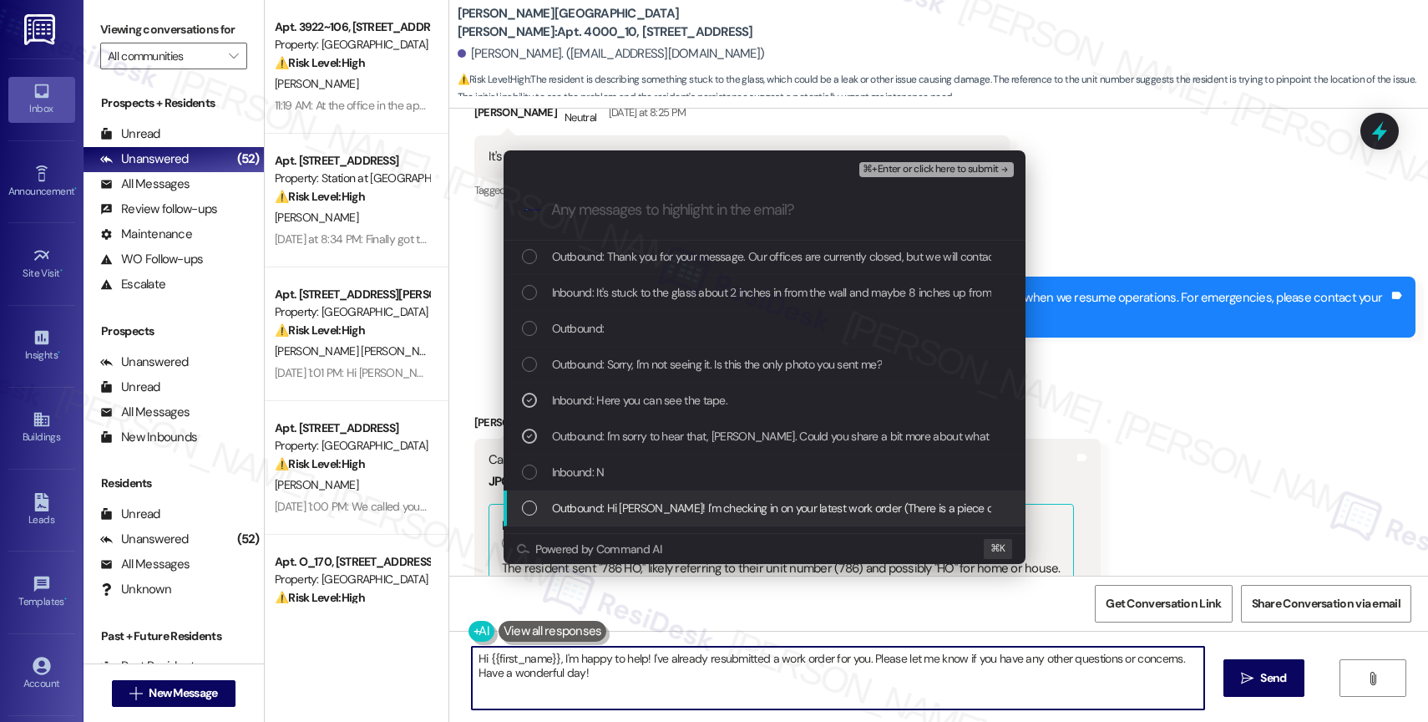
scroll to position [73, 0]
click at [614, 496] on div "Outbound: Hi Laurel! I'm checking in on your latest work order (There is a piec…" at bounding box center [765, 508] width 522 height 36
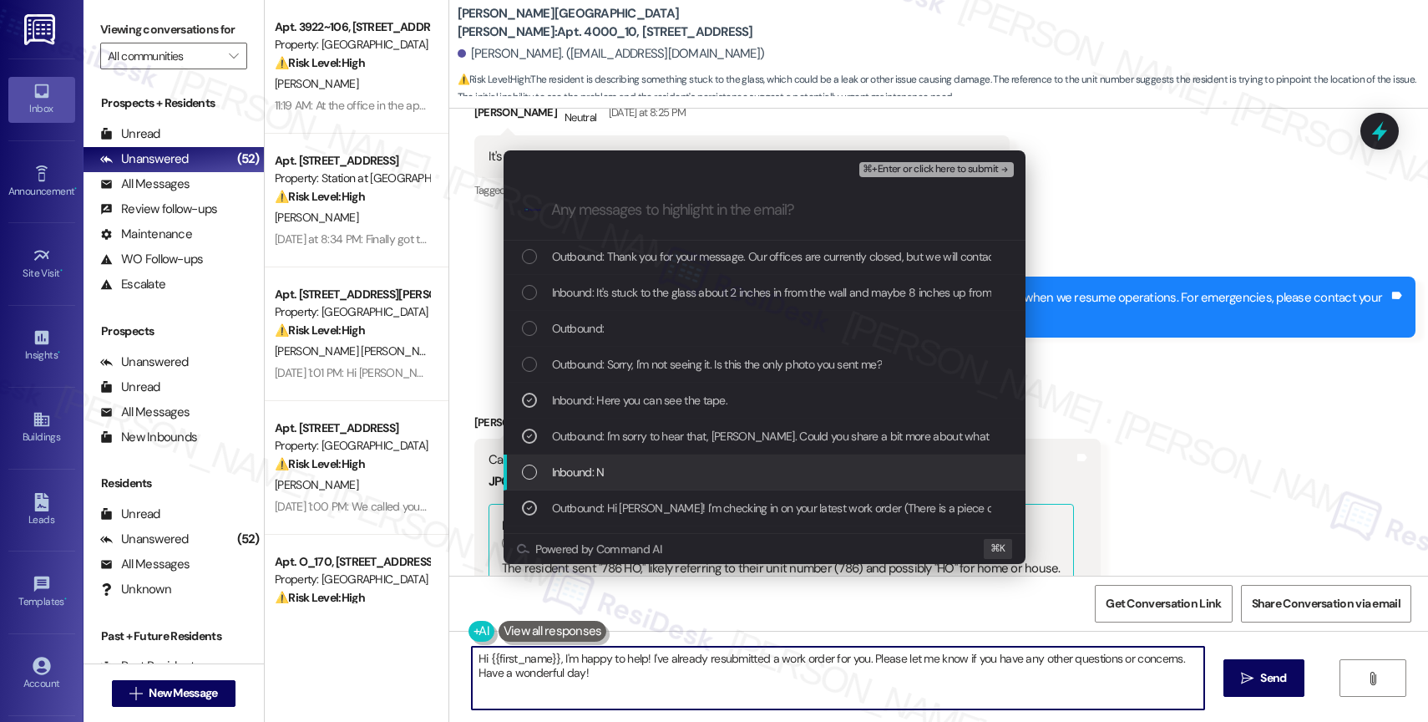
click at [607, 473] on div "Inbound: N" at bounding box center [766, 472] width 489 height 18
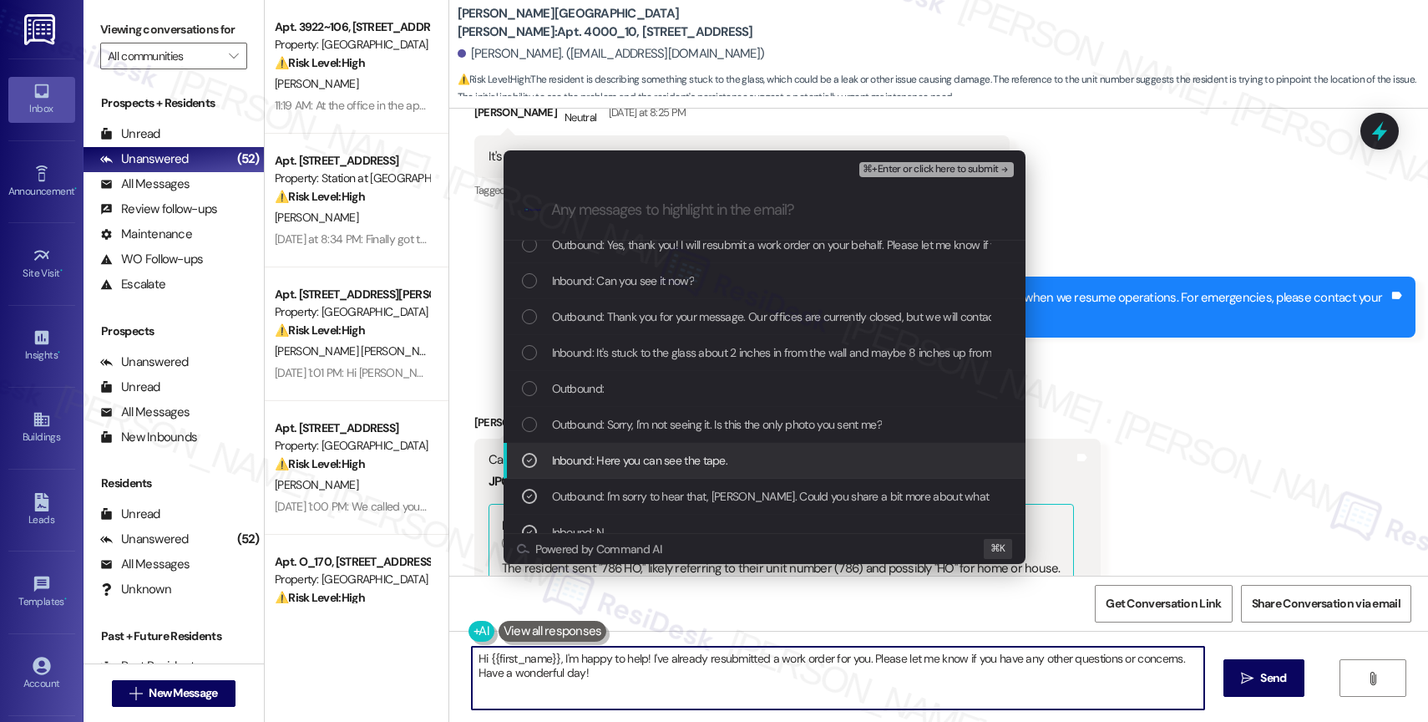
scroll to position [12, 0]
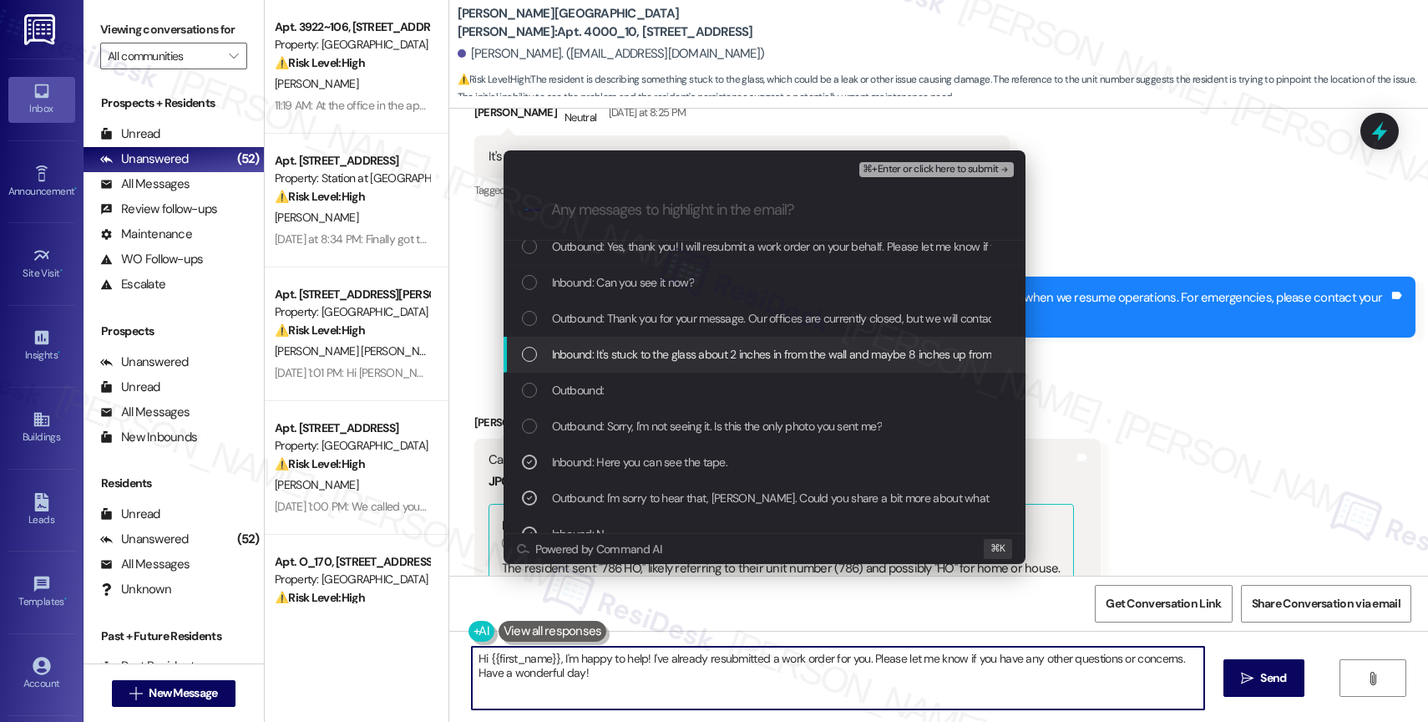
click at [719, 356] on span "Inbound: It's stuck to the glass about 2 inches in from the wall and maybe 8 in…" at bounding box center [801, 354] width 499 height 18
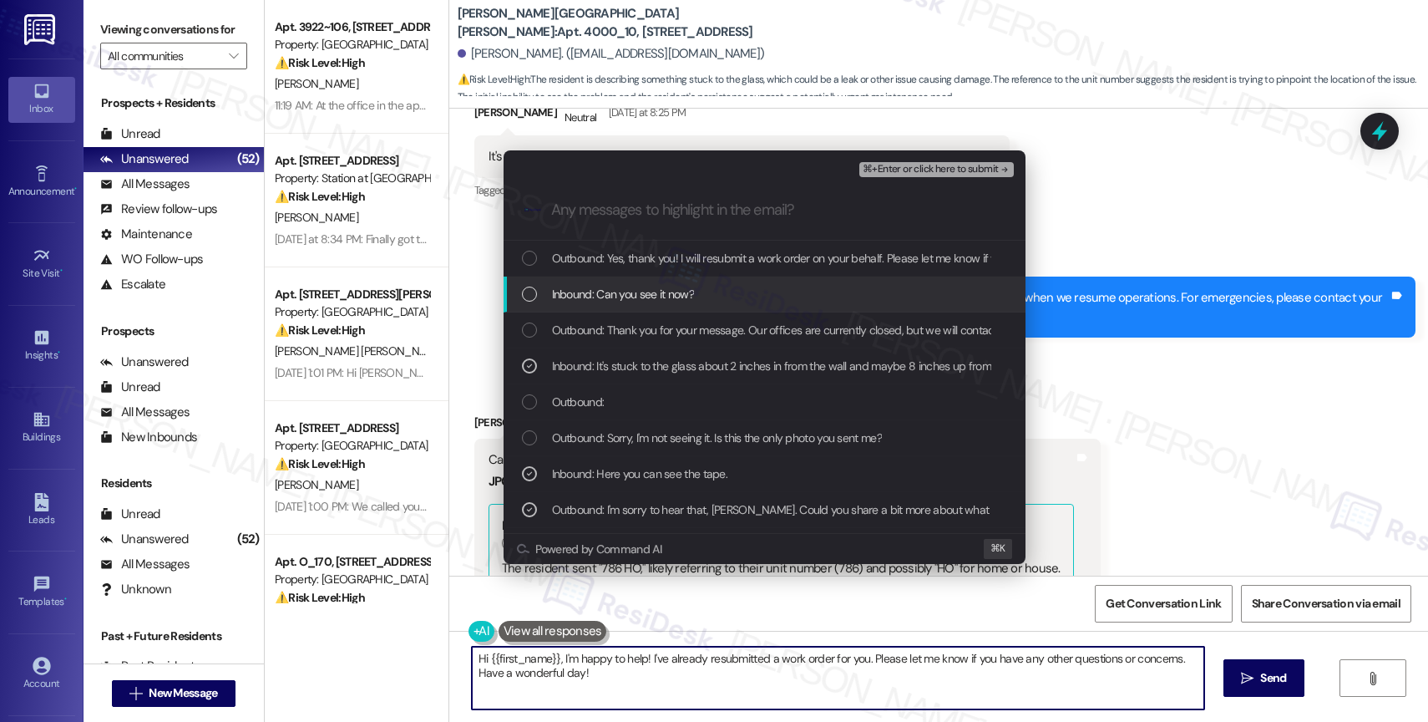
click at [672, 292] on span "Inbound: Can you see it now?" at bounding box center [623, 294] width 142 height 18
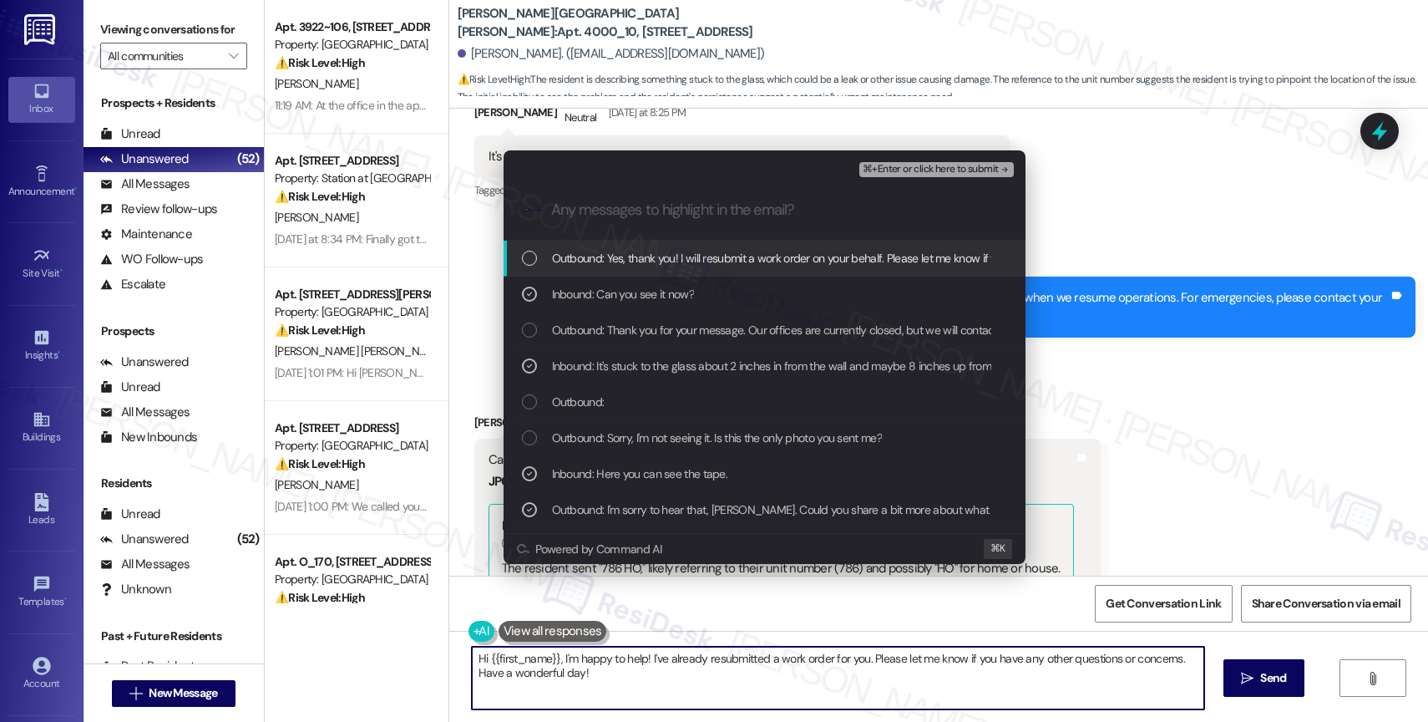
click at [679, 265] on span "Outbound: Yes, thank you! I will resubmit a work order on your behalf. Please l…" at bounding box center [908, 258] width 713 height 18
click at [965, 166] on span "⌘+Enter or click here to submit" at bounding box center [930, 170] width 135 height 12
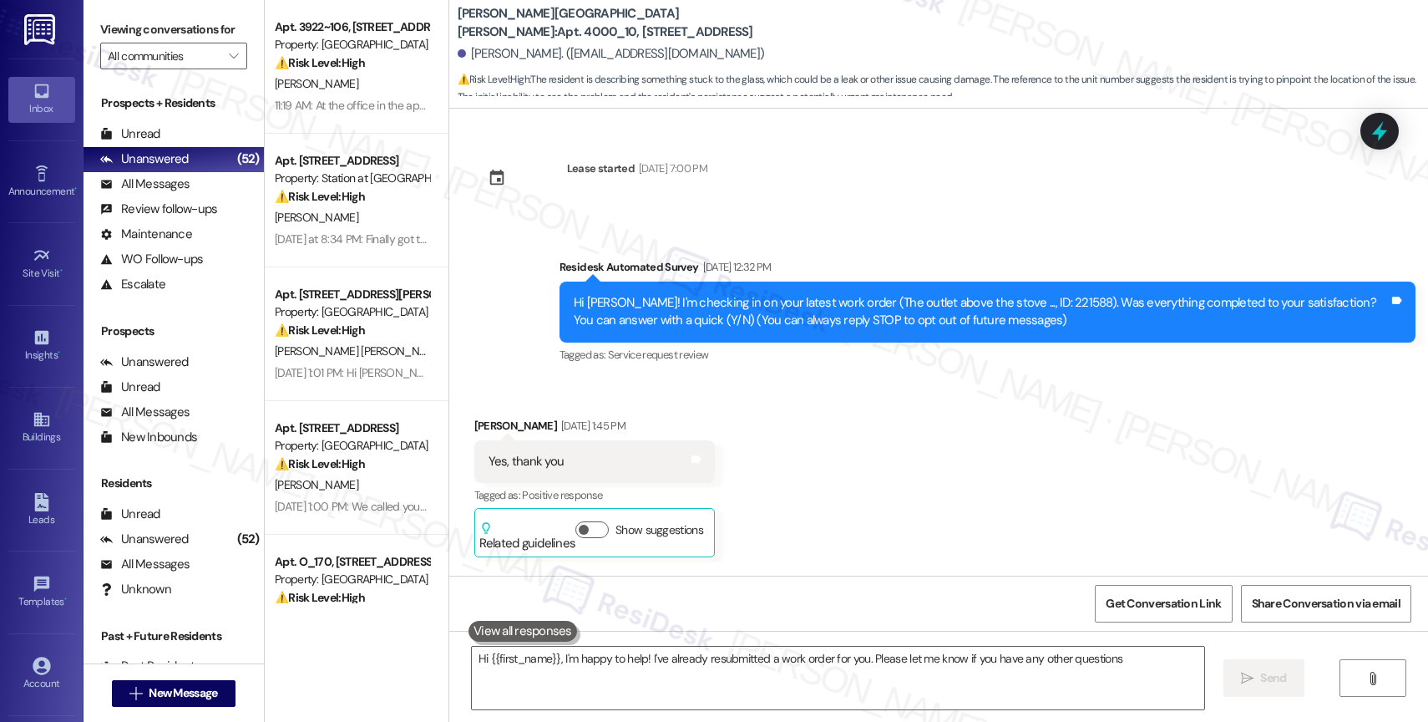
scroll to position [4160, 0]
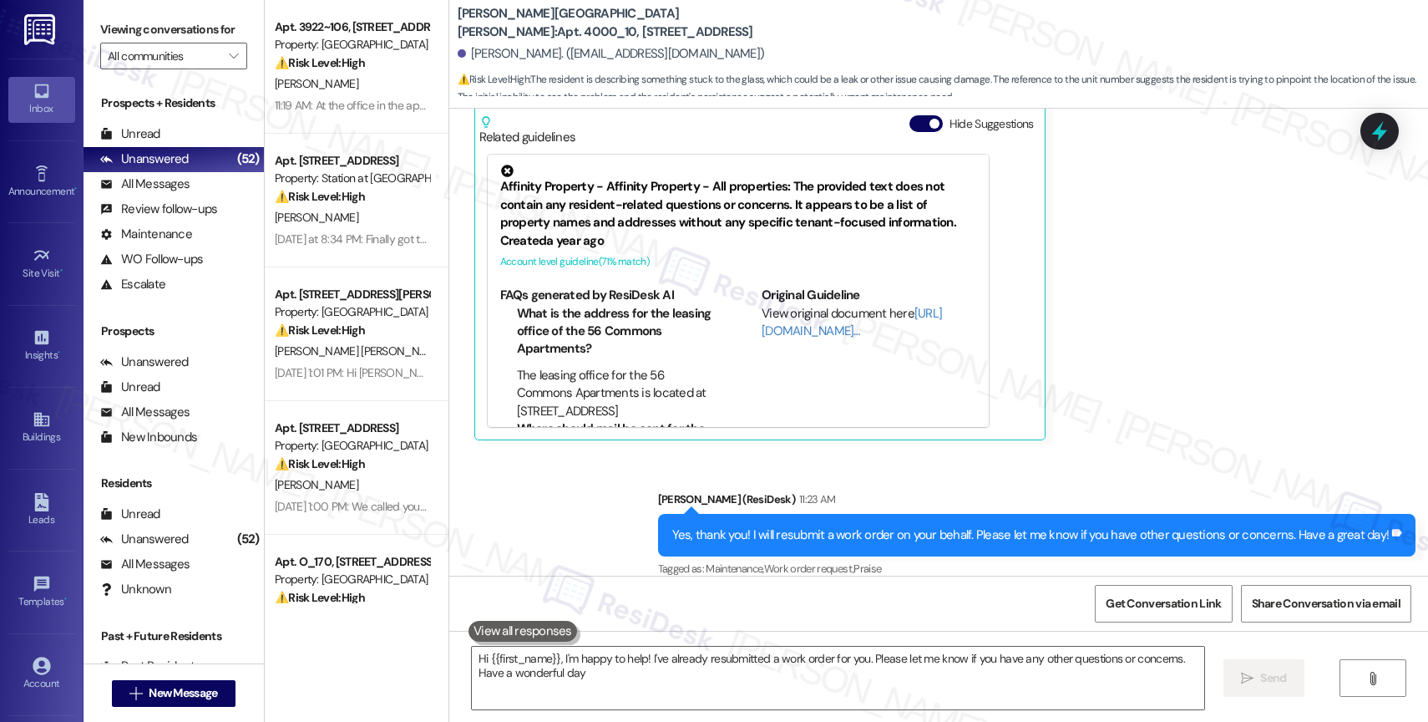
type textarea "Hi {{first_name}}, I'm happy to help! I've already resubmitted a work order for…"
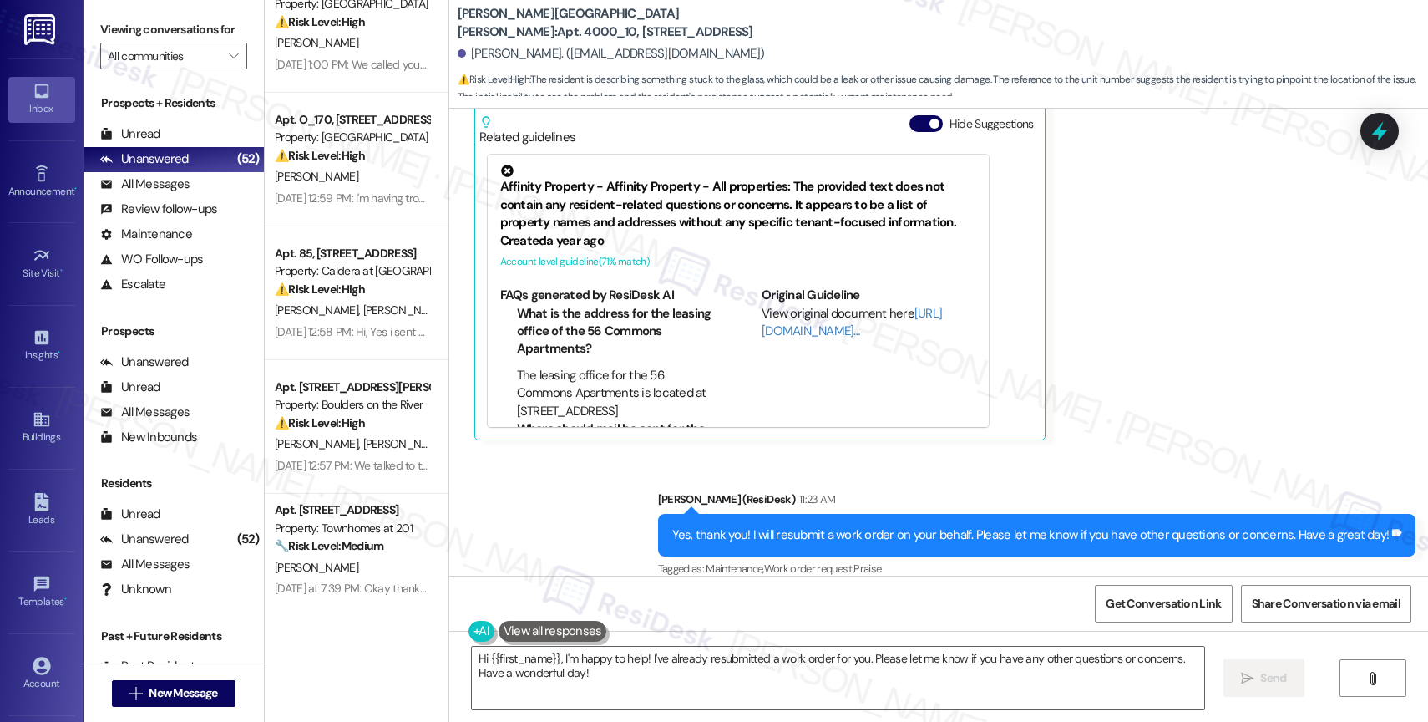
scroll to position [625, 0]
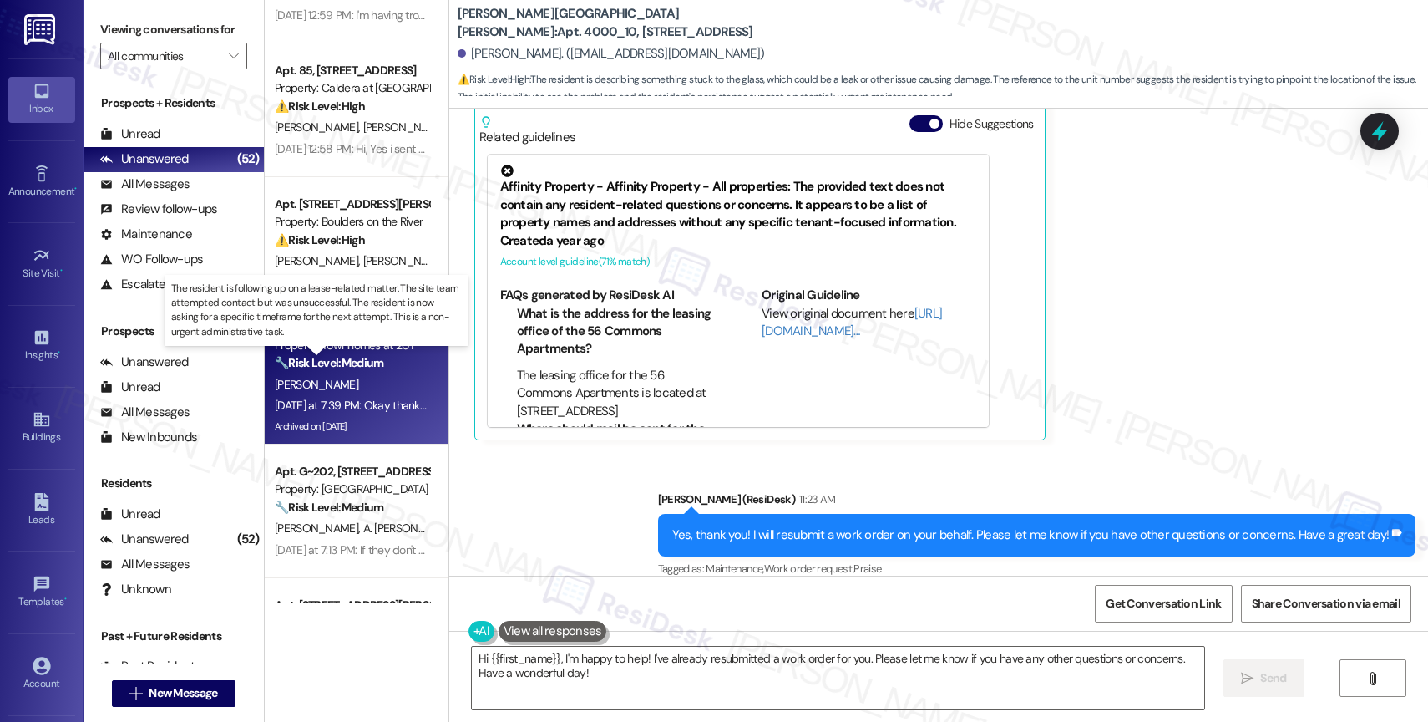
click at [363, 367] on strong "🔧 Risk Level: Medium" at bounding box center [329, 362] width 109 height 15
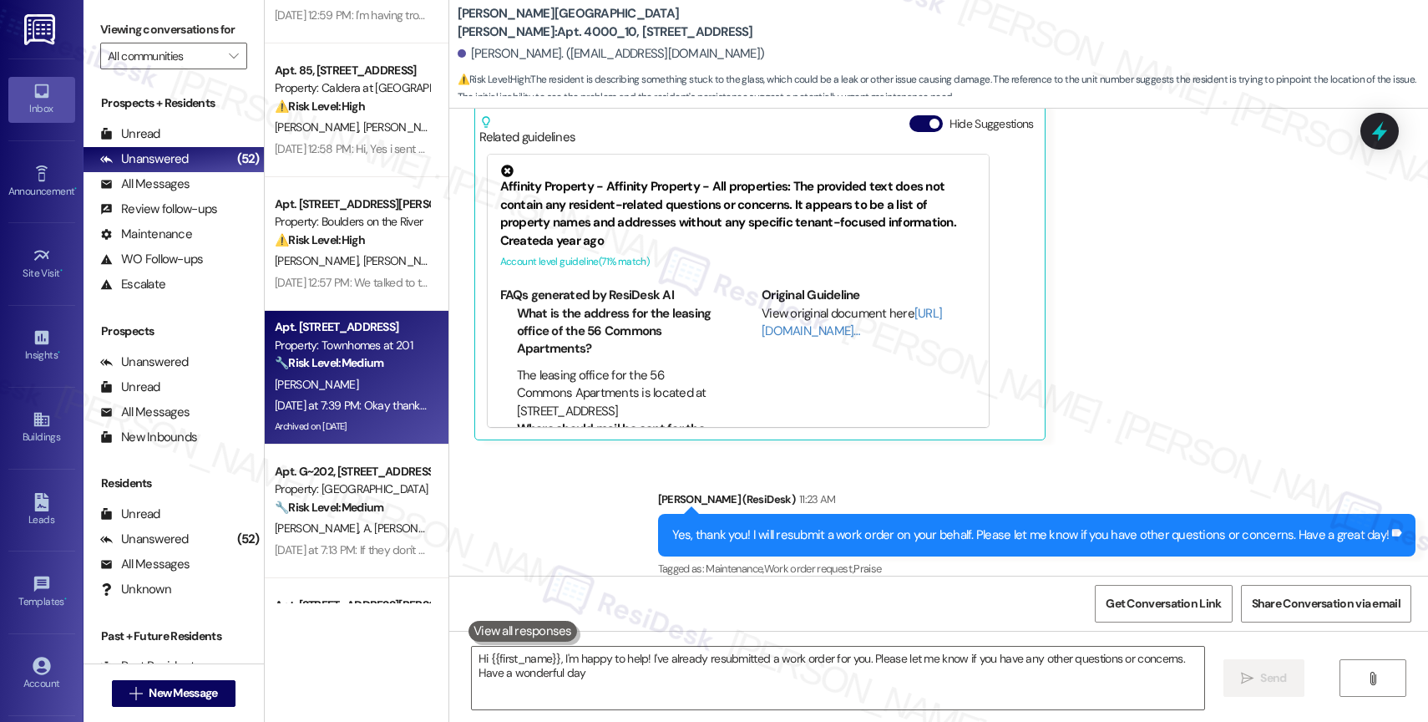
type textarea "Hi {{first_name}}, I'm happy to help! I've already resubmitted a work order for…"
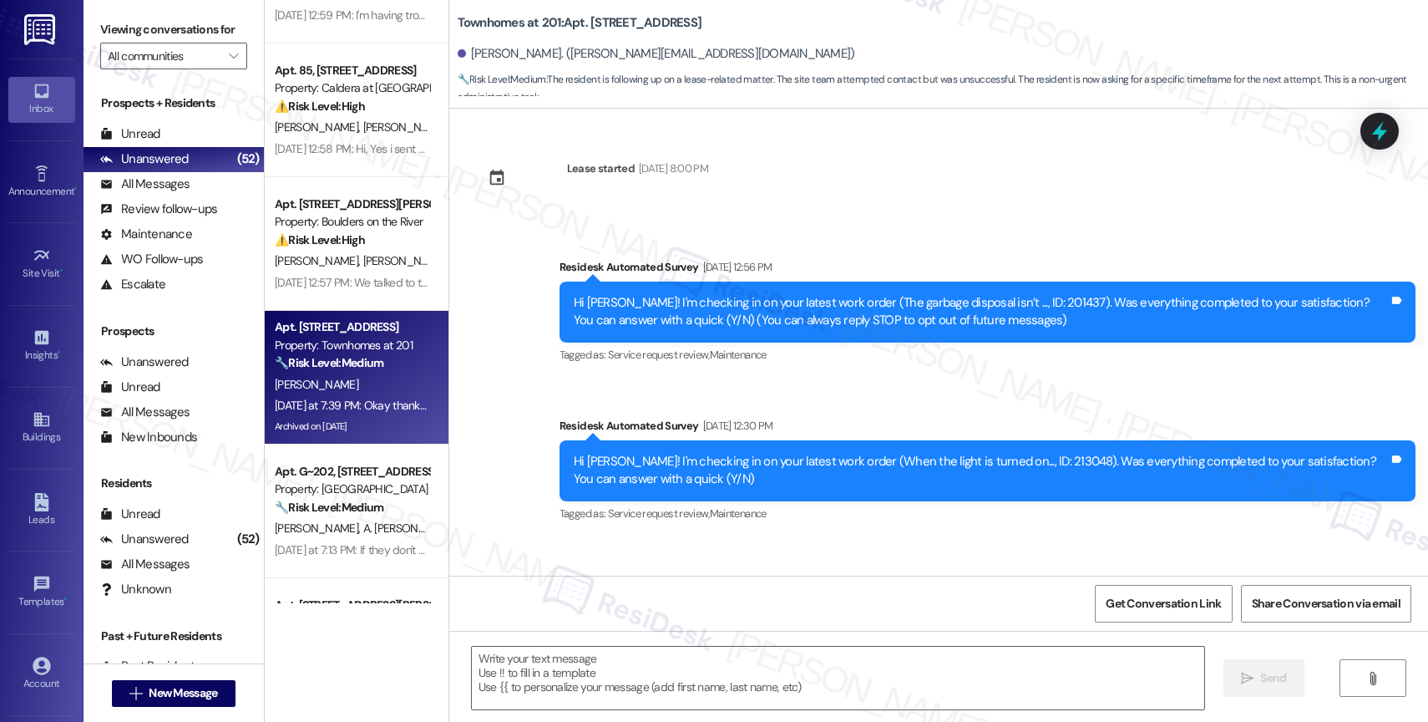
scroll to position [16978, 0]
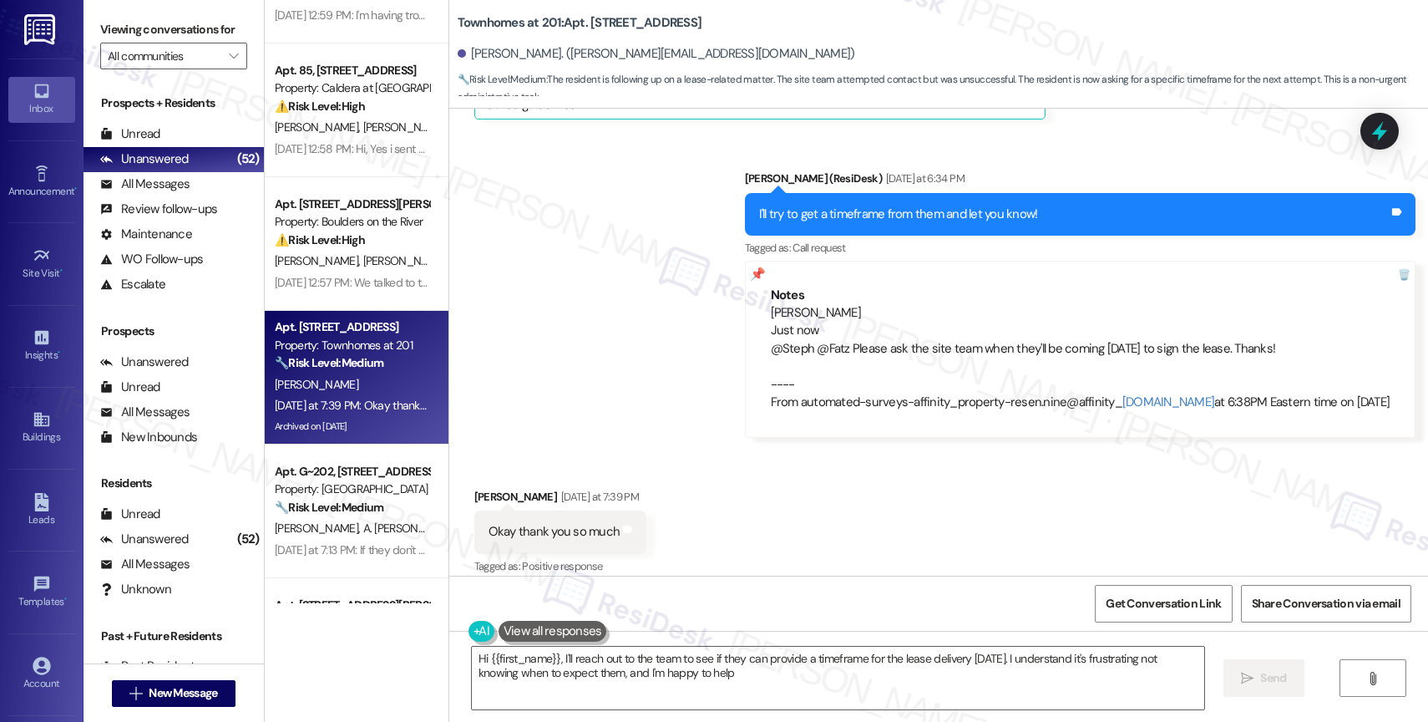
type textarea "Hi {{first_name}}, I'll reach out to the team to see if they can provide a time…"
click at [747, 511] on div "Received via SMS Guadalupe Ramirez Yesterday at 7:39 PM Okay thank you so much …" at bounding box center [938, 520] width 979 height 141
click at [601, 666] on textarea "Hi {{first_name}}, I'll reach out to the team to see if they can provide a time…" at bounding box center [838, 677] width 732 height 63
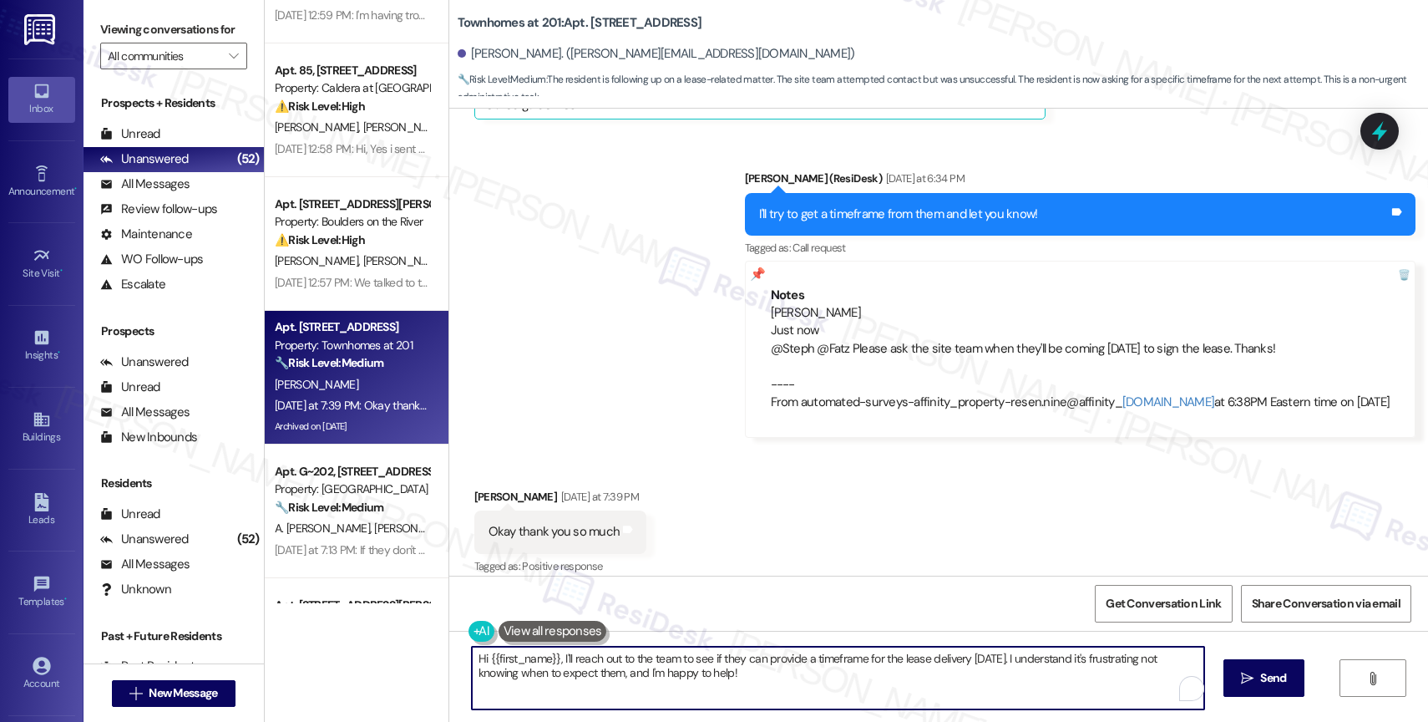
click at [601, 666] on textarea "Hi {{first_name}}, I'll reach out to the team to see if they can provide a time…" at bounding box center [838, 677] width 732 height 63
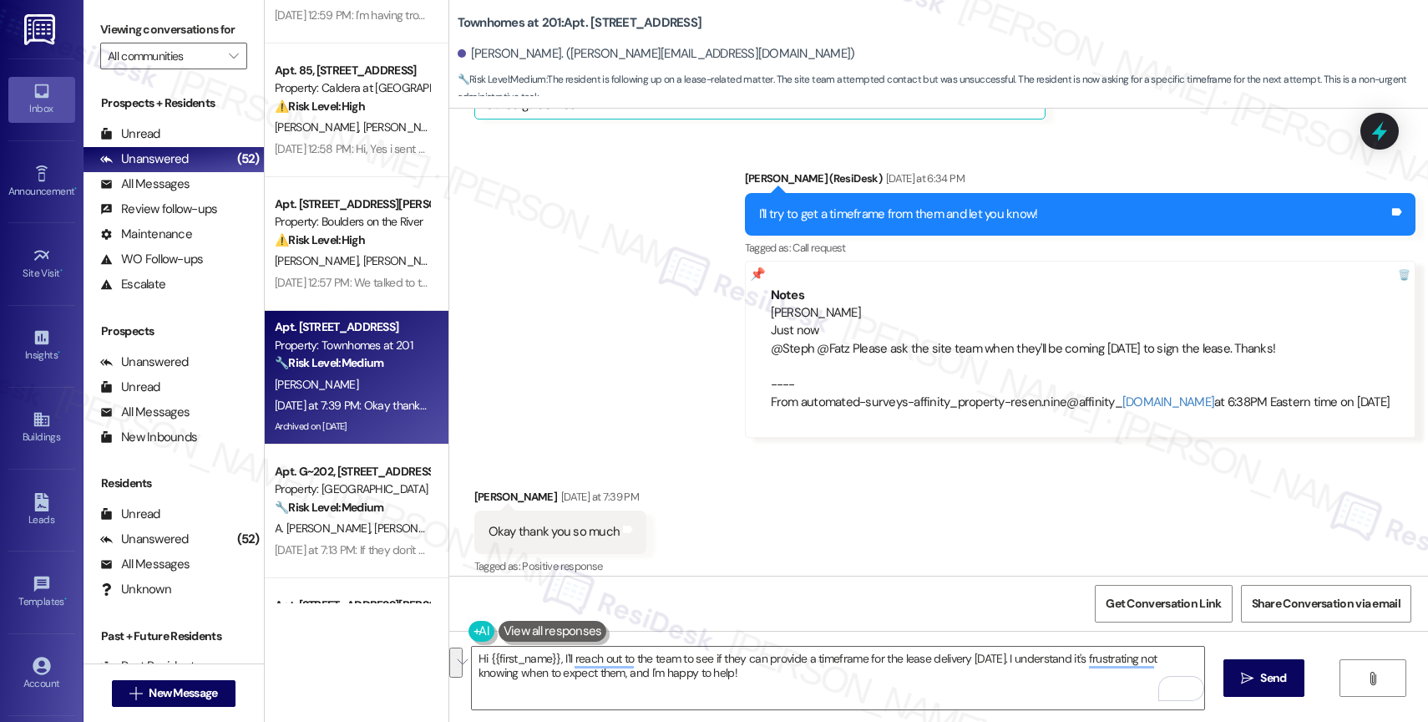
click at [747, 475] on div "Received via SMS Guadalupe Ramirez Yesterday at 7:39 PM Okay thank you so much …" at bounding box center [938, 520] width 979 height 141
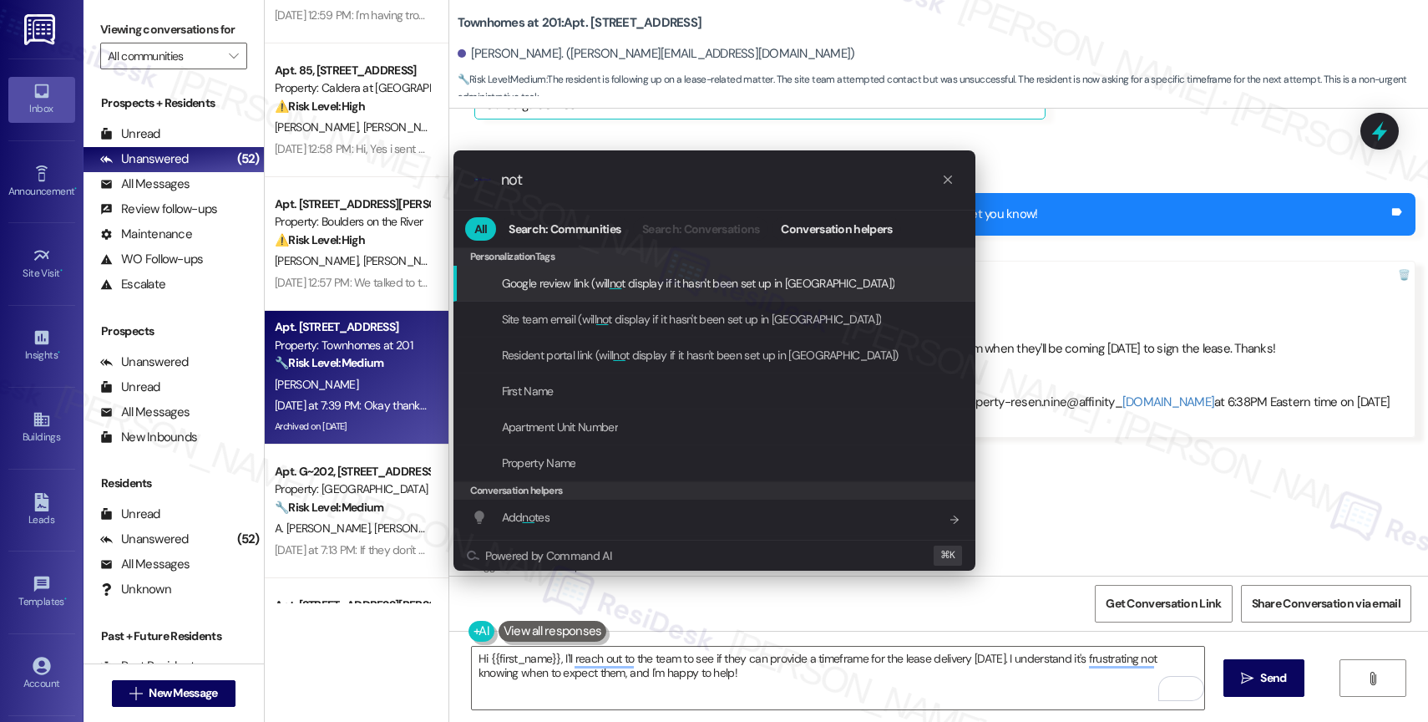
type input "note"
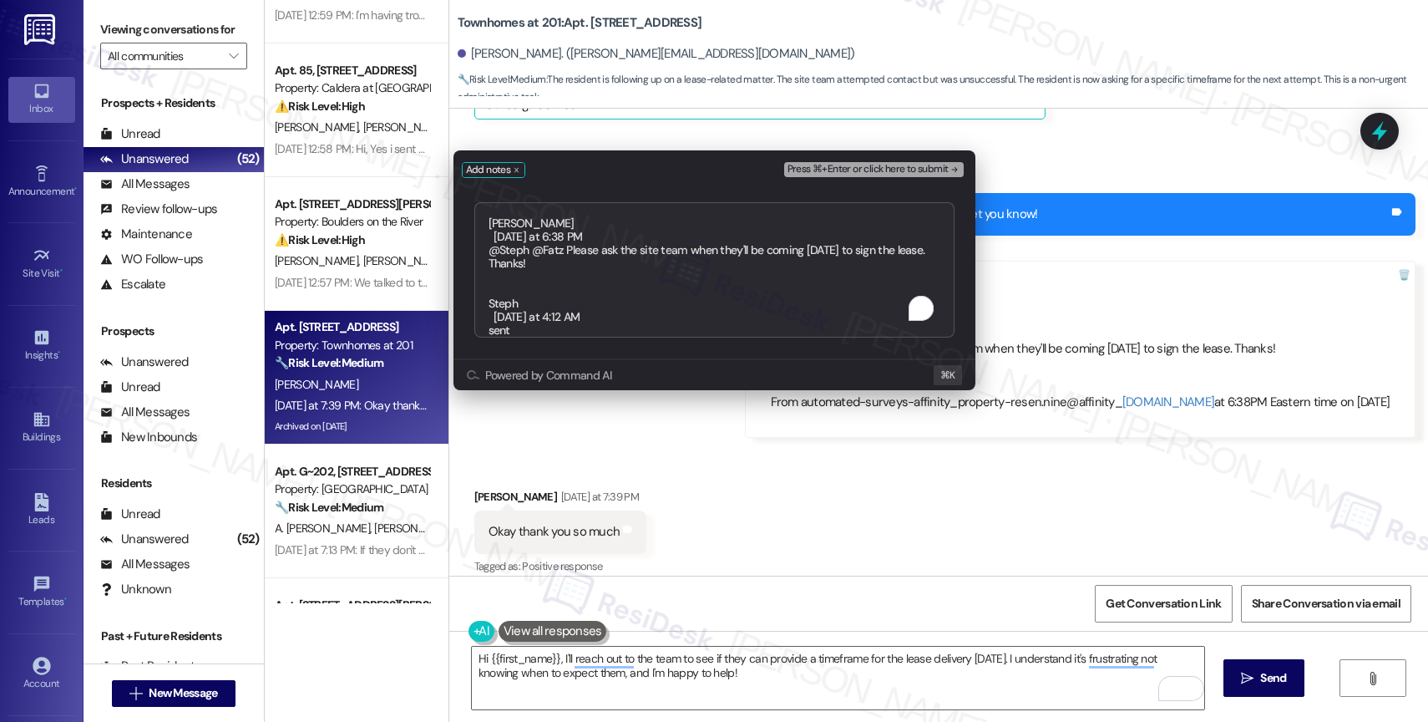
scroll to position [14, 0]
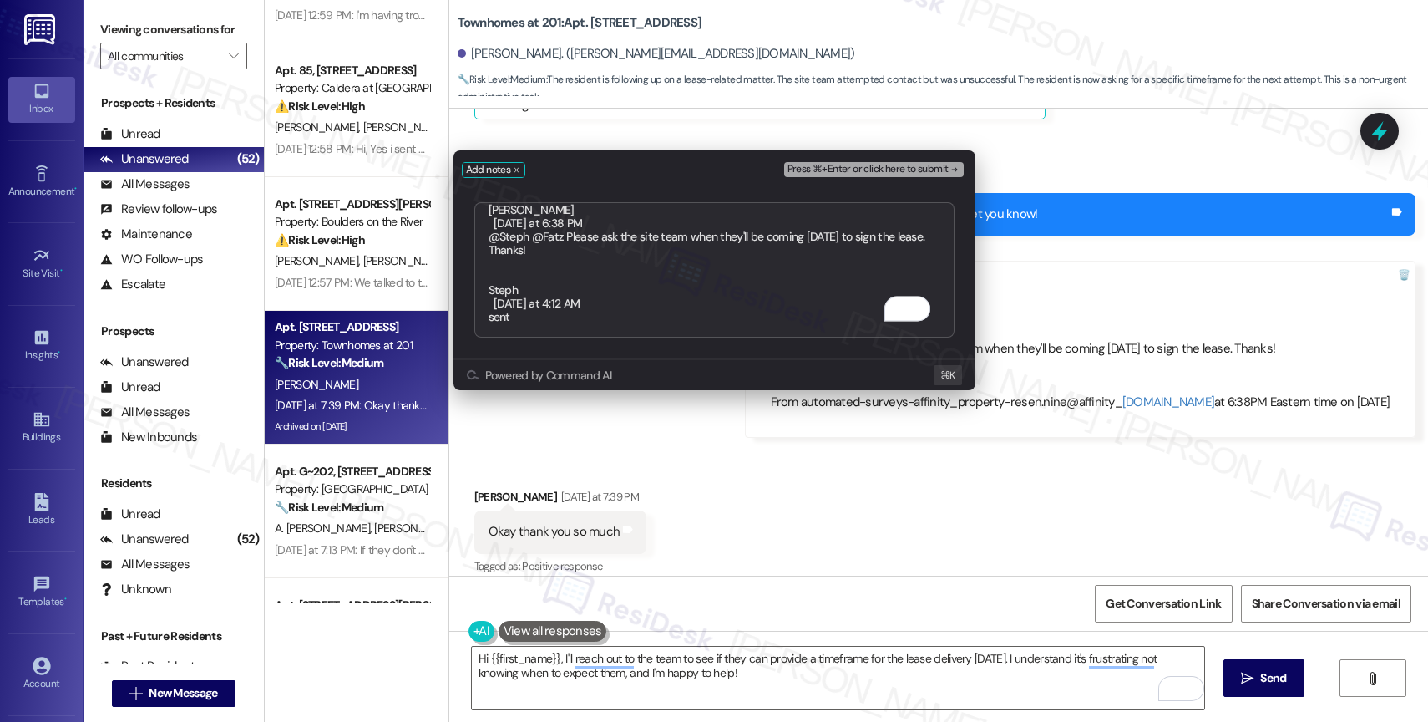
type textarea "Alethea Yesterday at 6:38 PM @Steph @Fatz Please ask the site team when they'll…"
click at [912, 166] on span "Press ⌘+Enter or click here to submit" at bounding box center [867, 170] width 161 height 12
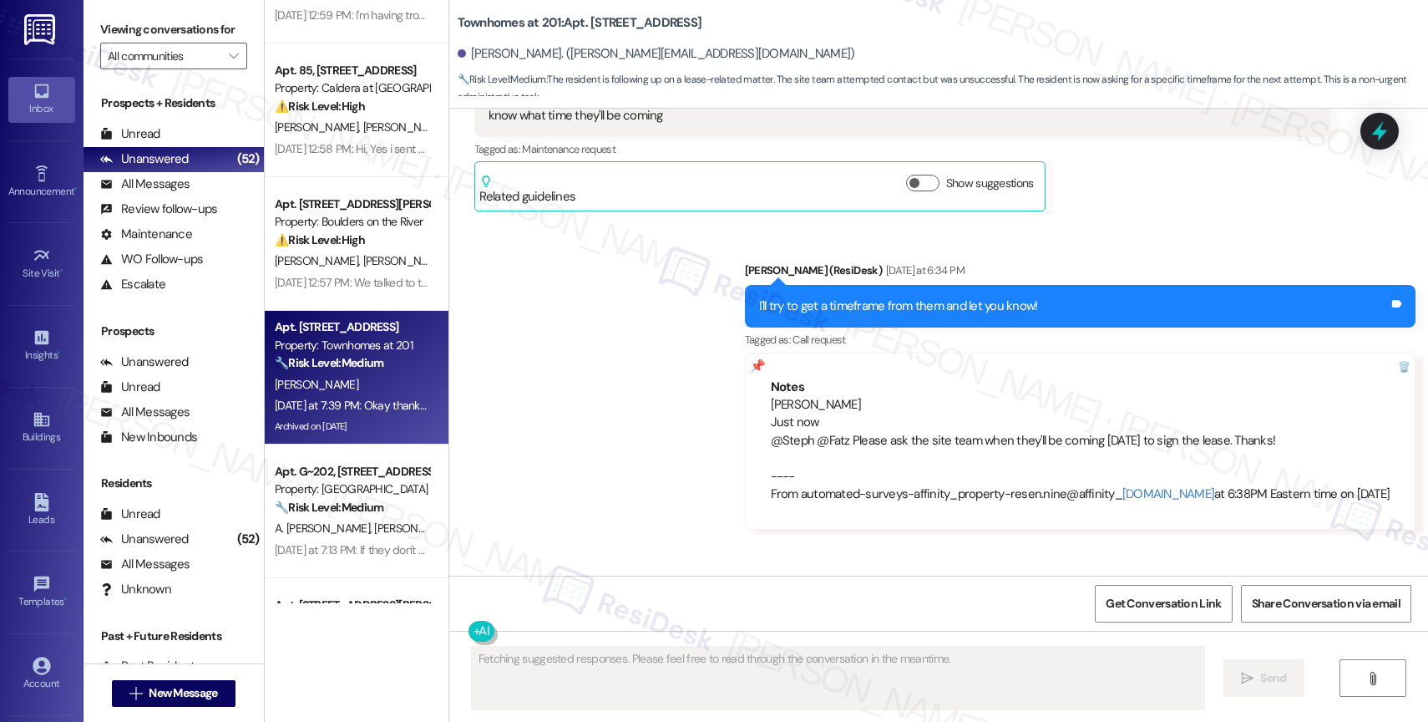
scroll to position [17244, 0]
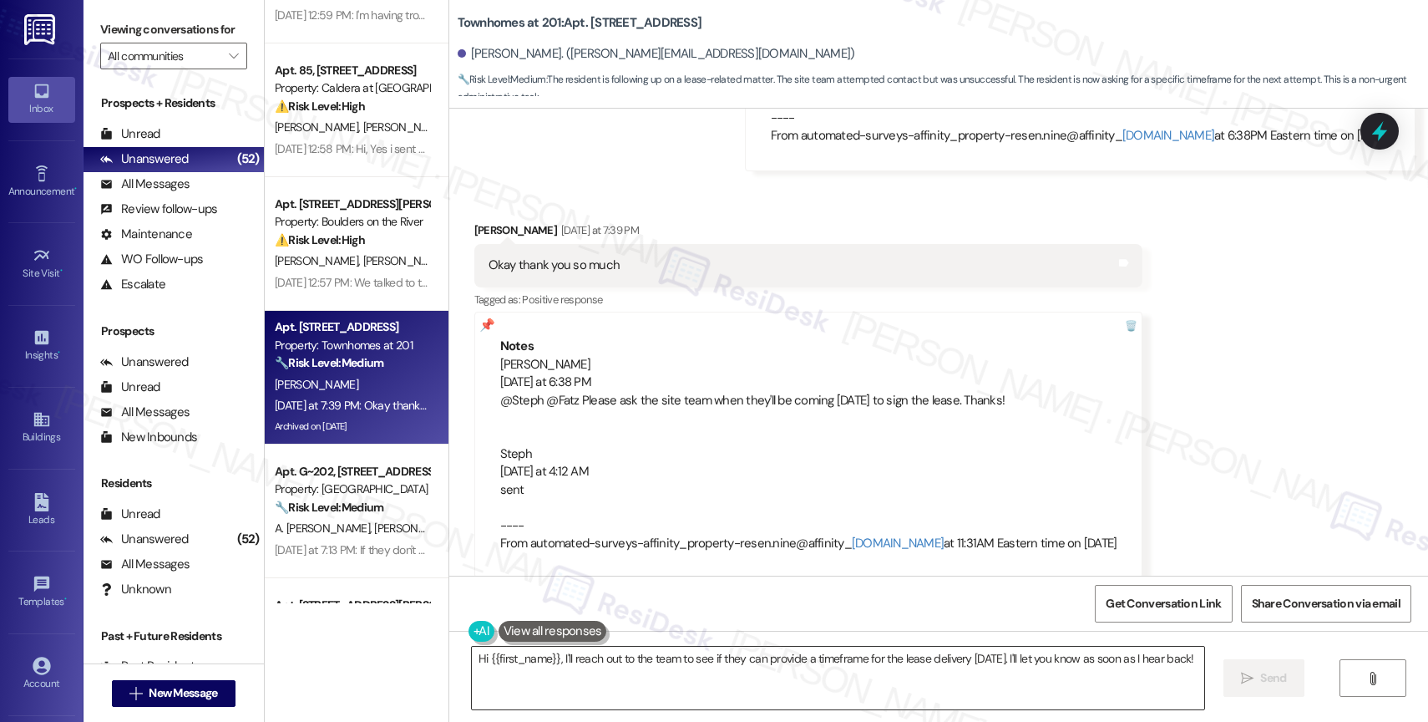
click at [569, 692] on textarea "Hi {{first_name}}, I'll reach out to the team to see if they can provide a time…" at bounding box center [838, 677] width 732 height 63
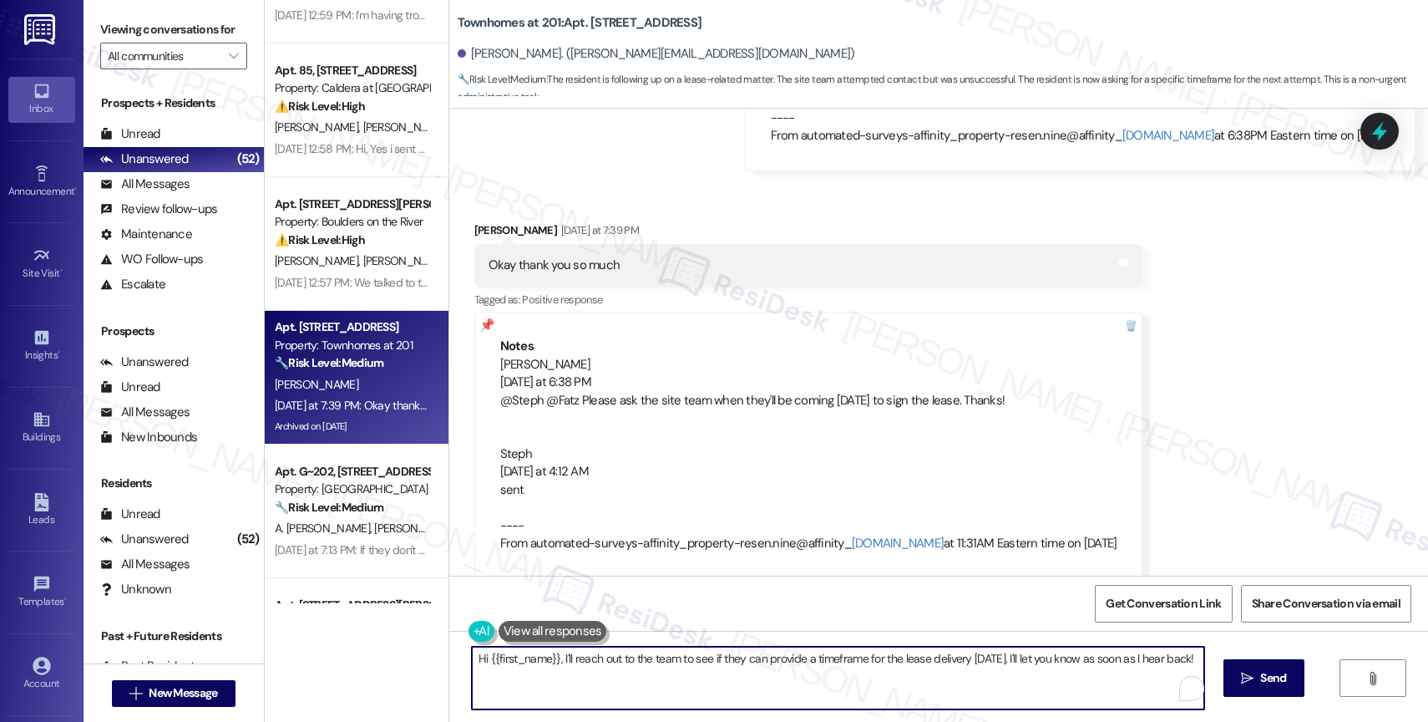
click at [569, 692] on textarea "Hi {{first_name}}, I'll reach out to the team to see if they can provide a time…" at bounding box center [838, 677] width 732 height 63
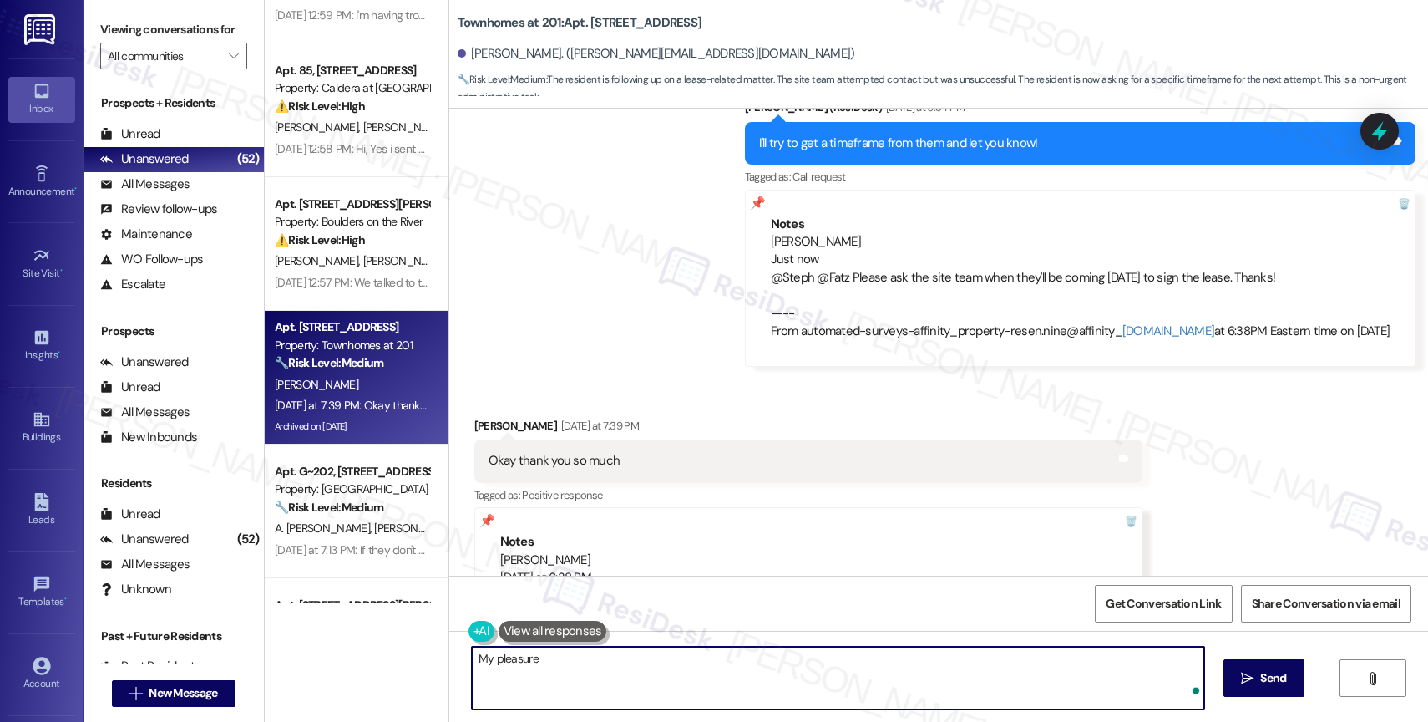
type textarea "My pleasure!"
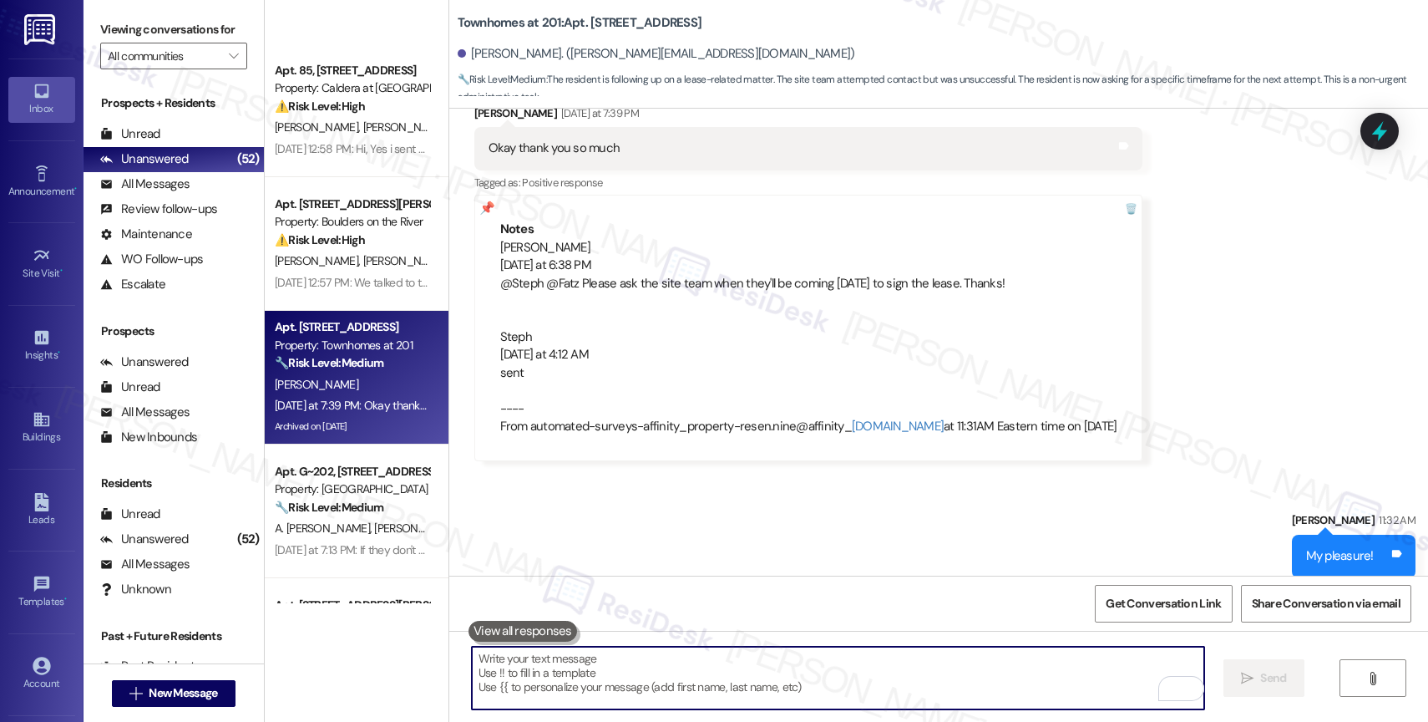
scroll to position [1427, 0]
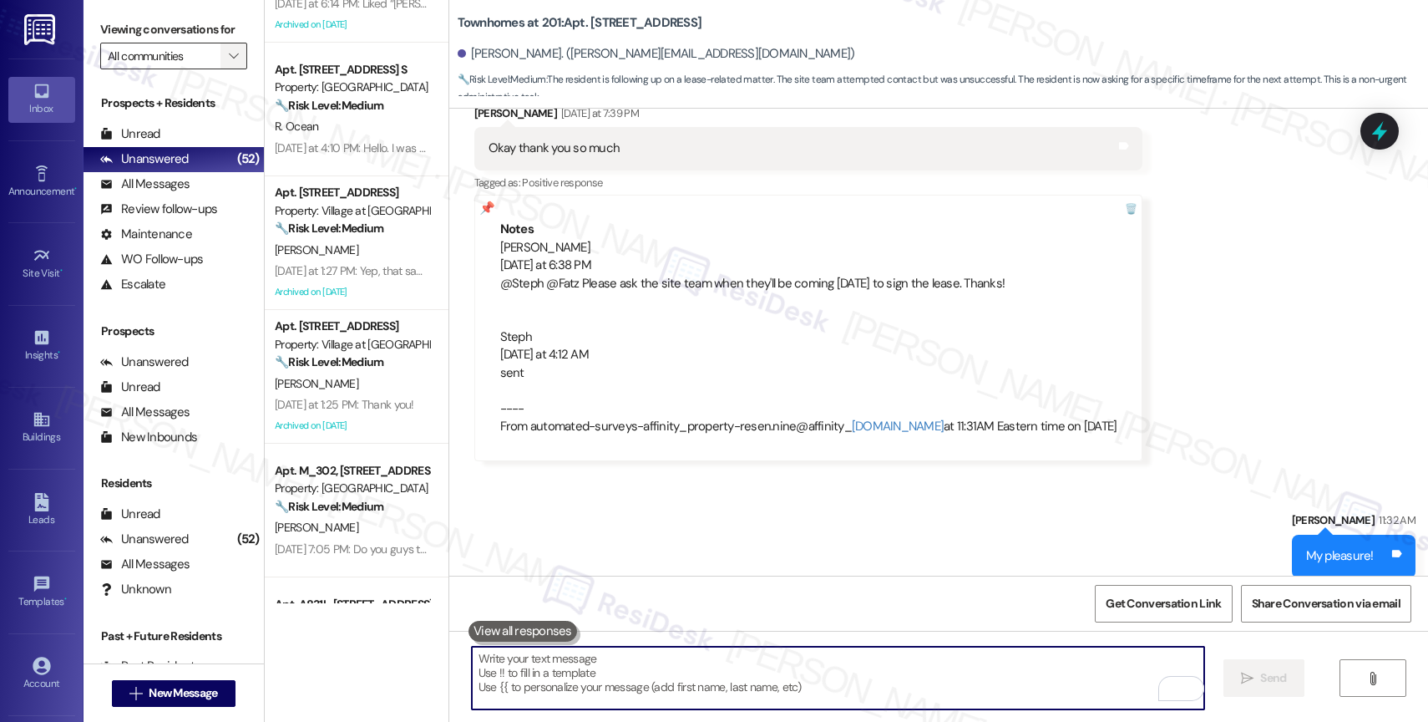
click at [220, 69] on button "" at bounding box center [233, 56] width 27 height 27
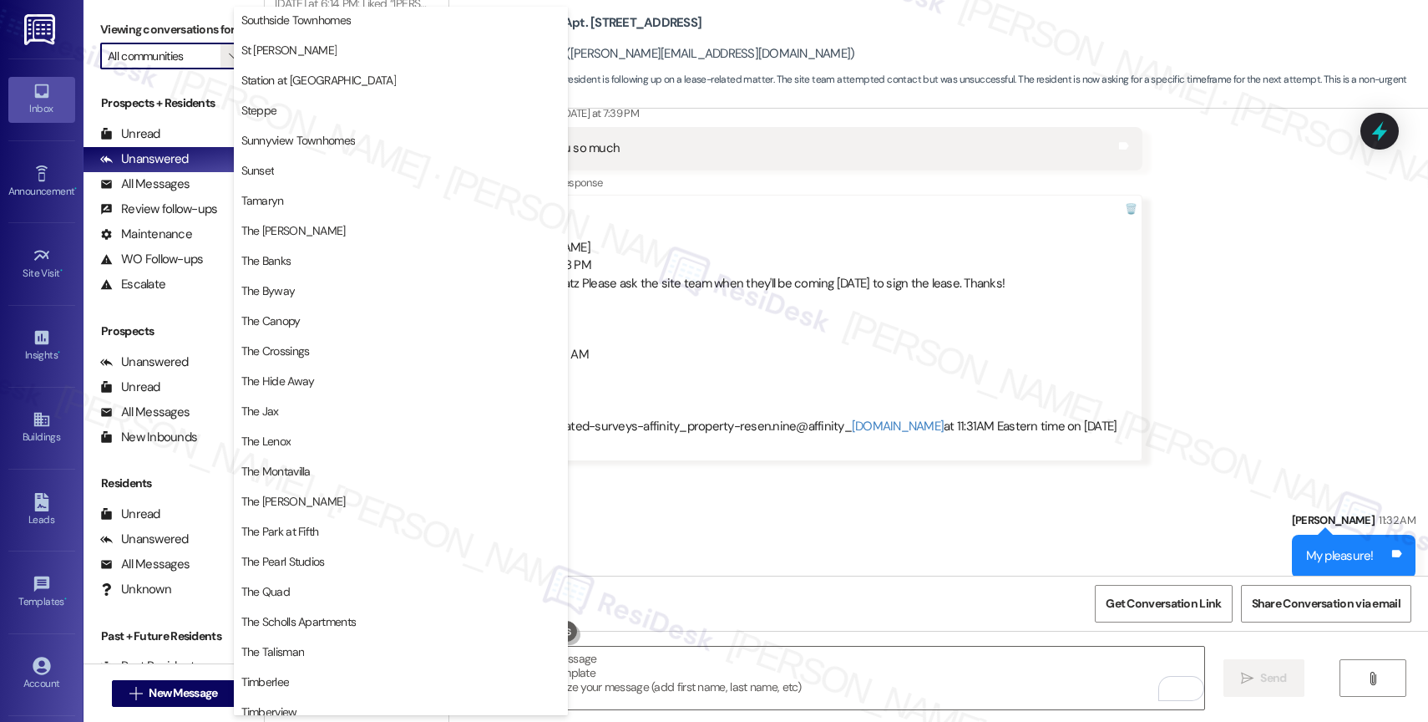
scroll to position [3081, 0]
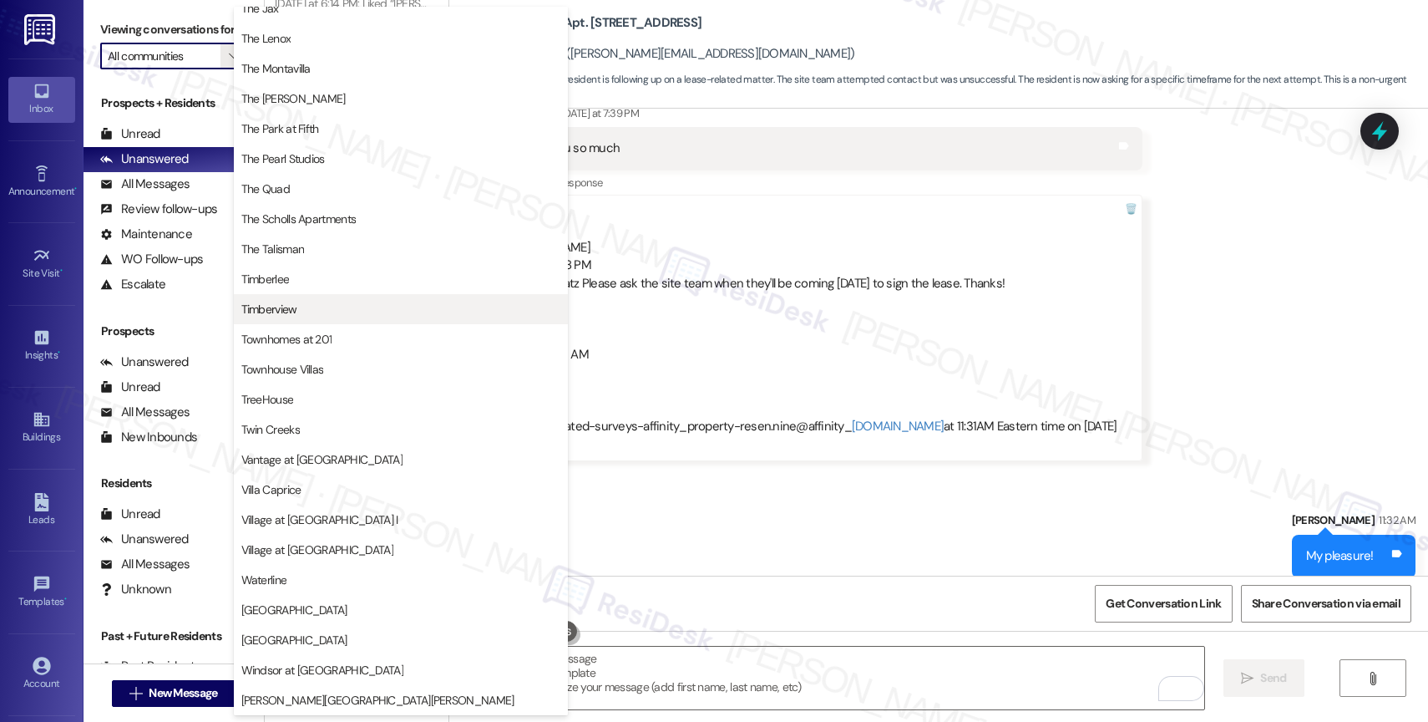
click at [295, 301] on span "Timberview" at bounding box center [269, 309] width 56 height 17
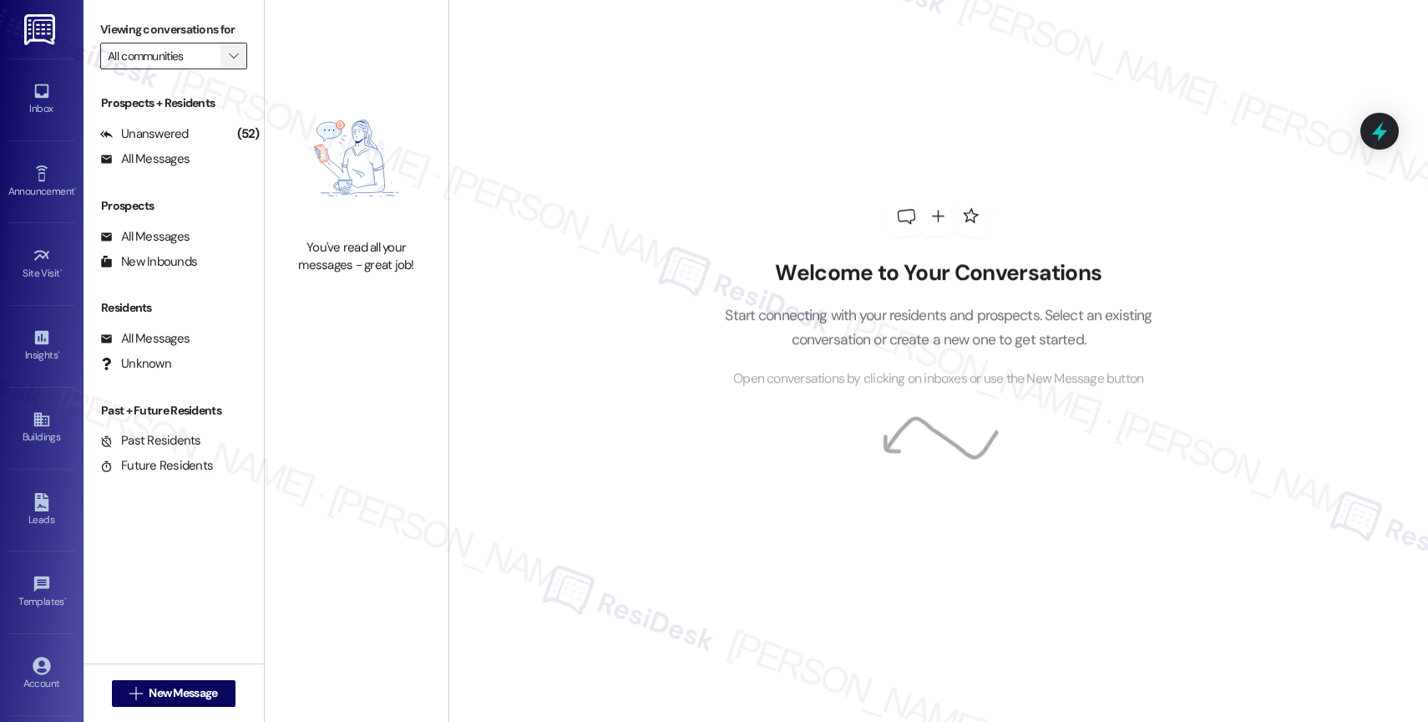
type input "Timberview"
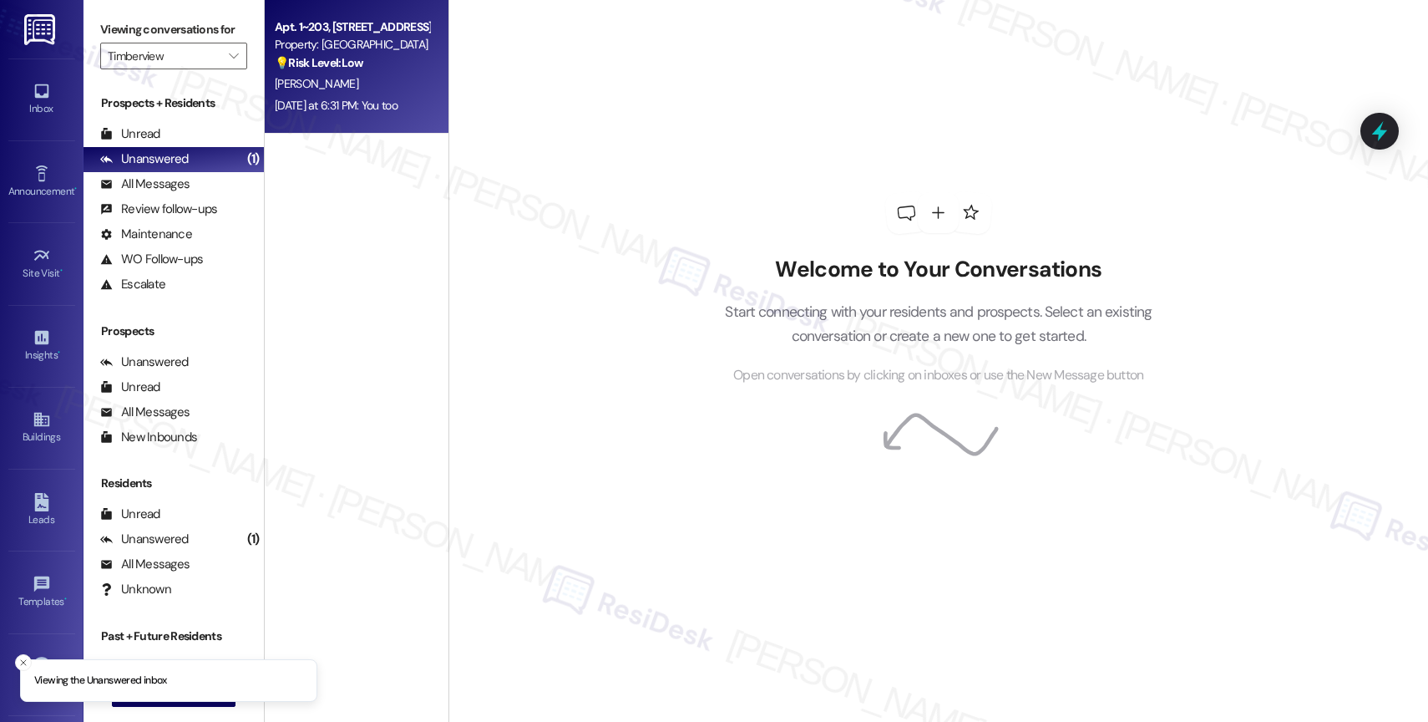
click at [394, 78] on div "S. Bohne" at bounding box center [352, 83] width 158 height 21
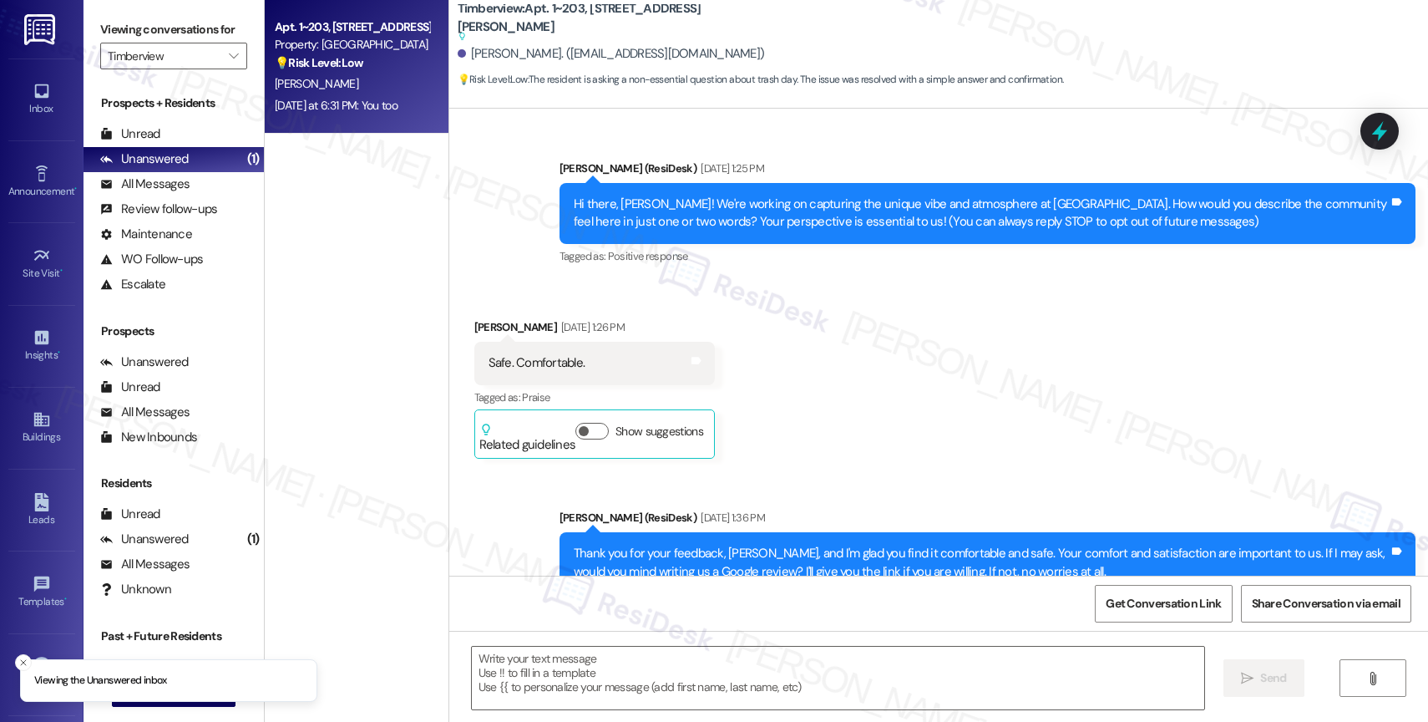
scroll to position [7174, 0]
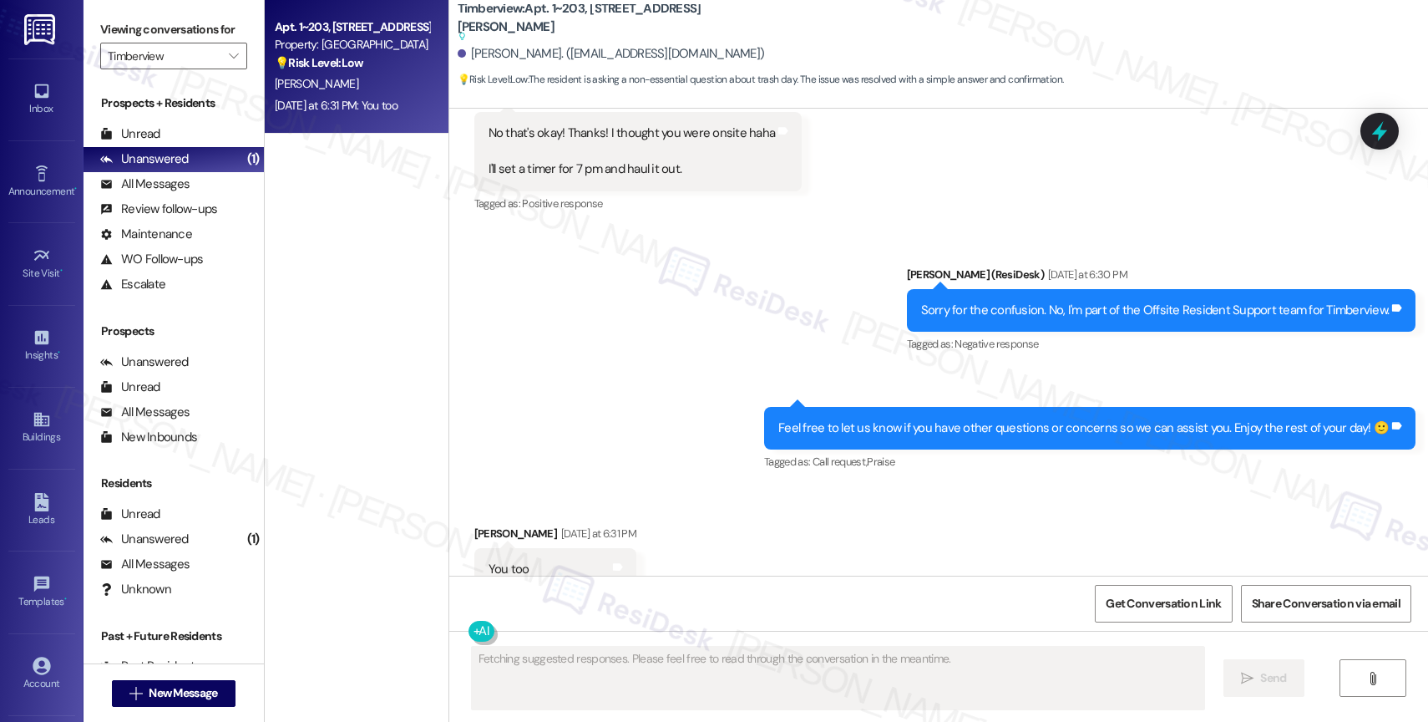
click at [659, 487] on div "Received via SMS Suzanne Bohne Yesterday at 6:31 PM You too Tags and notes Tagg…" at bounding box center [938, 557] width 979 height 141
click at [672, 506] on div "Received via SMS Suzanne Bohne Yesterday at 6:31 PM You too Tags and notes Tagg…" at bounding box center [938, 557] width 979 height 141
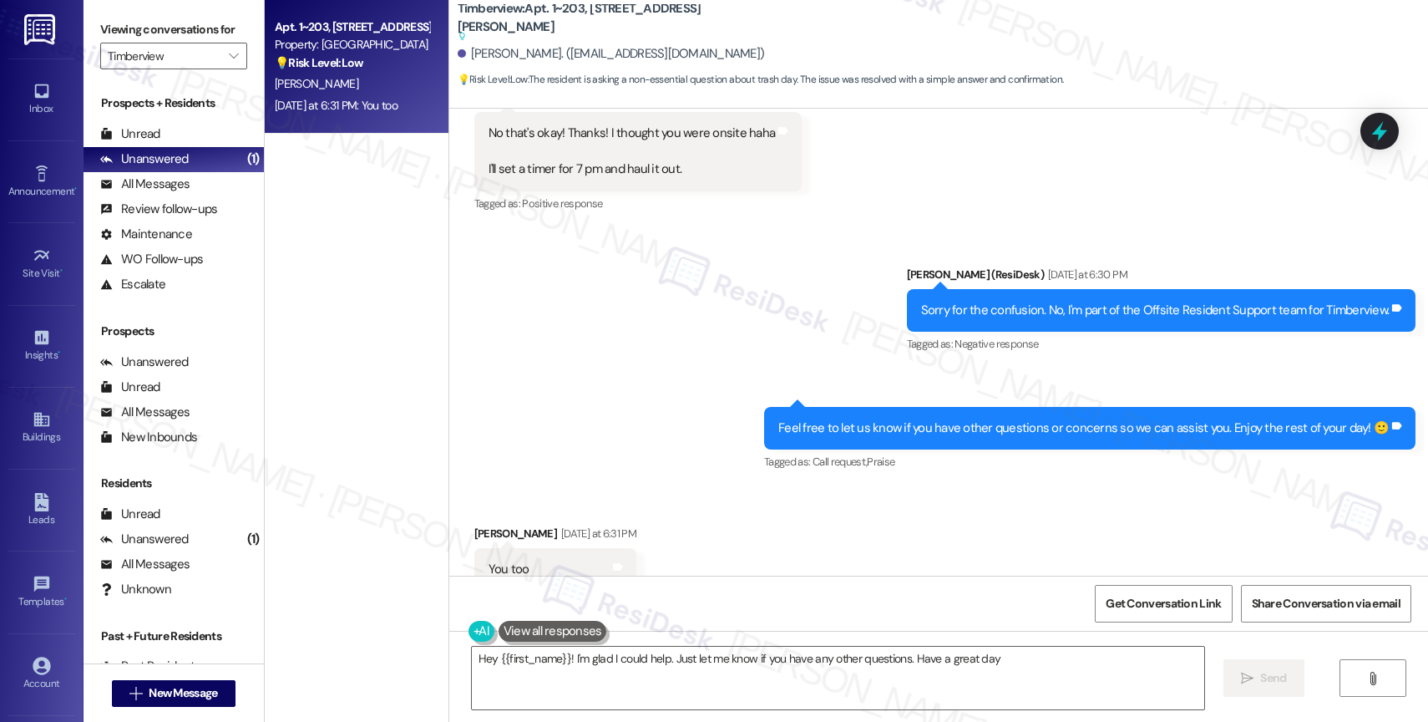
type textarea "Hey {{first_name}}! I'm glad I could help. Just let me know if you have any oth…"
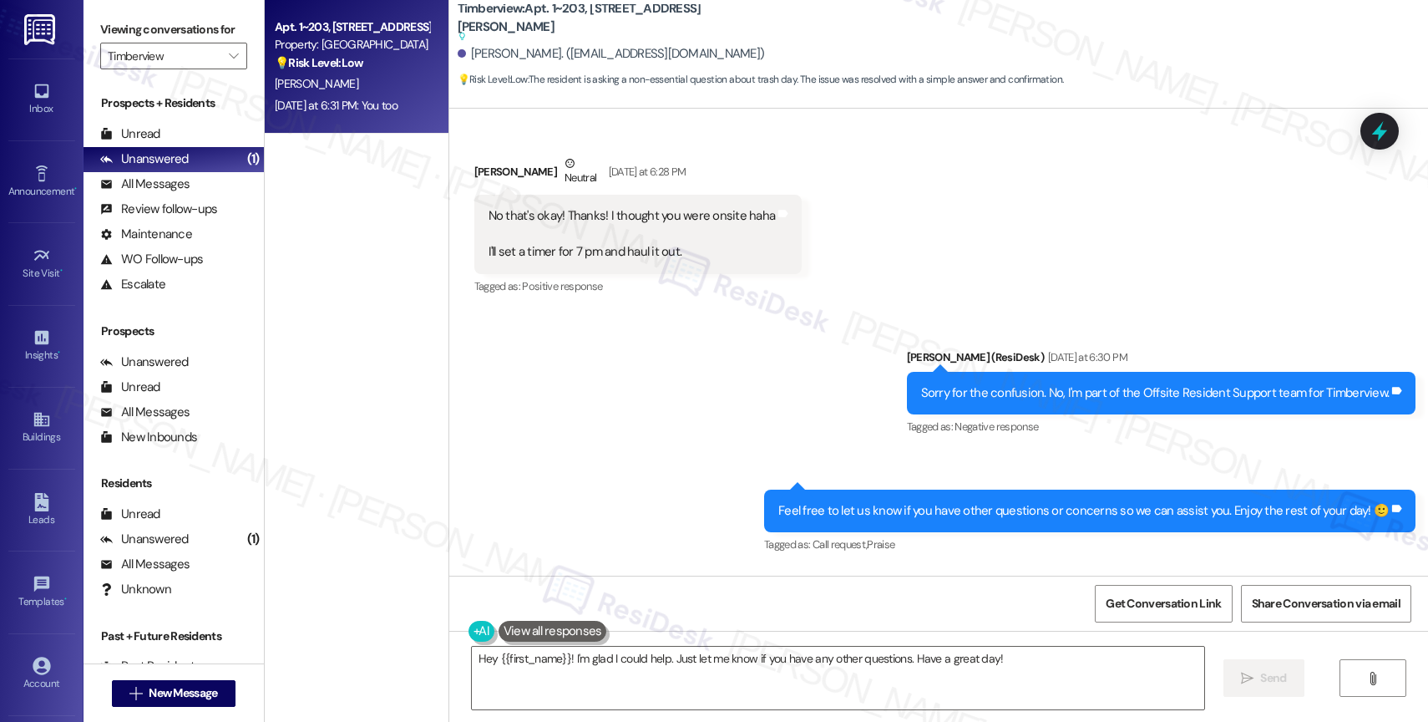
scroll to position [7055, 0]
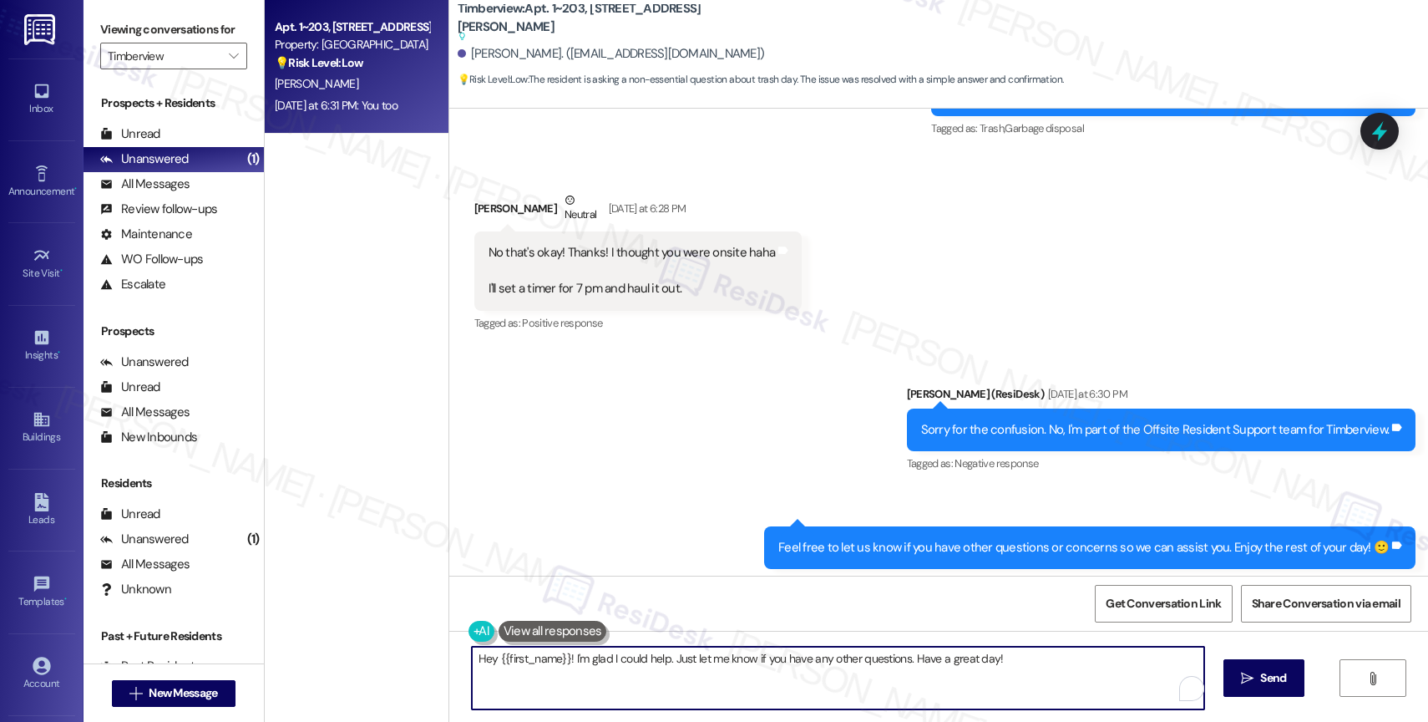
click at [570, 676] on textarea "Hey {{first_name}}! I'm glad I could help. Just let me know if you have any oth…" at bounding box center [838, 677] width 732 height 63
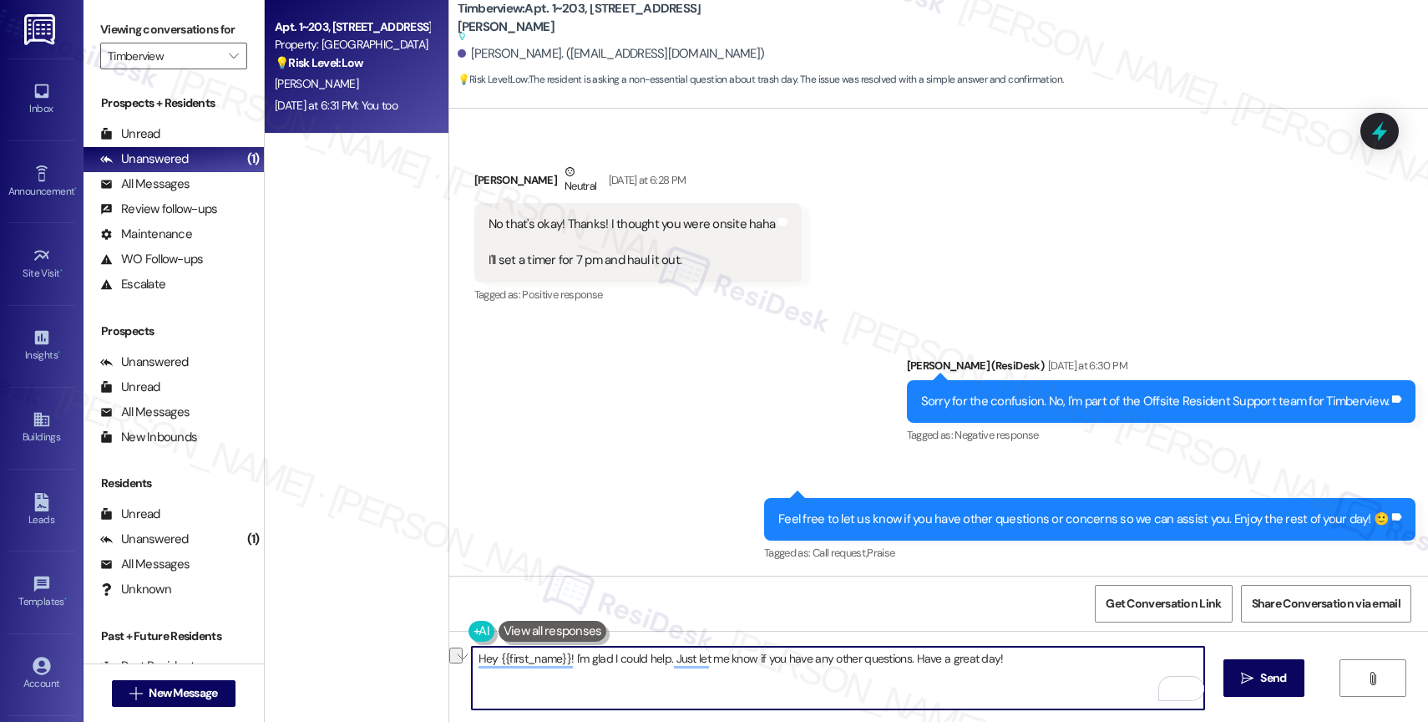
scroll to position [7174, 0]
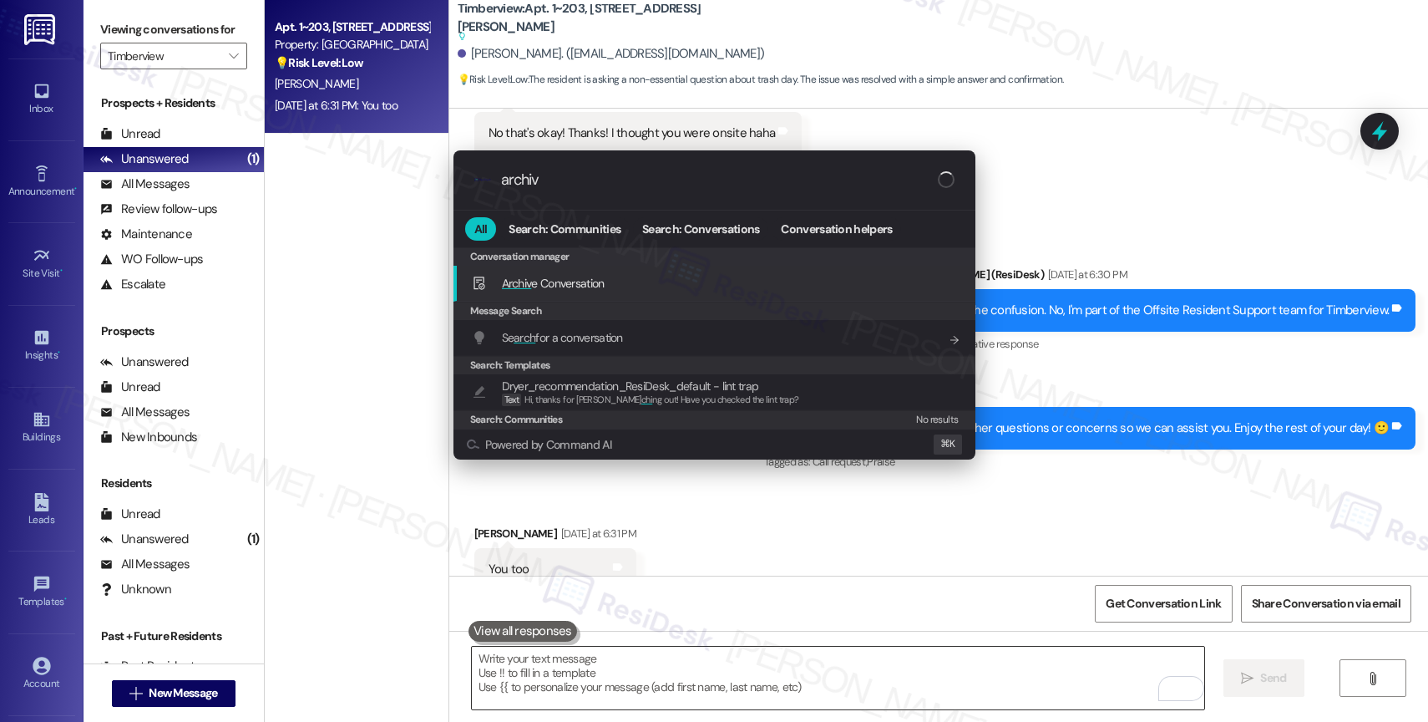
type input "archive"
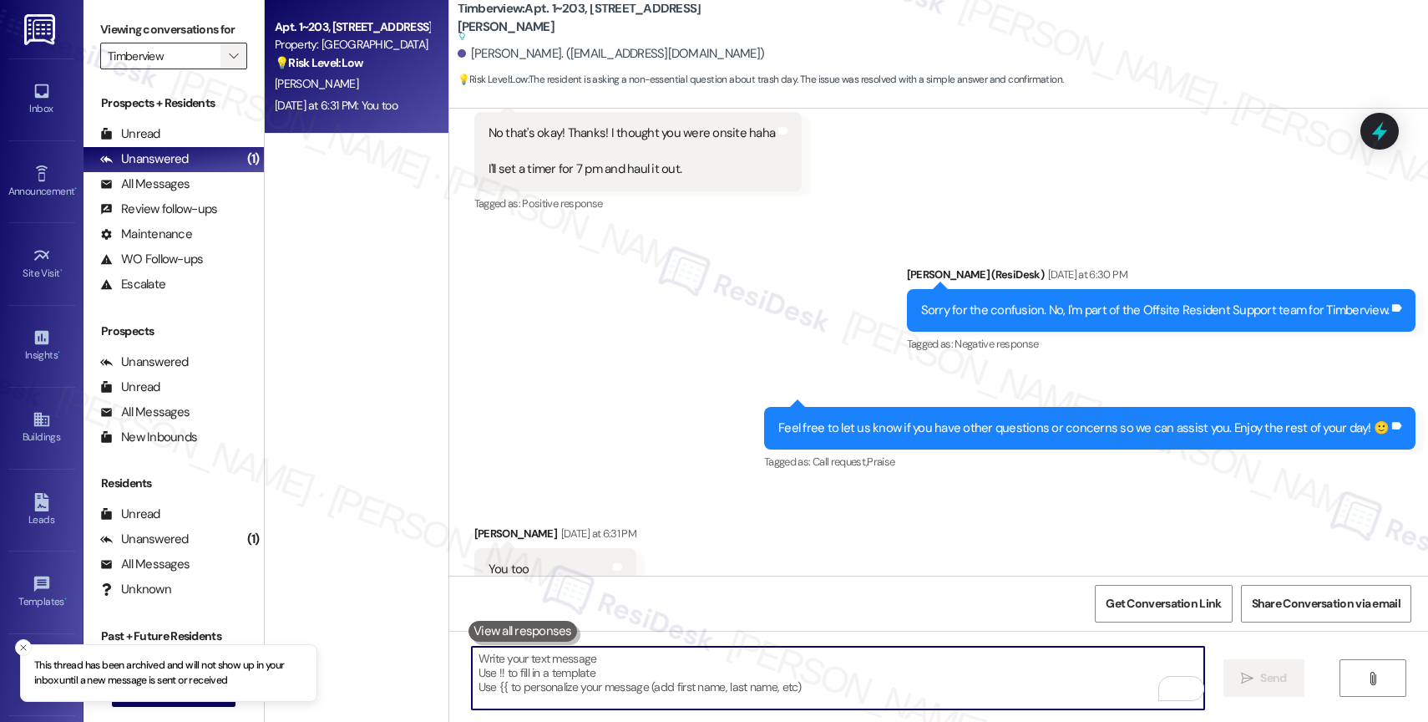
click at [229, 63] on icon "" at bounding box center [233, 55] width 9 height 13
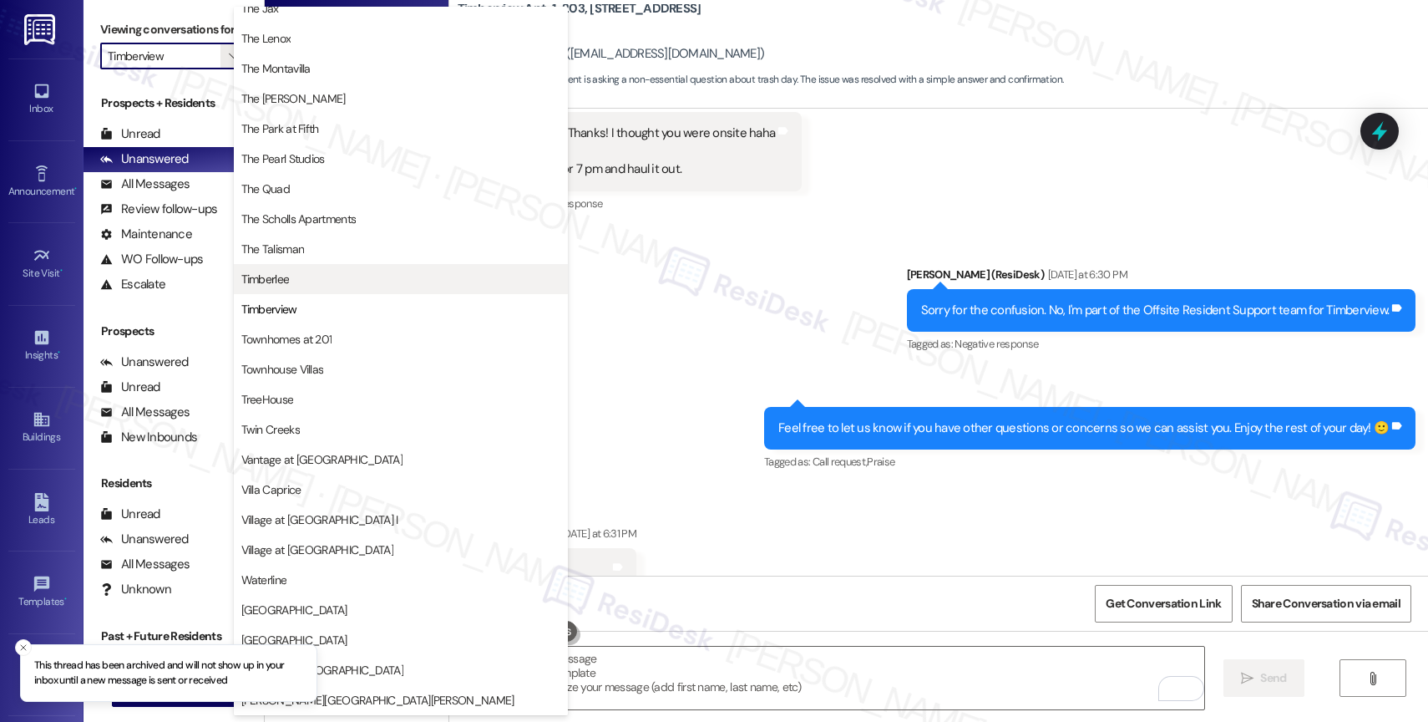
scroll to position [3026, 0]
click at [329, 284] on span "Timberlee" at bounding box center [400, 279] width 319 height 17
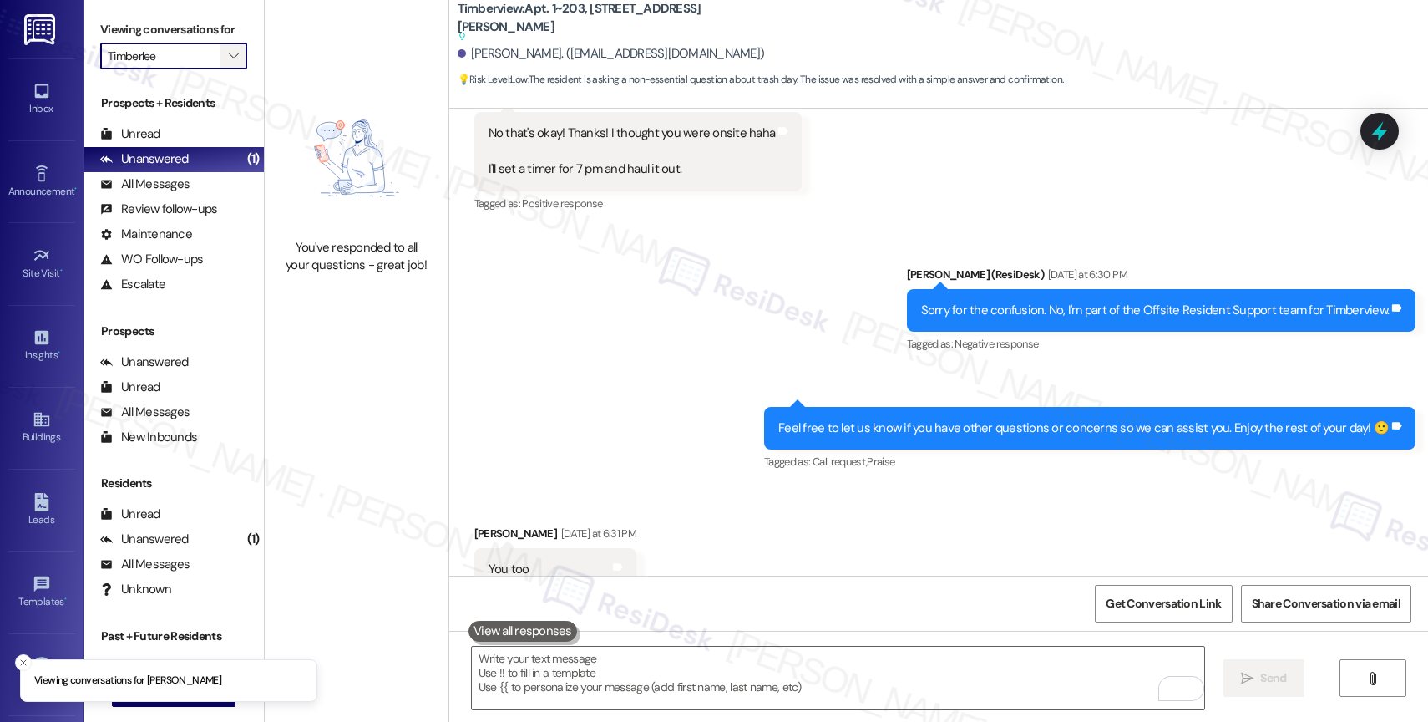
click at [229, 63] on icon "" at bounding box center [233, 55] width 9 height 13
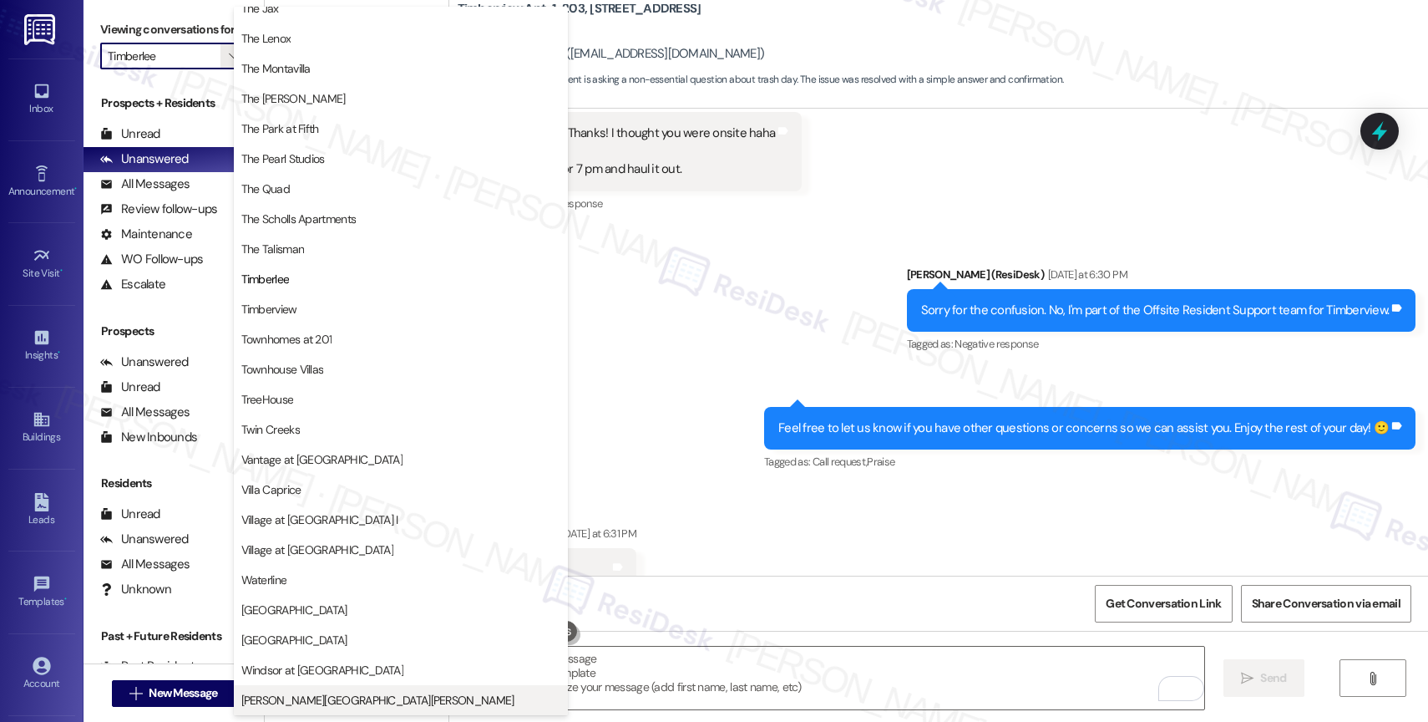
scroll to position [3004, 0]
click at [344, 695] on span "[PERSON_NAME][GEOGRAPHIC_DATA][PERSON_NAME]" at bounding box center [400, 699] width 319 height 17
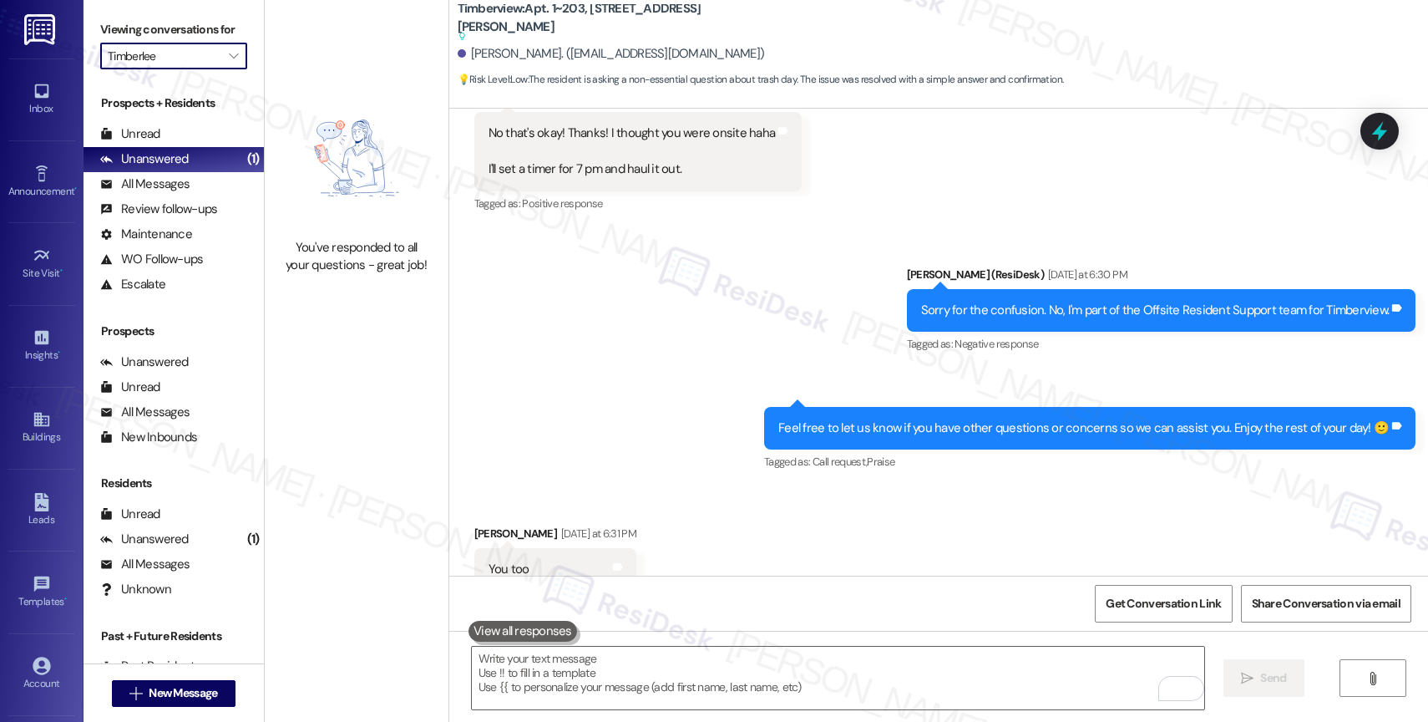
type input "[PERSON_NAME][GEOGRAPHIC_DATA][PERSON_NAME]"
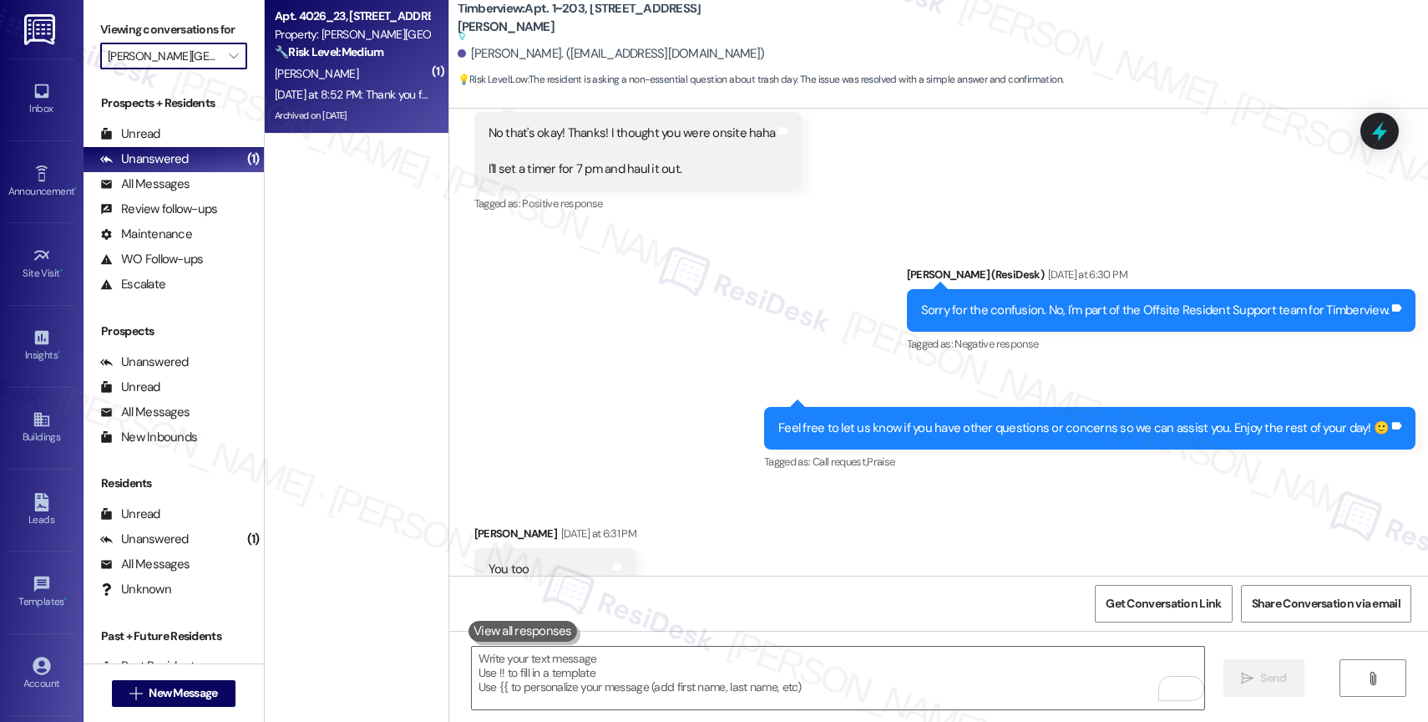
click at [369, 50] on strong "🔧 Risk Level: Medium" at bounding box center [329, 51] width 109 height 15
type textarea "Fetching suggested responses. Please feel free to read through the conversation…"
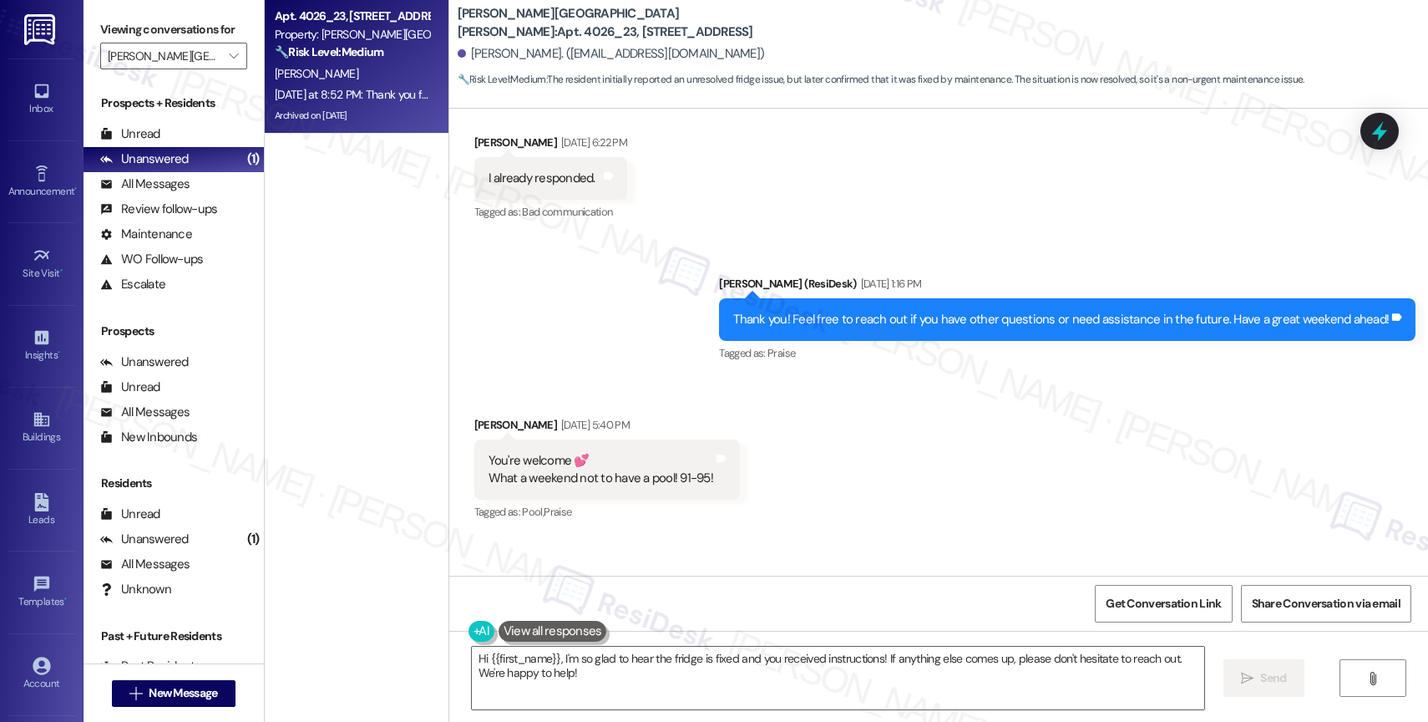
scroll to position [6024, 0]
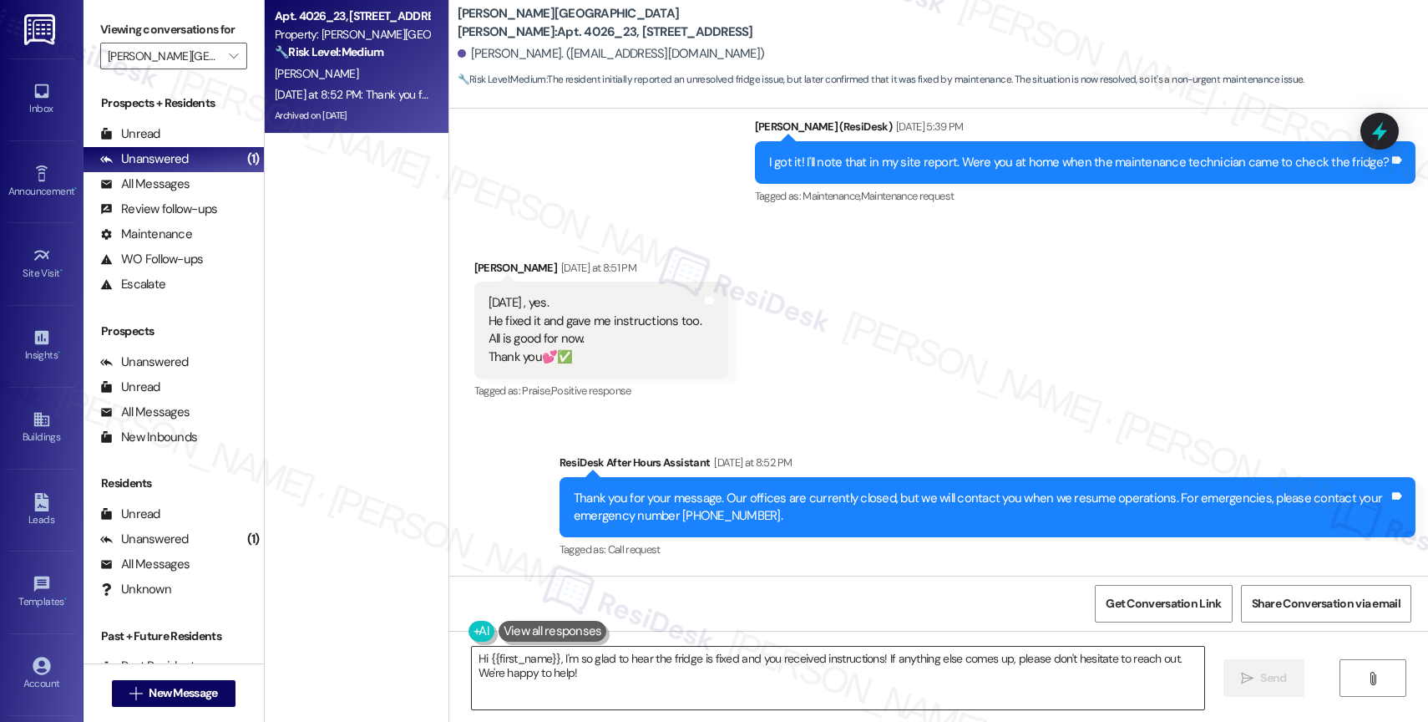
click at [474, 659] on textarea "Hi {{first_name}}, I'm so glad to hear the fridge is fixed and you received ins…" at bounding box center [838, 677] width 732 height 63
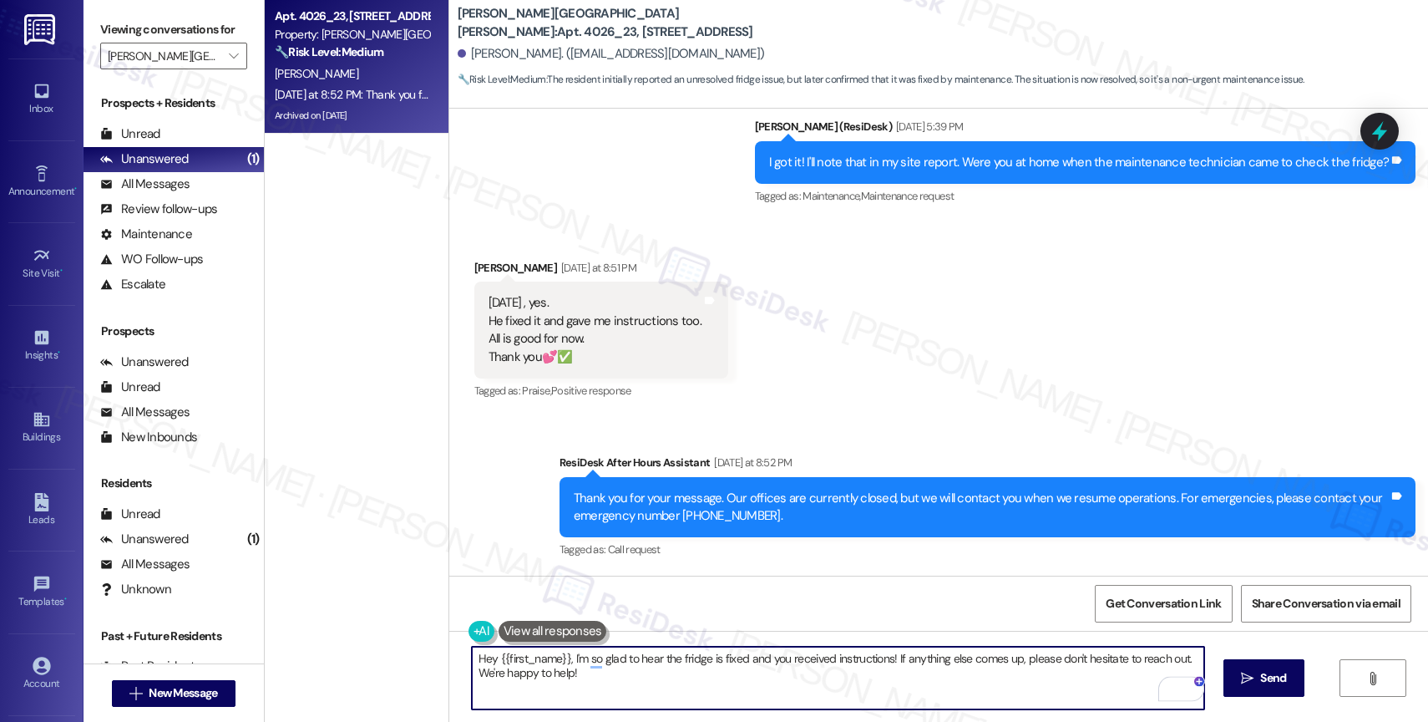
click at [610, 681] on textarea "Hey {{first_name}}, I'm so glad to hear the fridge is fixed and you received in…" at bounding box center [838, 677] width 732 height 63
type textarea "Hey {{first_name}}, I'm so glad to hear the fridge is fixed and you received in…"
click at [1272, 674] on span "Send" at bounding box center [1273, 678] width 26 height 18
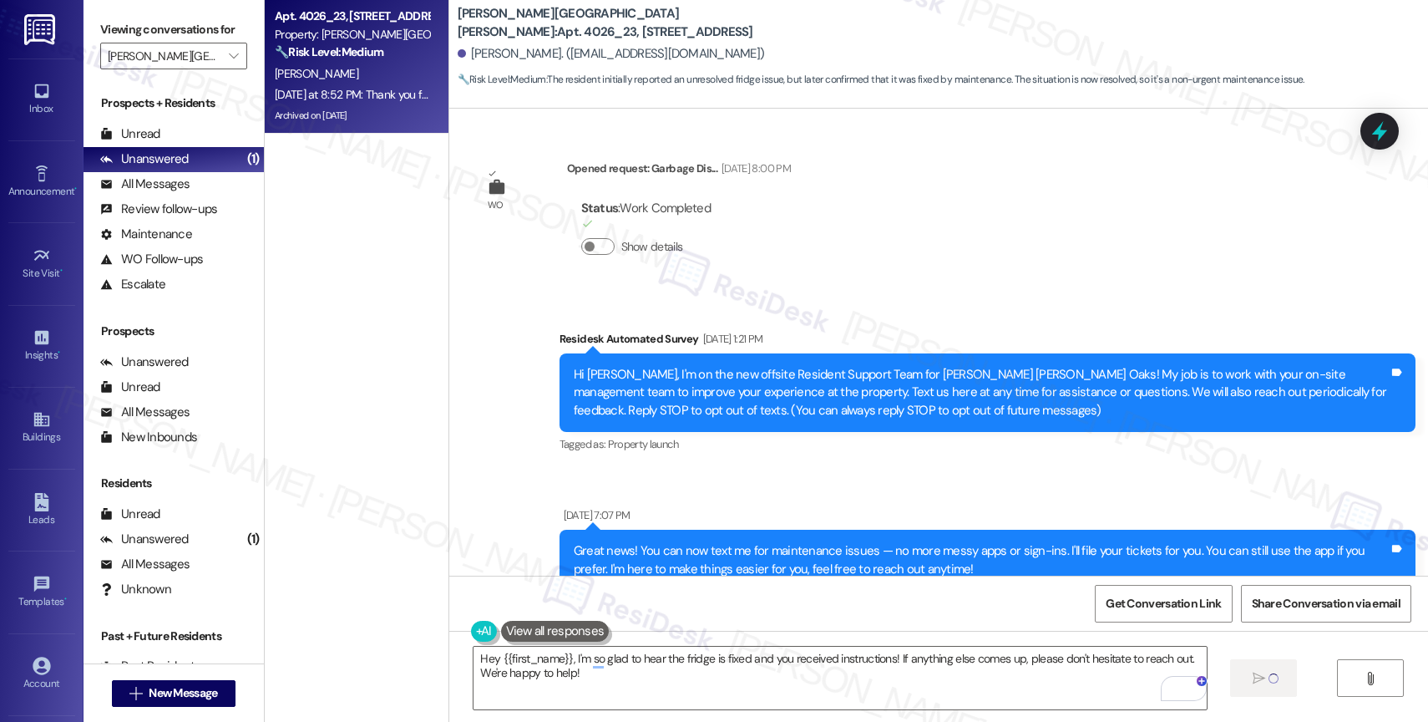
scroll to position [6024, 0]
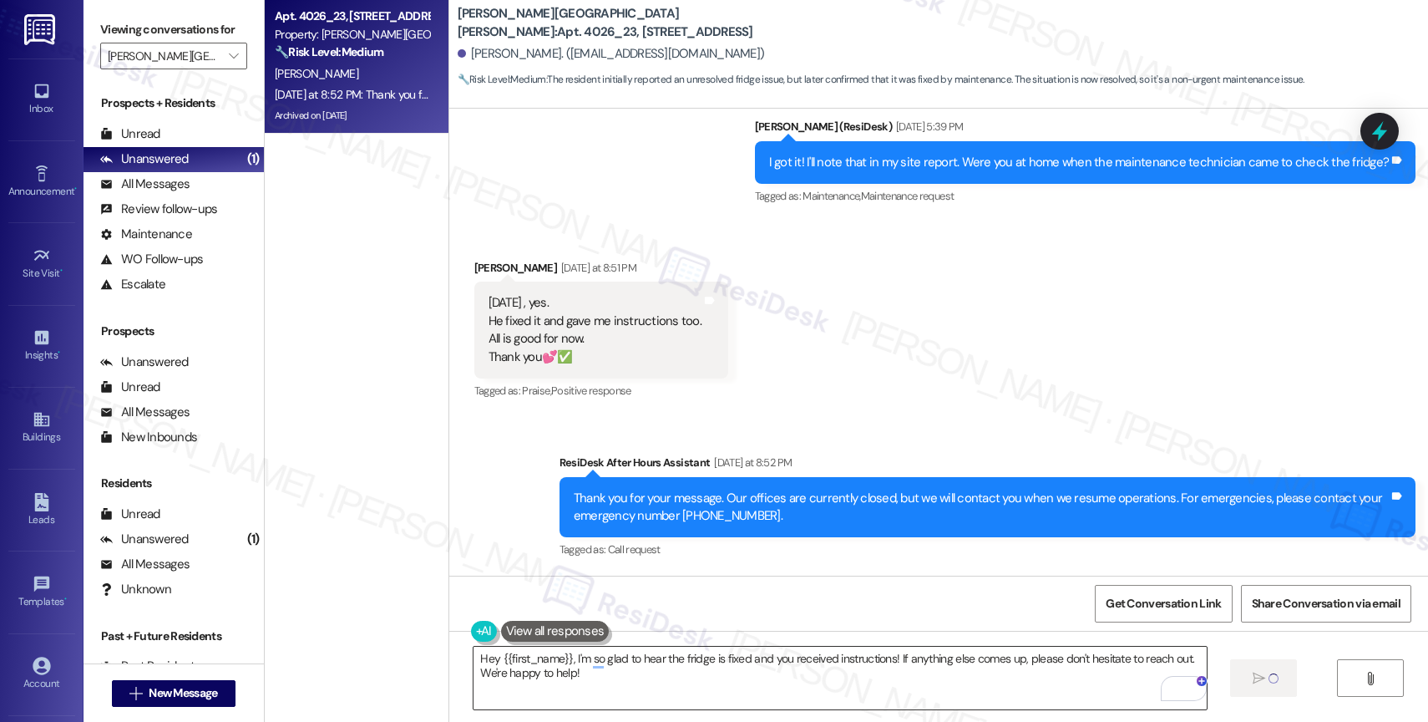
click at [638, 685] on textarea "Hey {{first_name}}, I'm so glad to hear the fridge is fixed and you received in…" at bounding box center [840, 677] width 732 height 63
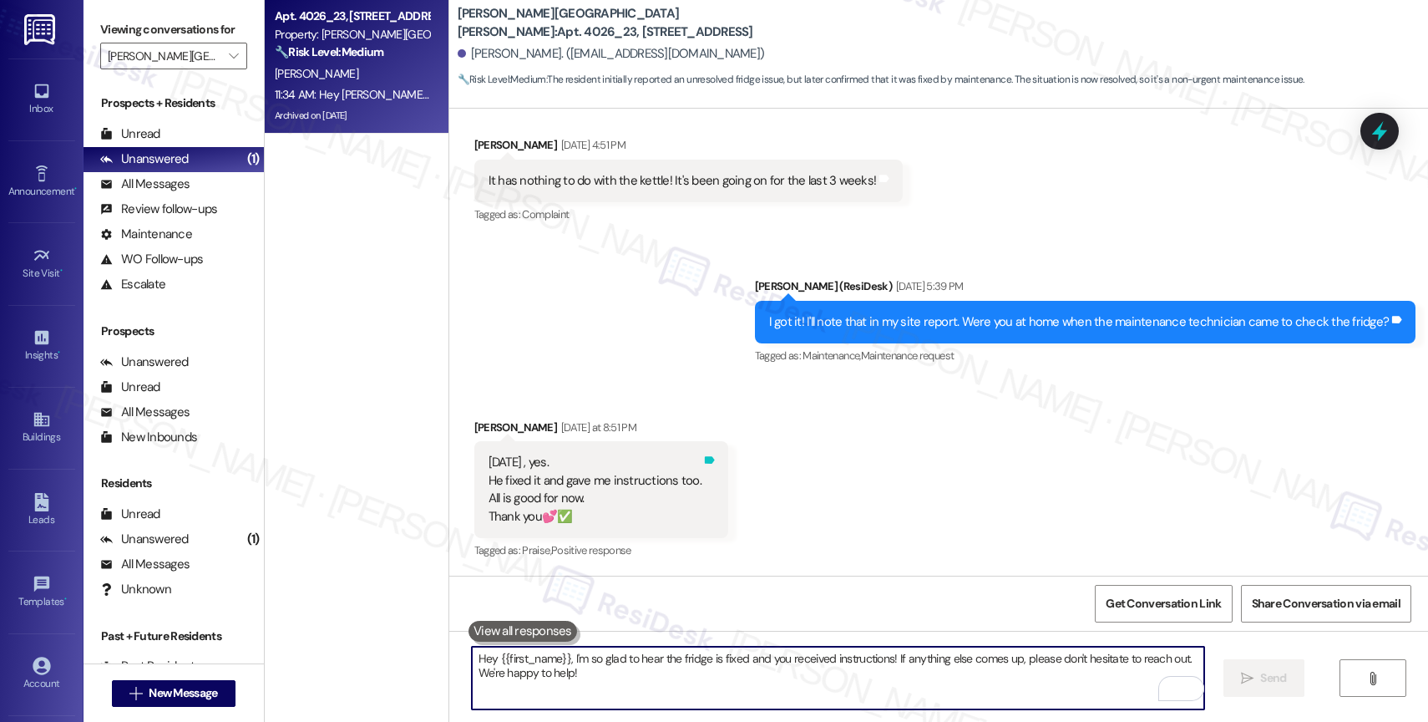
scroll to position [6158, 0]
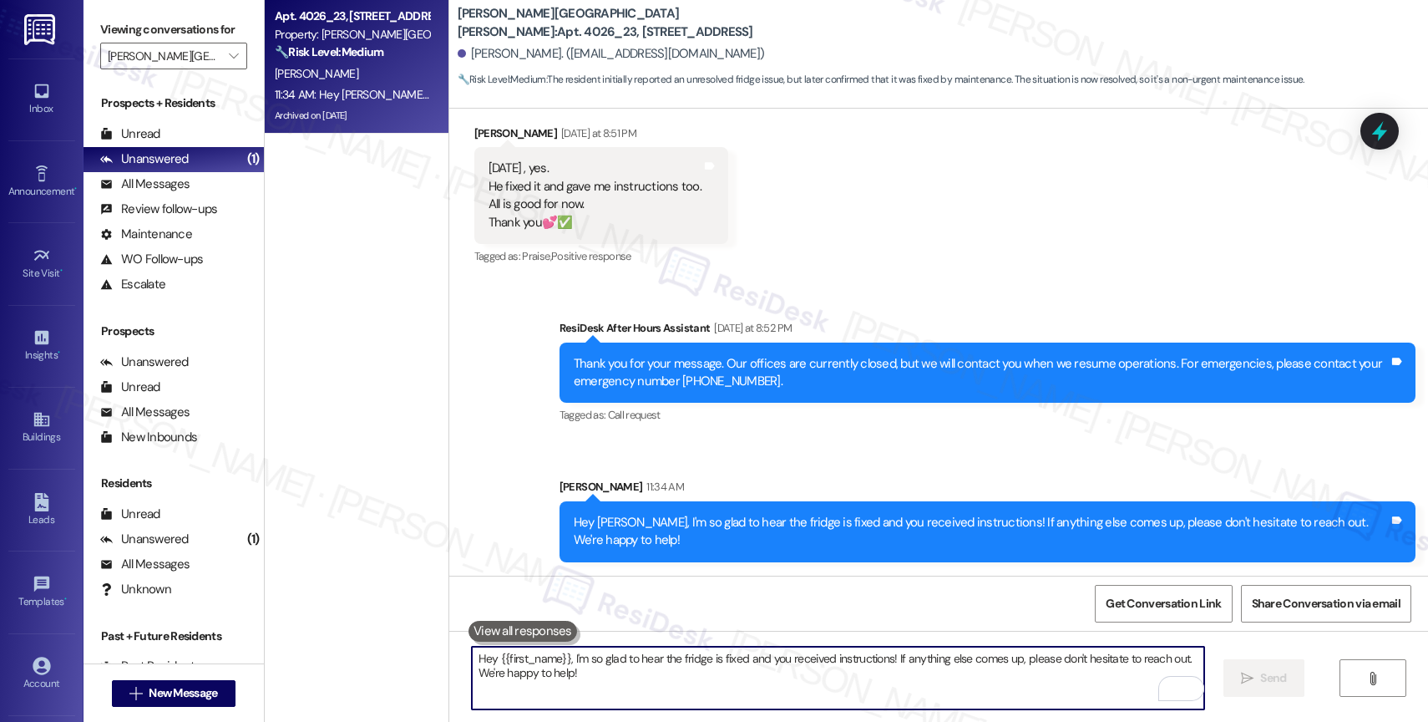
click at [694, 438] on div "Sent via SMS ResiDesk After Hours Assistant [DATE] at 8:52 PM Thank you for you…" at bounding box center [987, 373] width 881 height 134
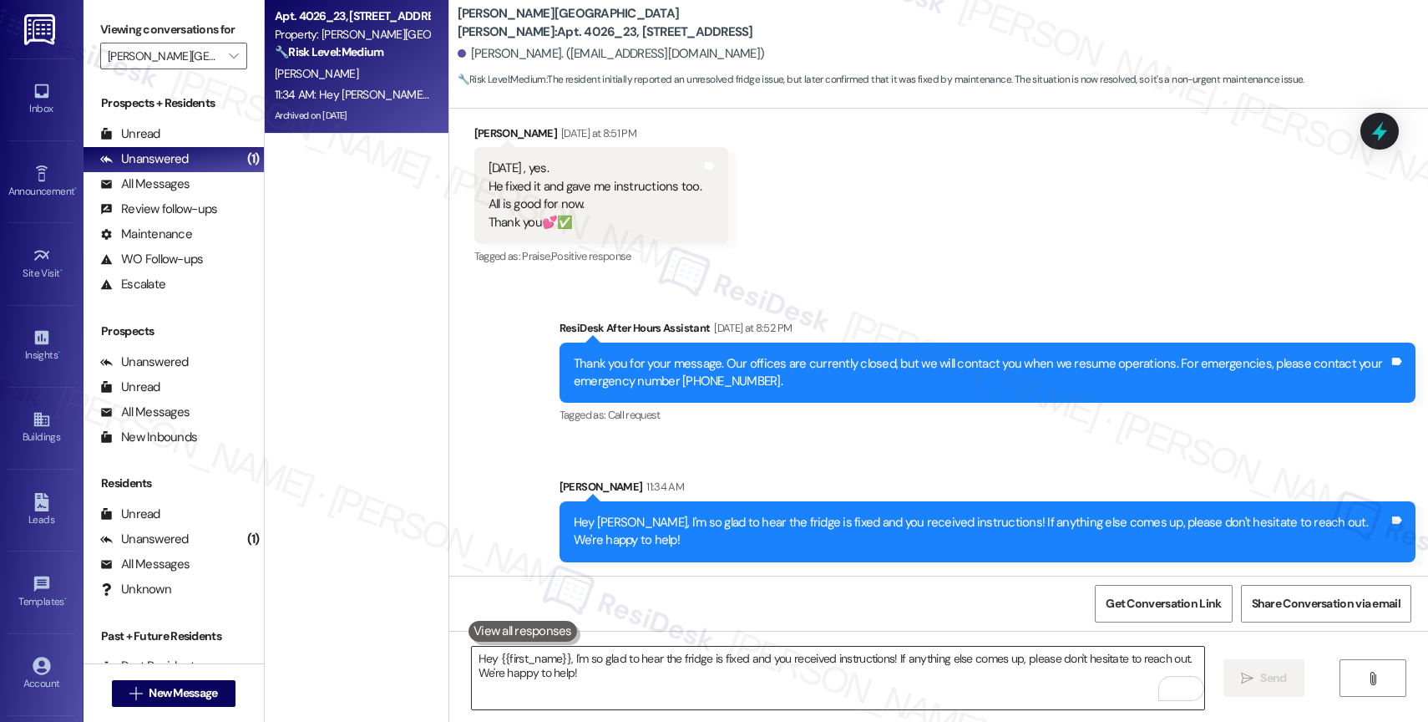
click at [555, 676] on textarea "Hey {{first_name}}, I'm so glad to hear the fridge is fixed and you received in…" at bounding box center [838, 677] width 732 height 63
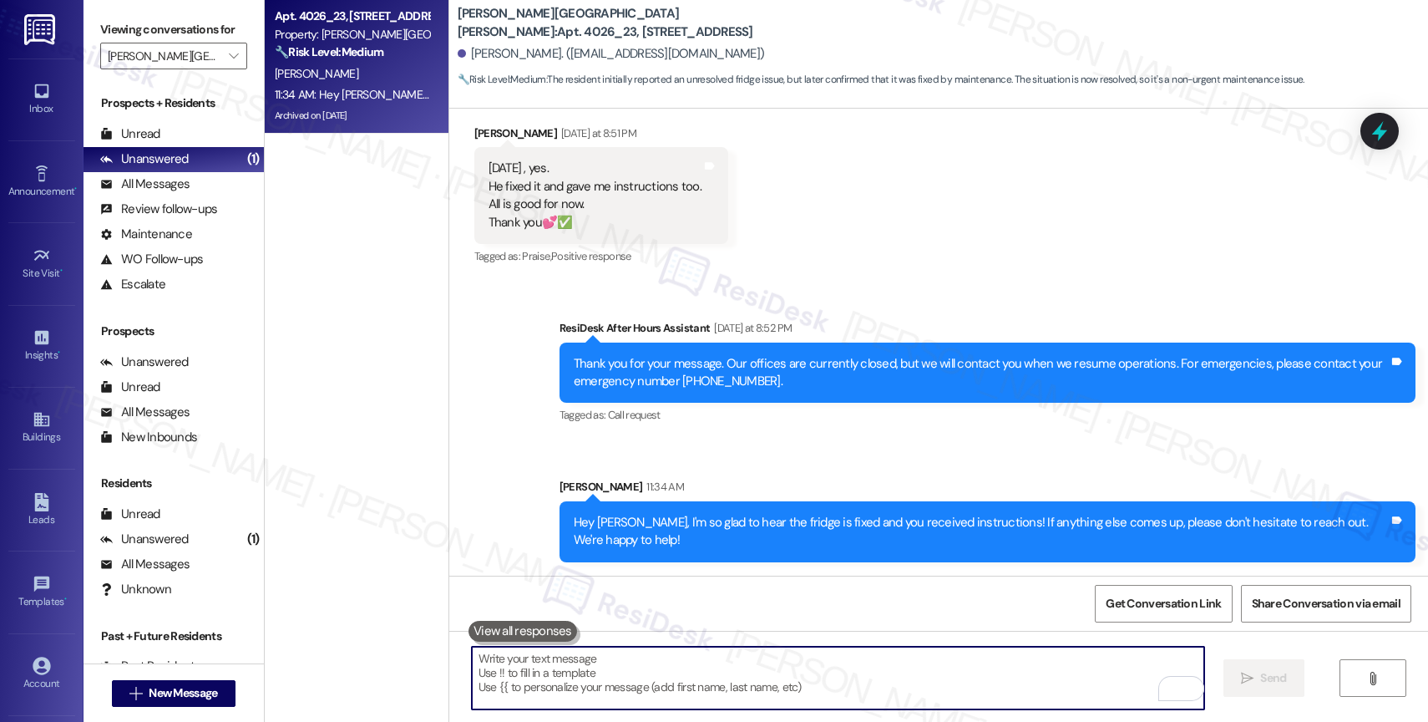
type textarea "x"
paste textarea "I hope you don't mind me asking. Were you able to write us a Google review?"
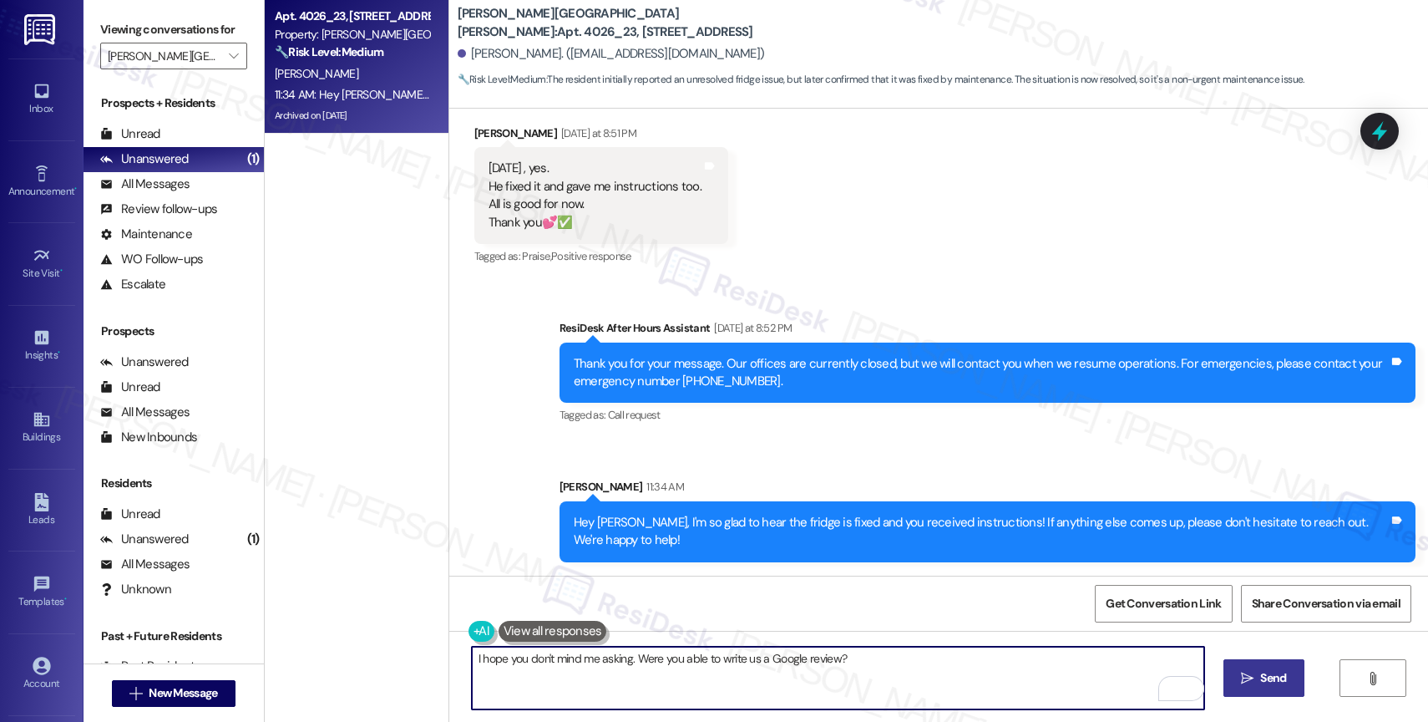
type textarea "I hope you don't mind me asking. Were you able to write us a Google review?"
click at [1241, 676] on icon "" at bounding box center [1247, 677] width 13 height 13
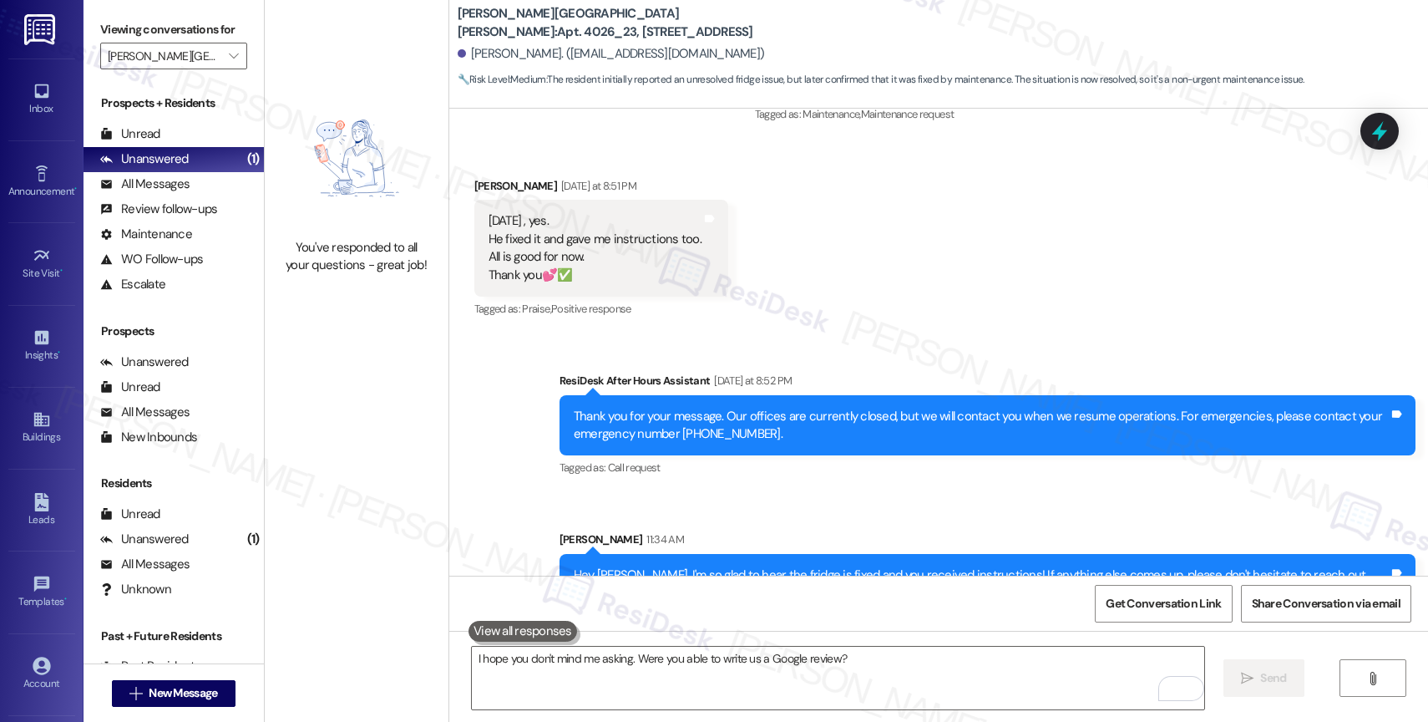
scroll to position [6275, 0]
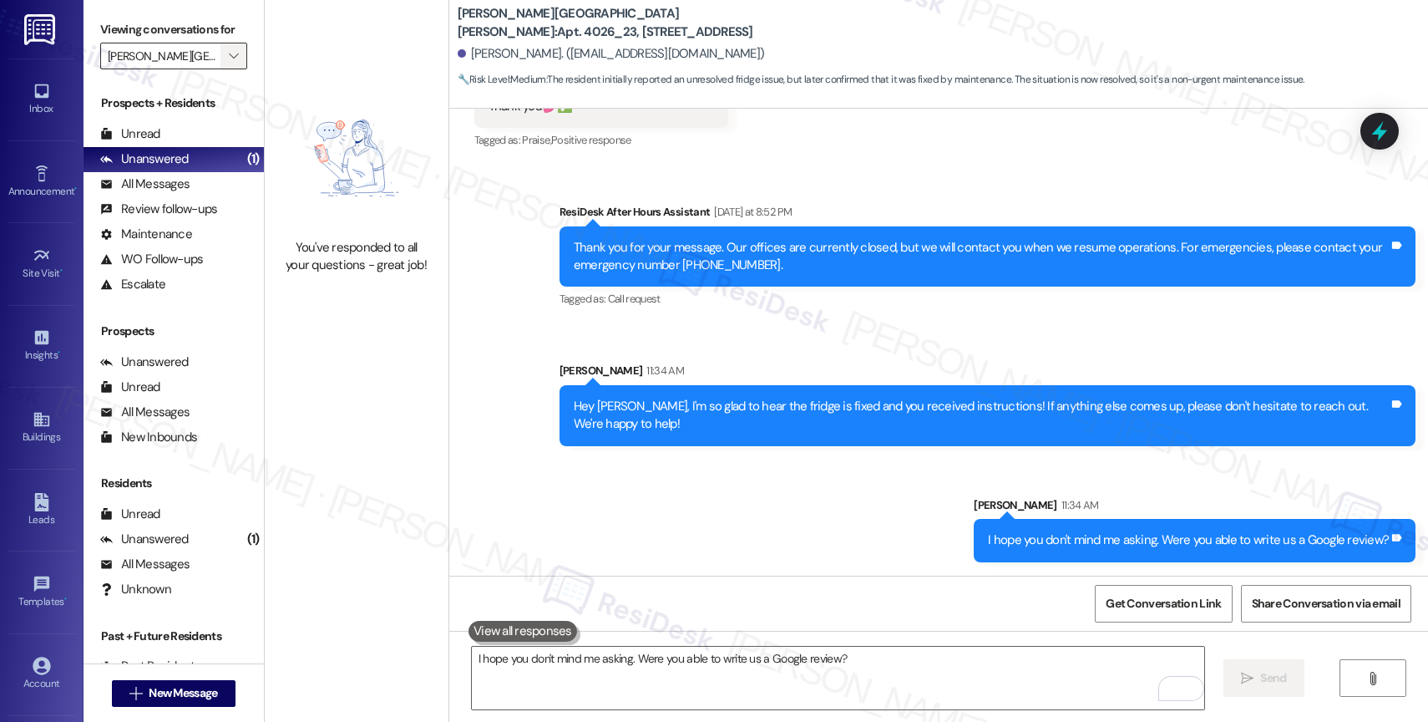
click at [229, 63] on icon "" at bounding box center [233, 55] width 9 height 13
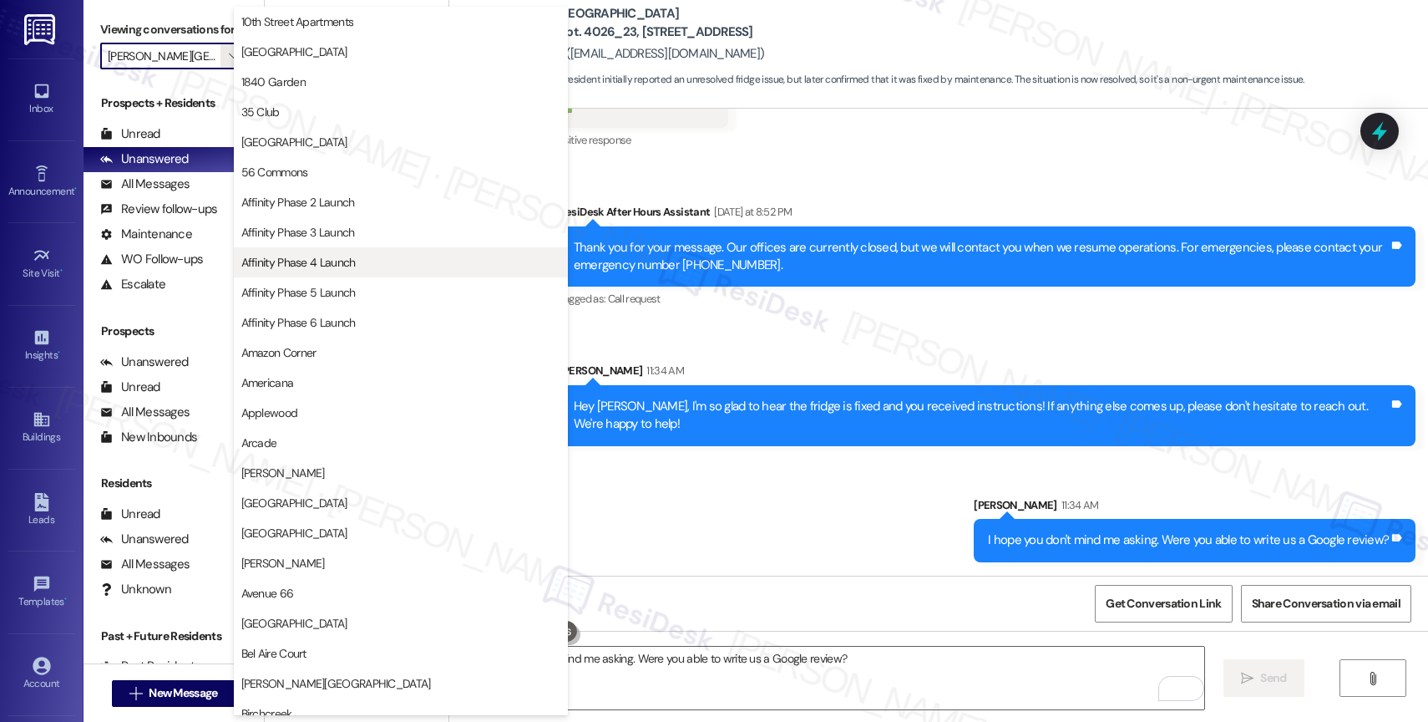
scroll to position [0, 0]
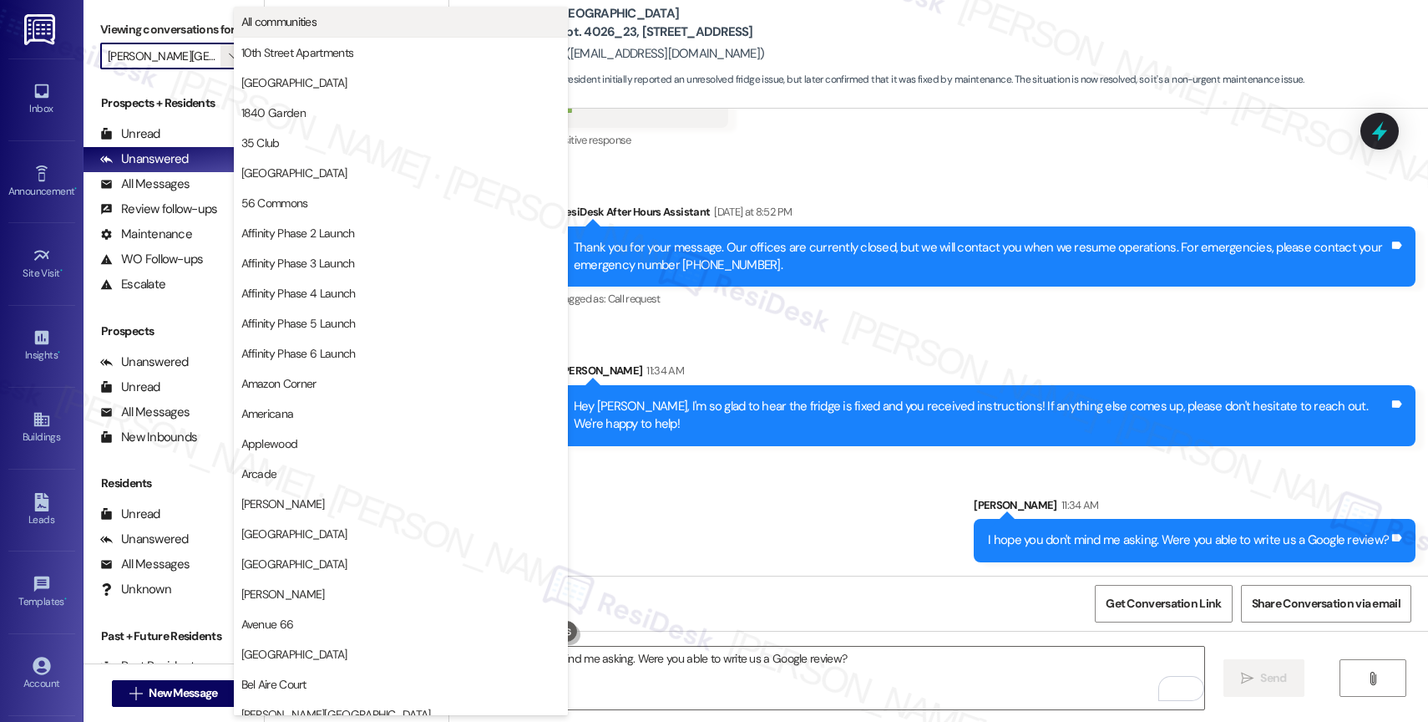
click at [420, 18] on span "All communities" at bounding box center [400, 21] width 319 height 17
